Goal: Task Accomplishment & Management: Use online tool/utility

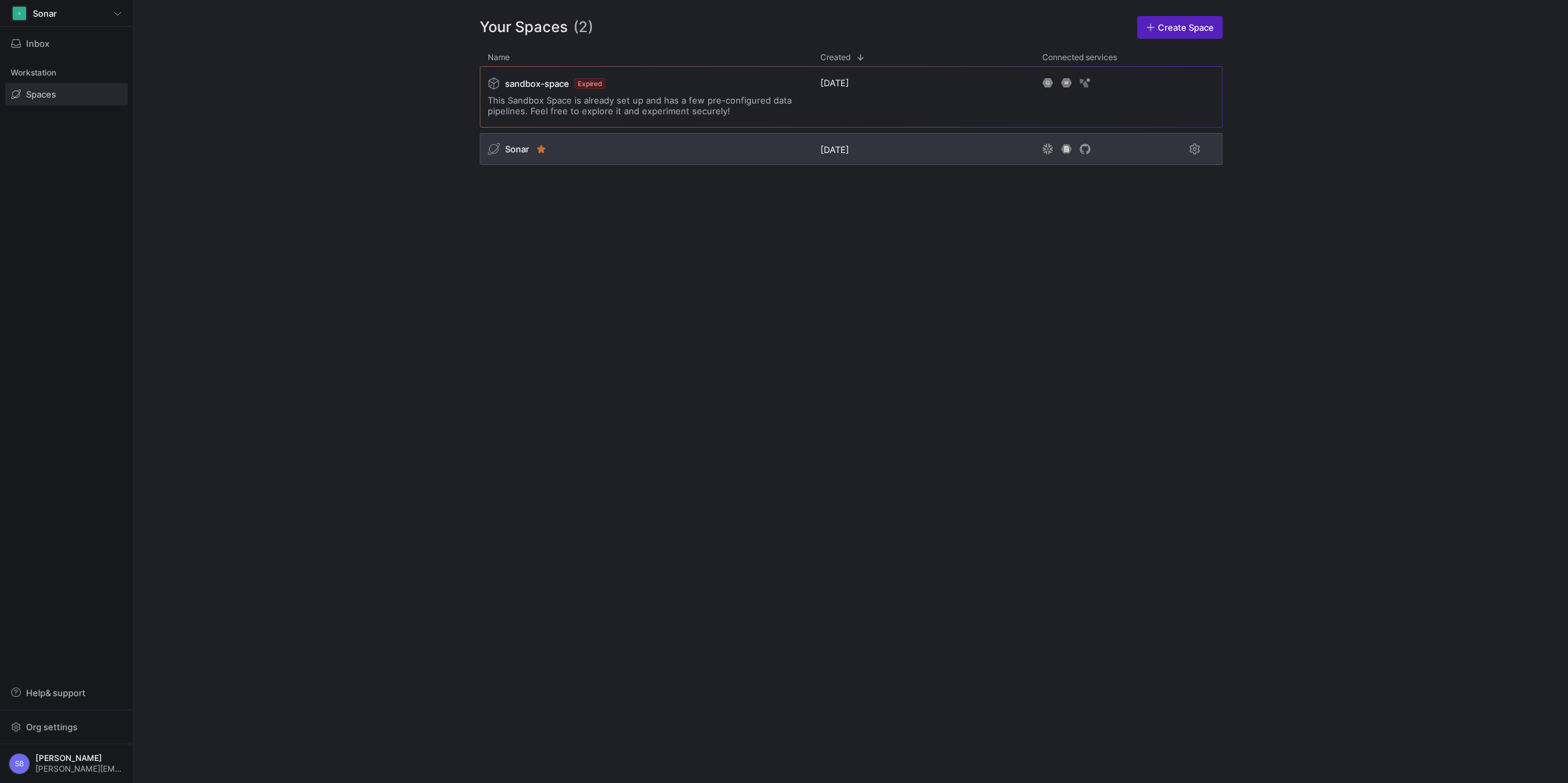
click at [513, 151] on span "Sonar" at bounding box center [517, 148] width 24 height 11
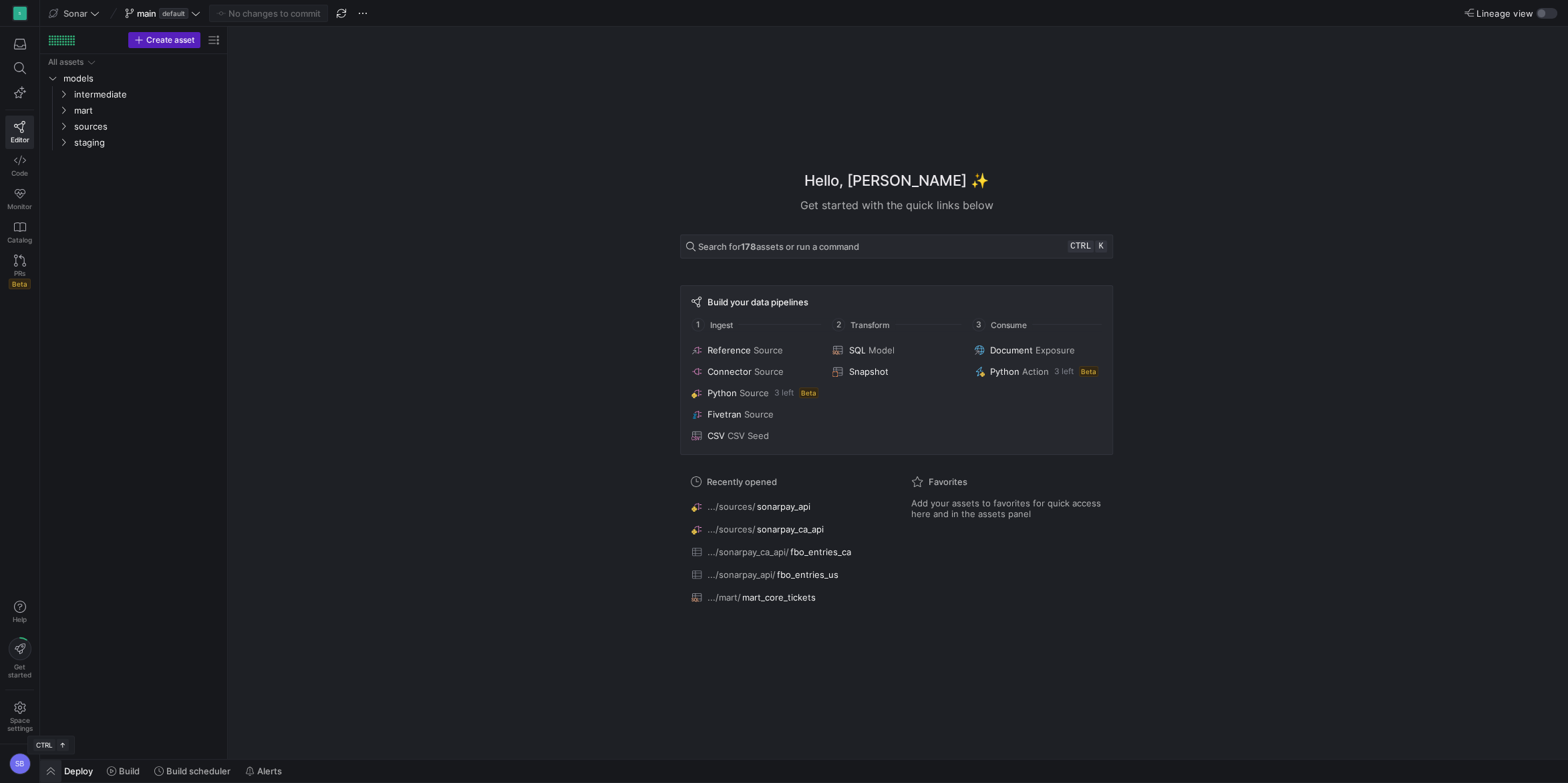
click at [48, 774] on span "button" at bounding box center [51, 771] width 21 height 23
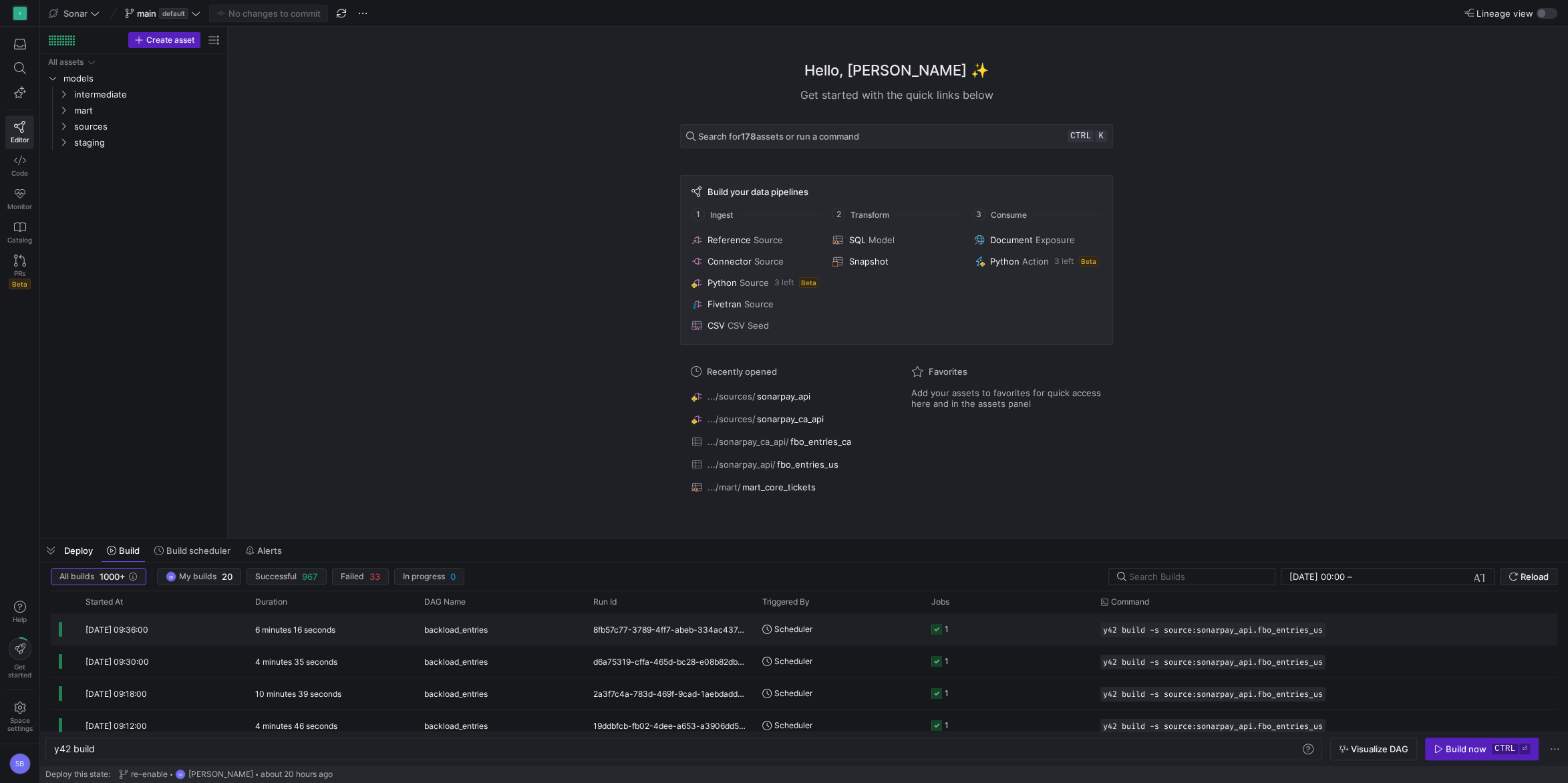
click at [278, 635] on div "6 minutes 16 seconds" at bounding box center [332, 629] width 169 height 31
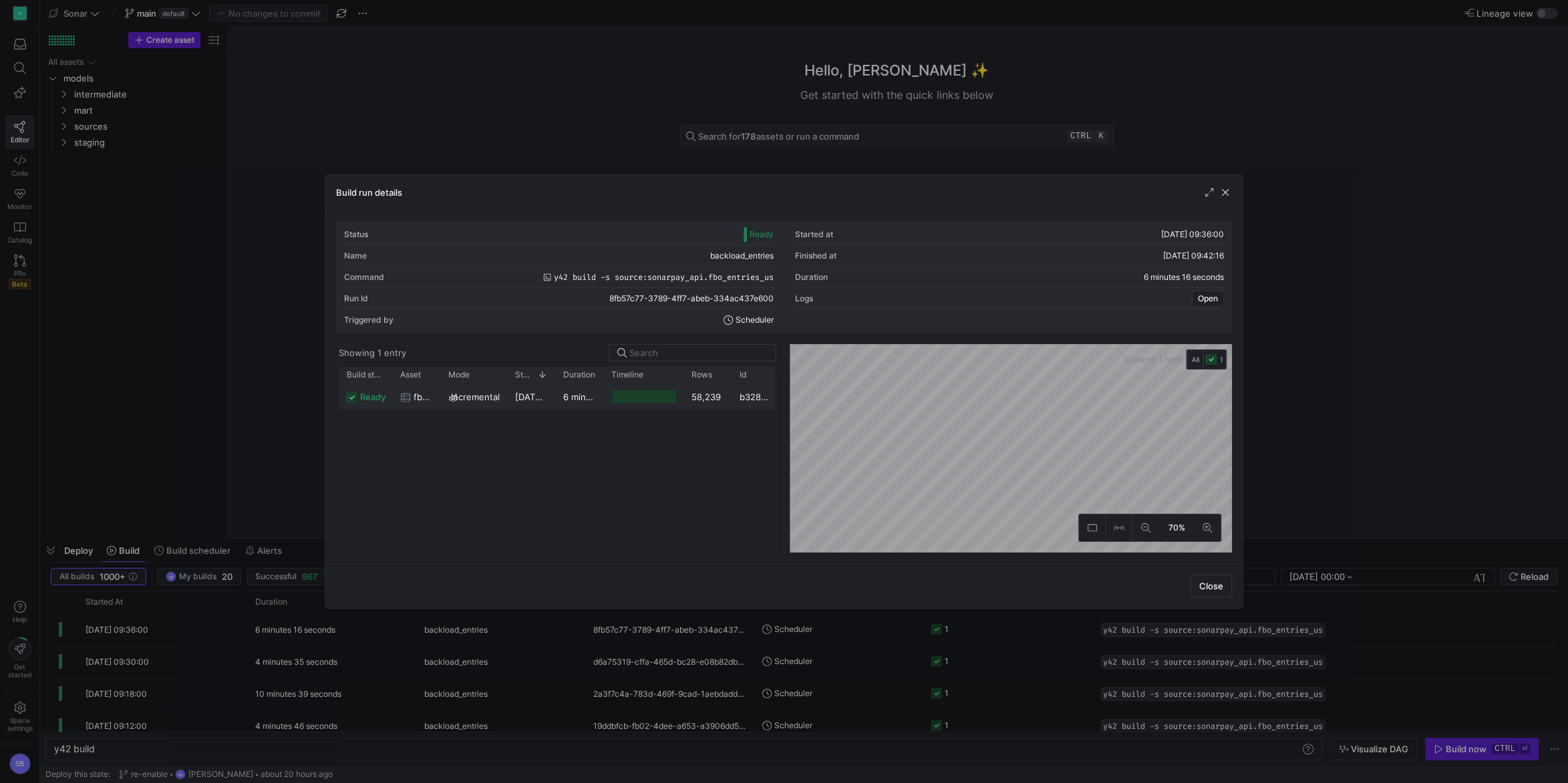
click at [576, 400] on y42-duration "6 minutes 14 seconds" at bounding box center [609, 396] width 91 height 11
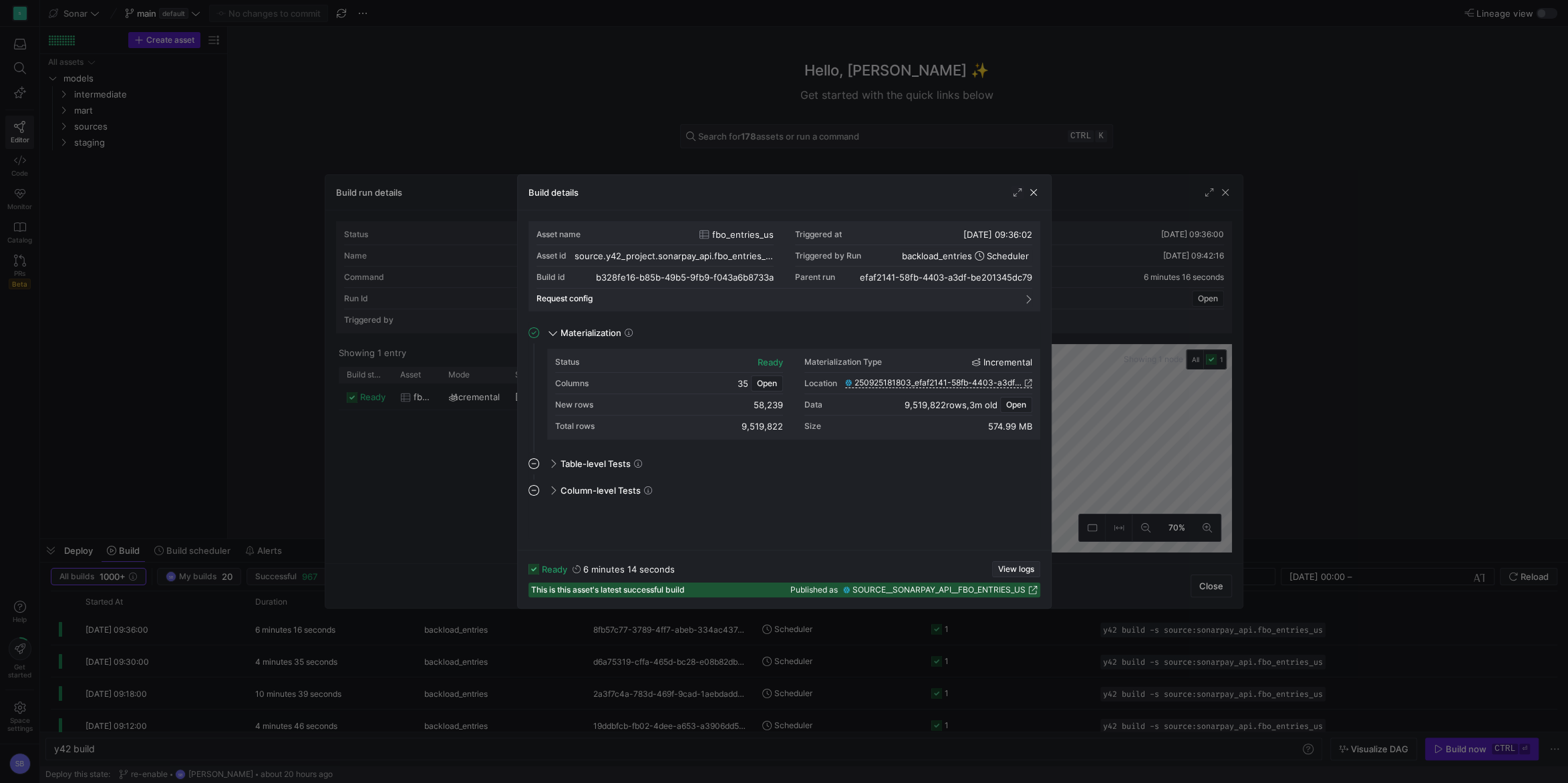
click at [1020, 567] on span "View logs" at bounding box center [1016, 569] width 36 height 9
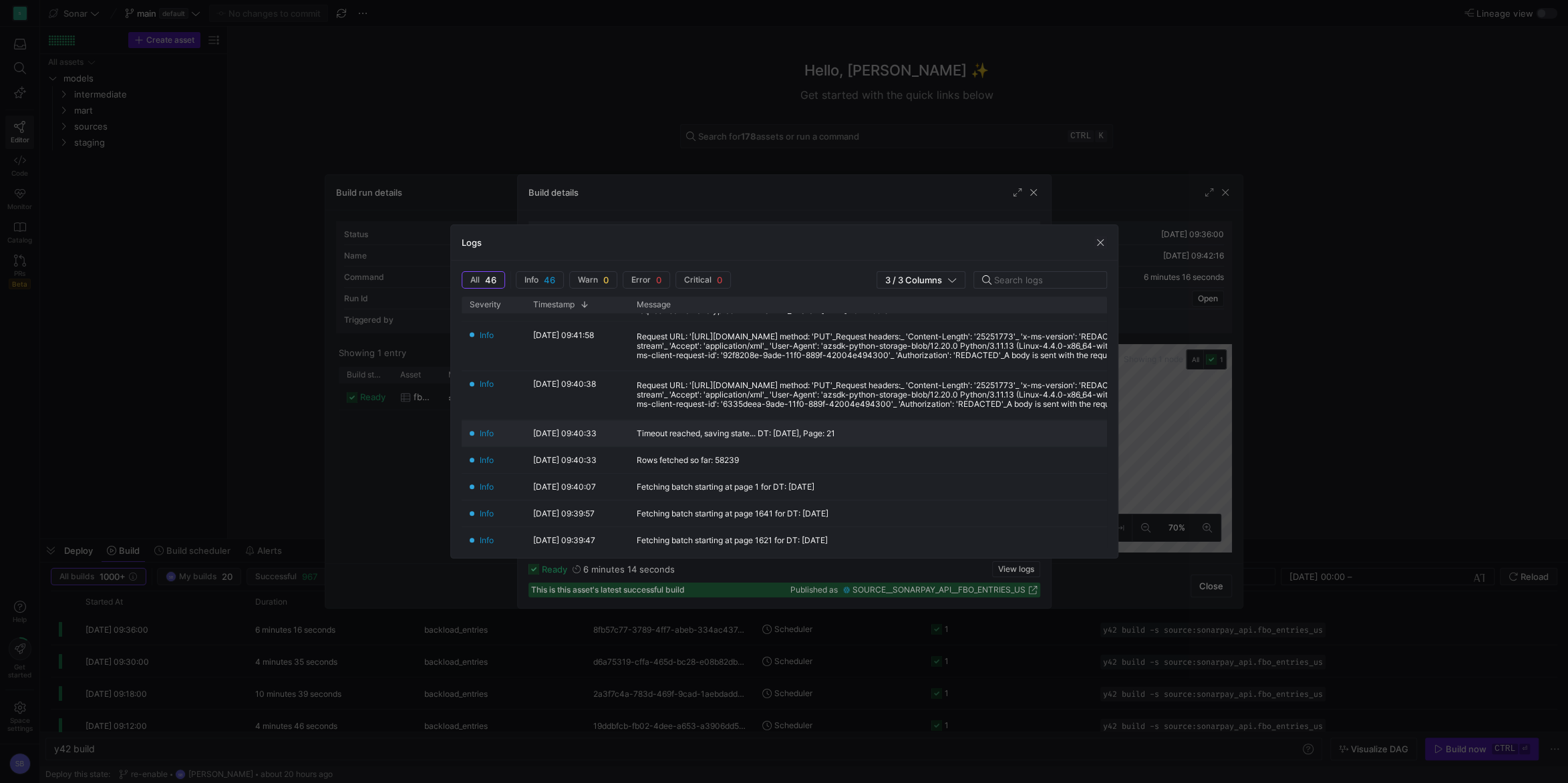
scroll to position [312, 0]
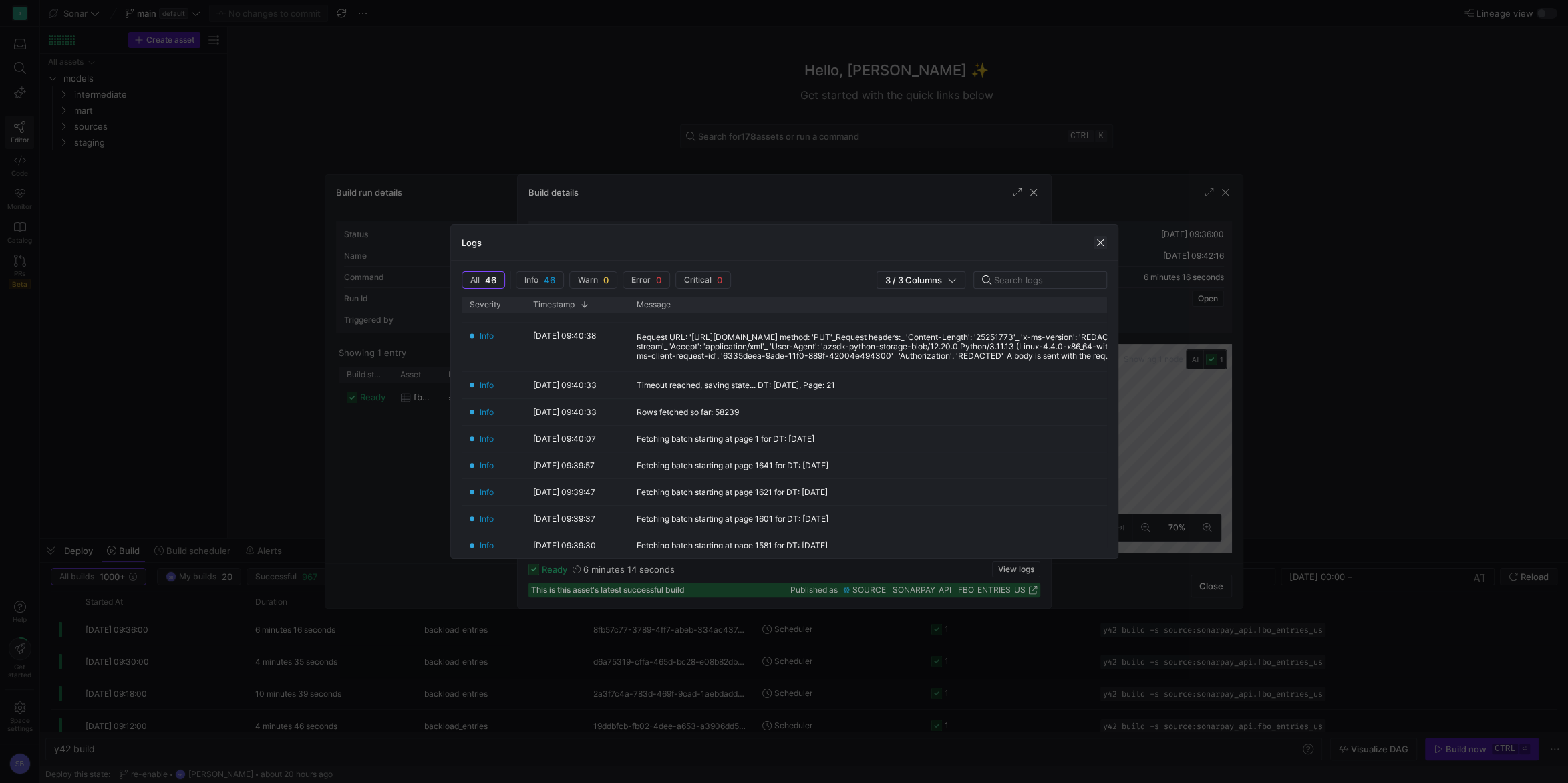
click at [1102, 245] on span "button" at bounding box center [1100, 242] width 14 height 14
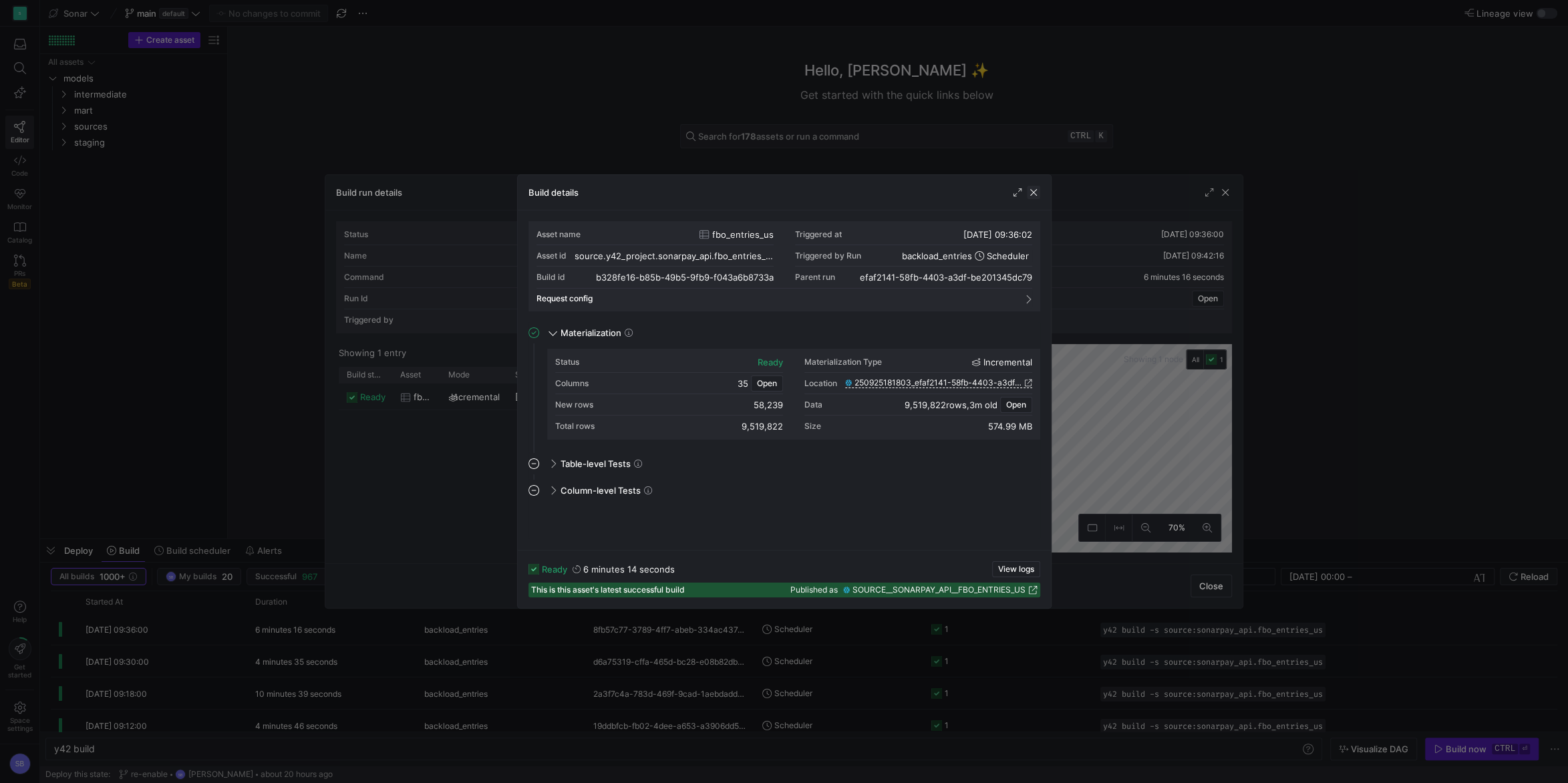
click at [1032, 194] on span "button" at bounding box center [1033, 192] width 14 height 14
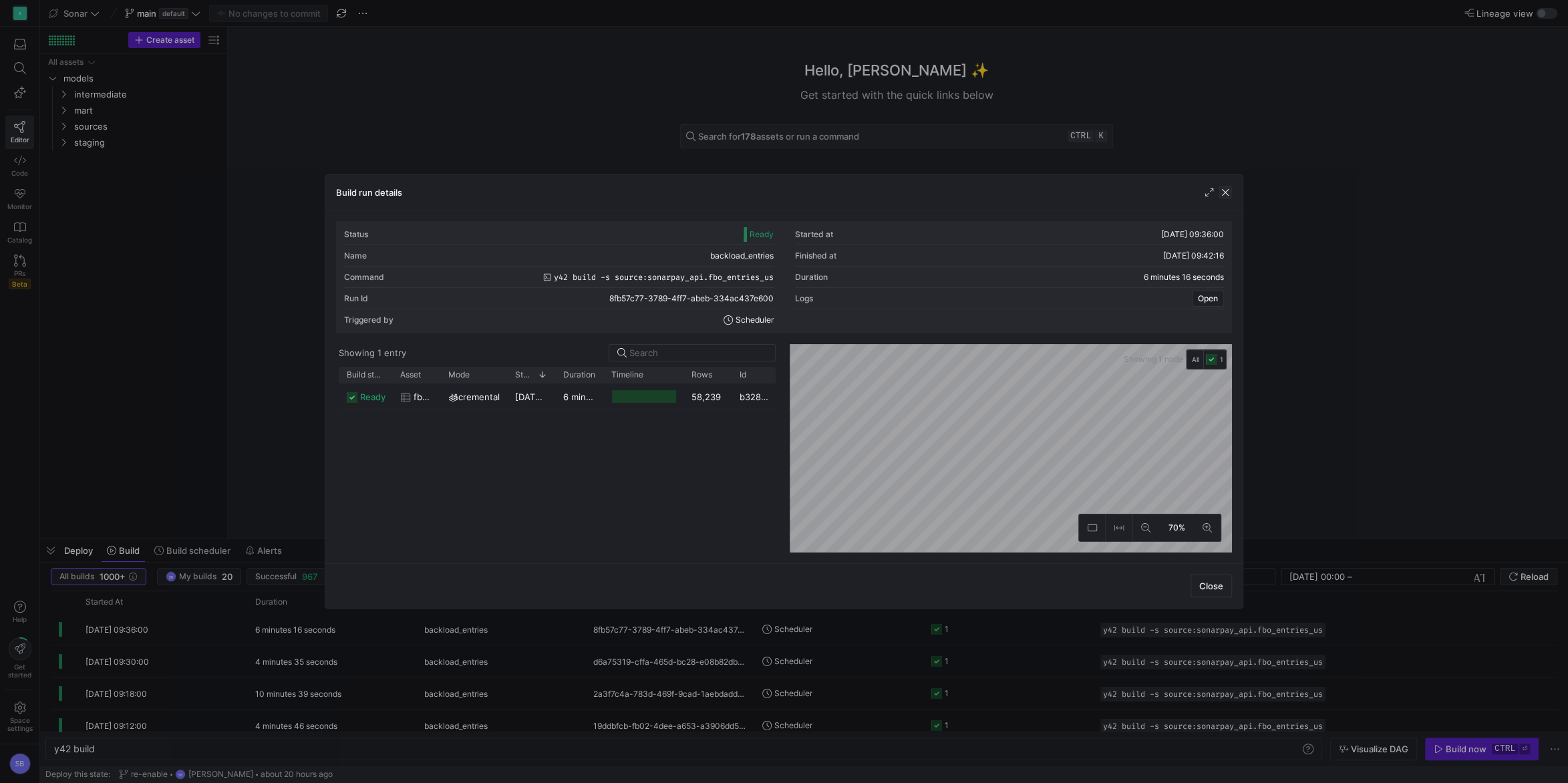
click at [1231, 192] on div "Build run details" at bounding box center [784, 193] width 917 height 36
click at [1229, 193] on span "button" at bounding box center [1225, 192] width 14 height 14
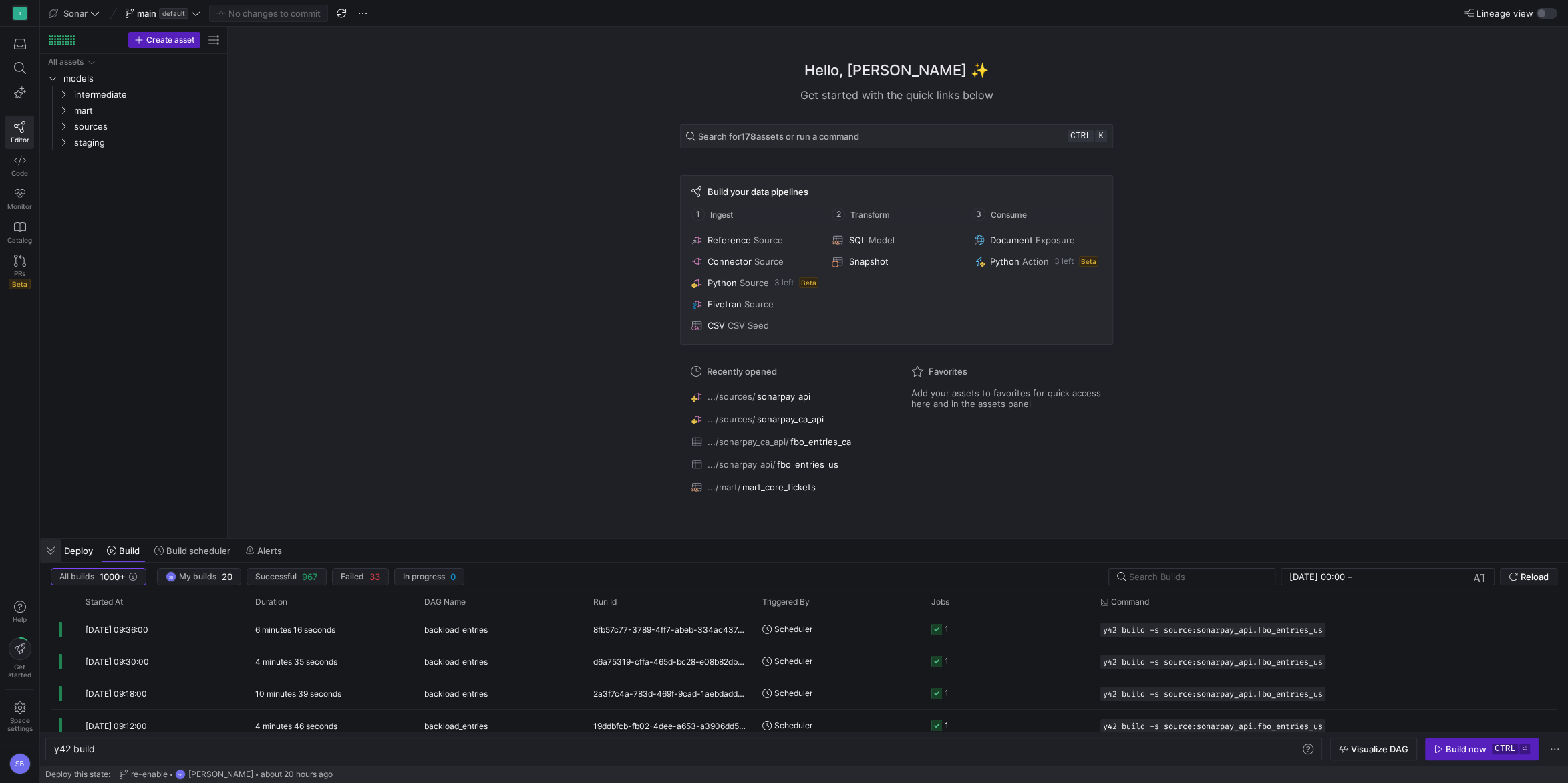
click at [54, 545] on span "button" at bounding box center [51, 551] width 21 height 23
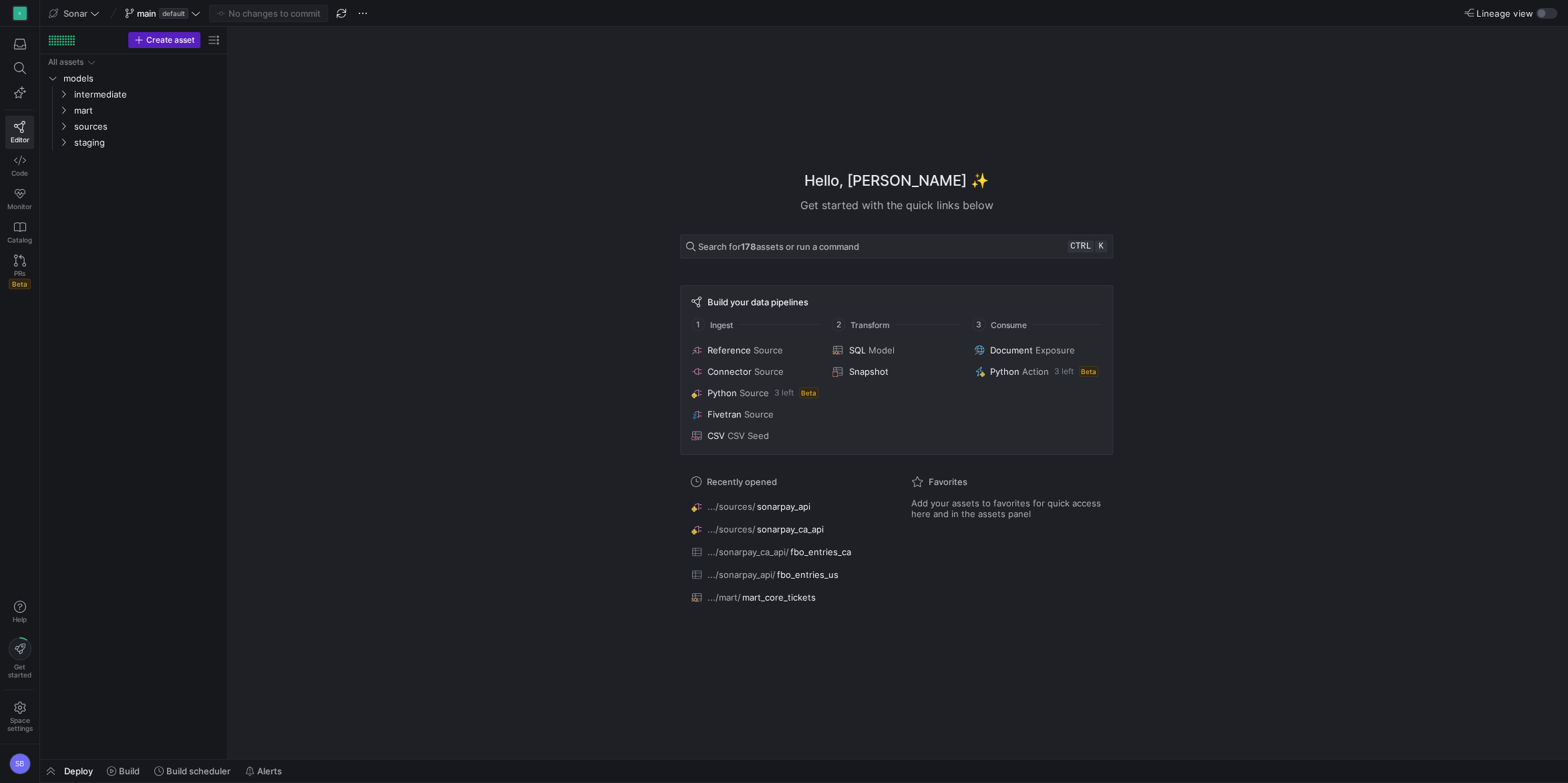
click at [312, 275] on div "Hello, [PERSON_NAME] ✨ Get started with the quick links below Search for 178 as…" at bounding box center [896, 392] width 1327 height 732
click at [197, 14] on icon at bounding box center [195, 14] width 8 height 4
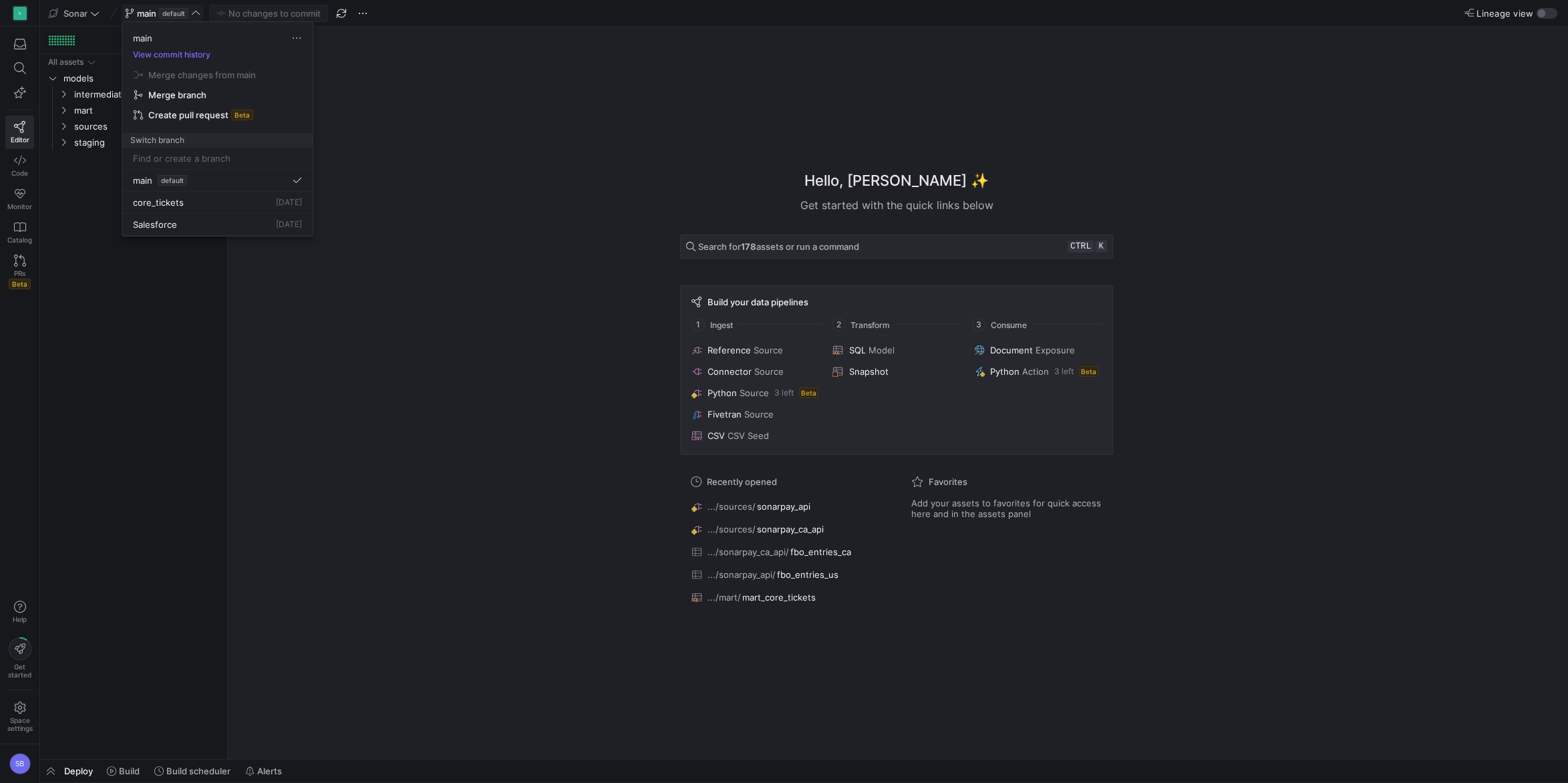
click at [197, 14] on div at bounding box center [784, 392] width 1568 height 783
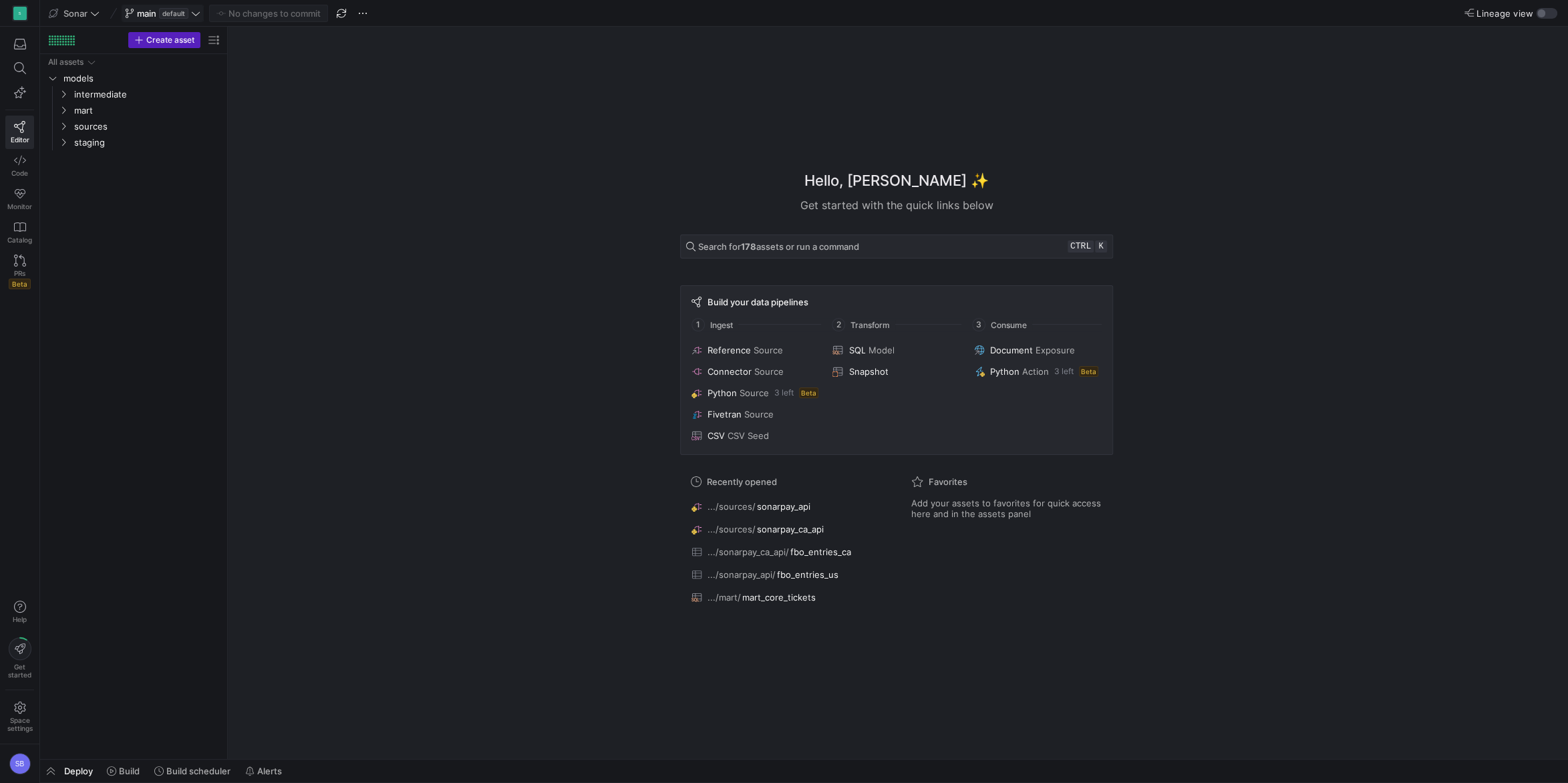
click at [195, 14] on icon at bounding box center [195, 13] width 9 height 9
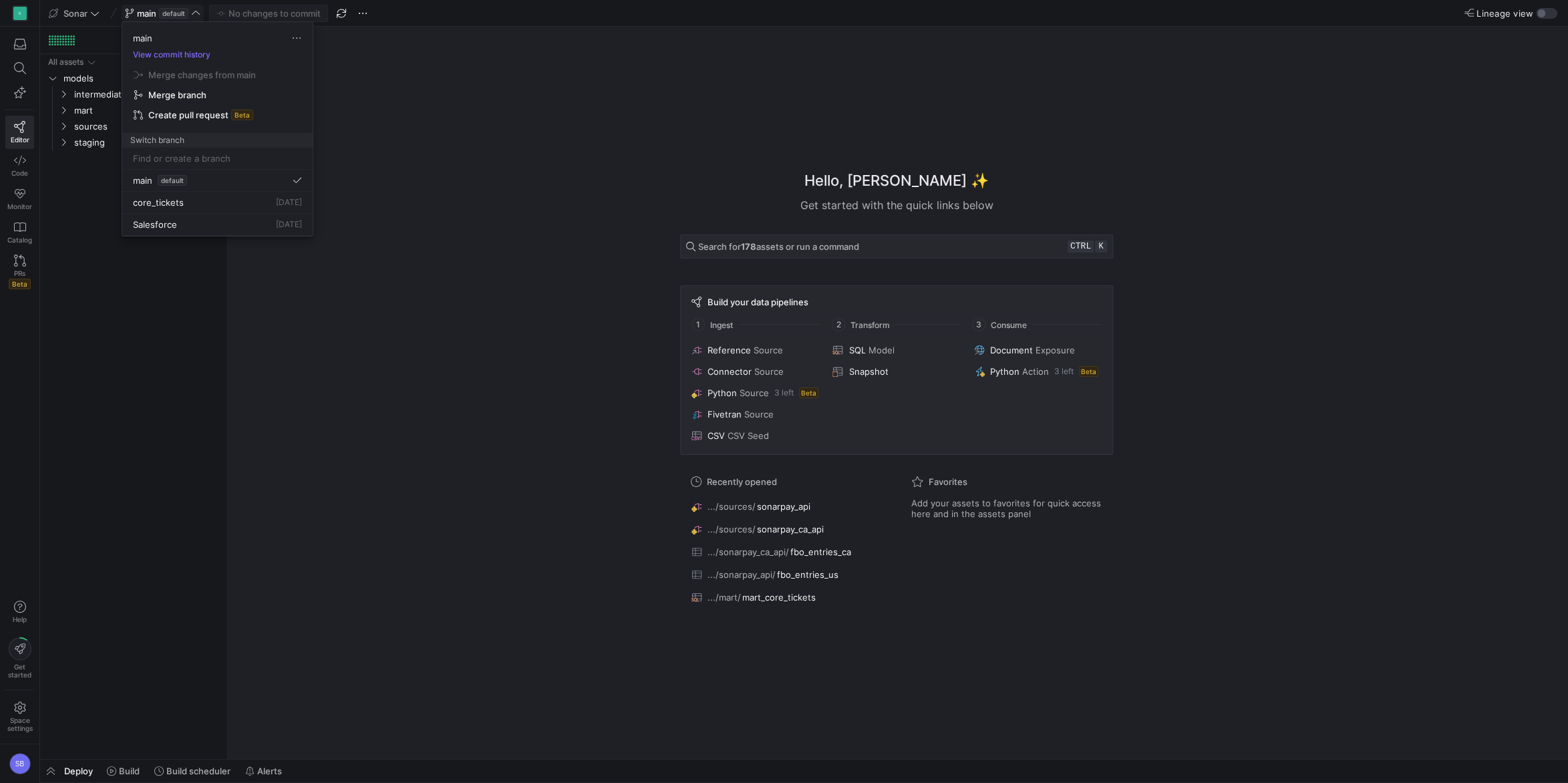
click at [180, 163] on input at bounding box center [217, 158] width 169 height 11
type input "cleaned_entries"
click at [173, 200] on span "Create branch cleaned_entries from 'main'" at bounding box center [217, 193] width 175 height 37
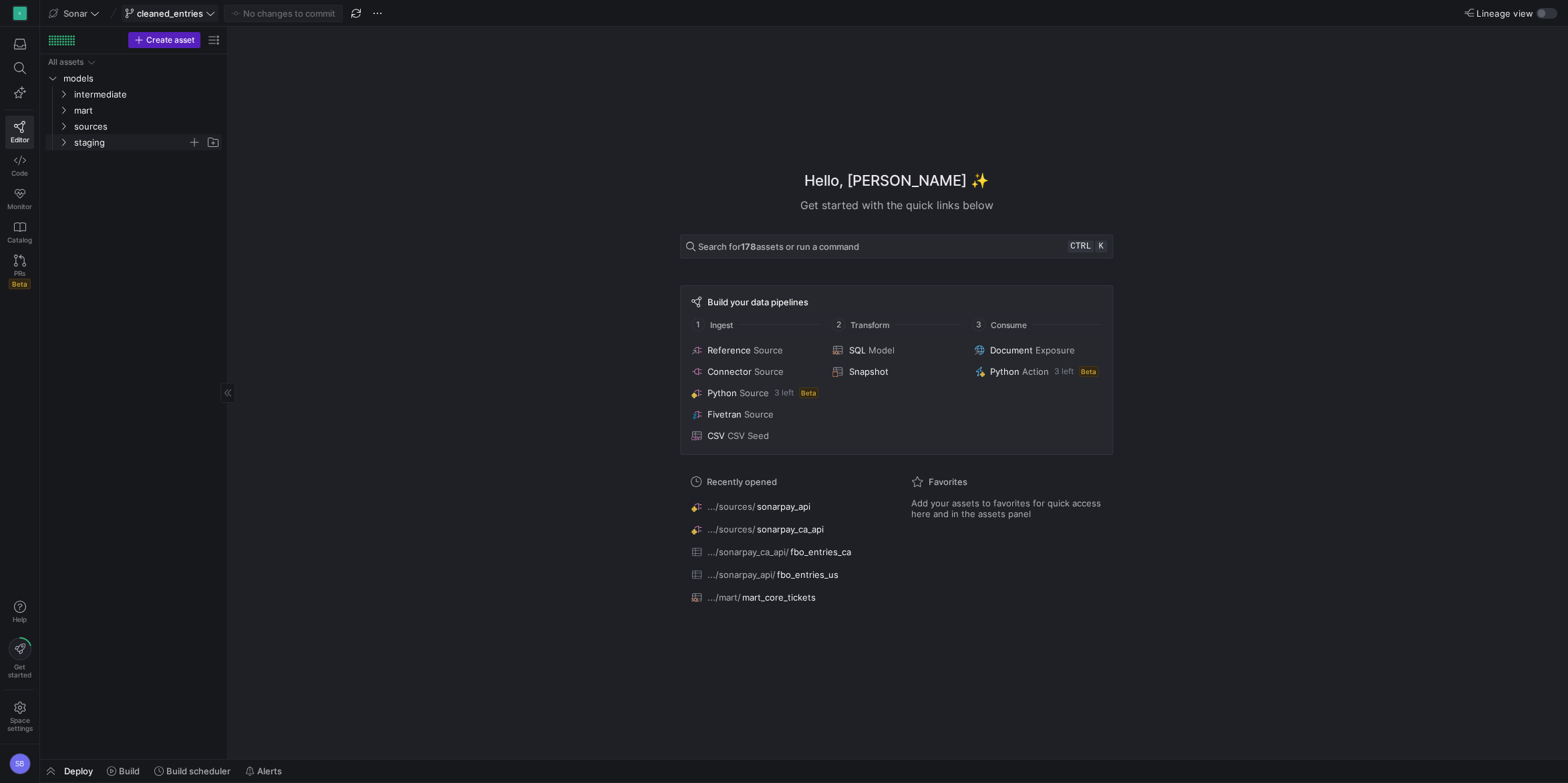
click at [63, 145] on icon "Press SPACE to select this row." at bounding box center [63, 142] width 9 height 8
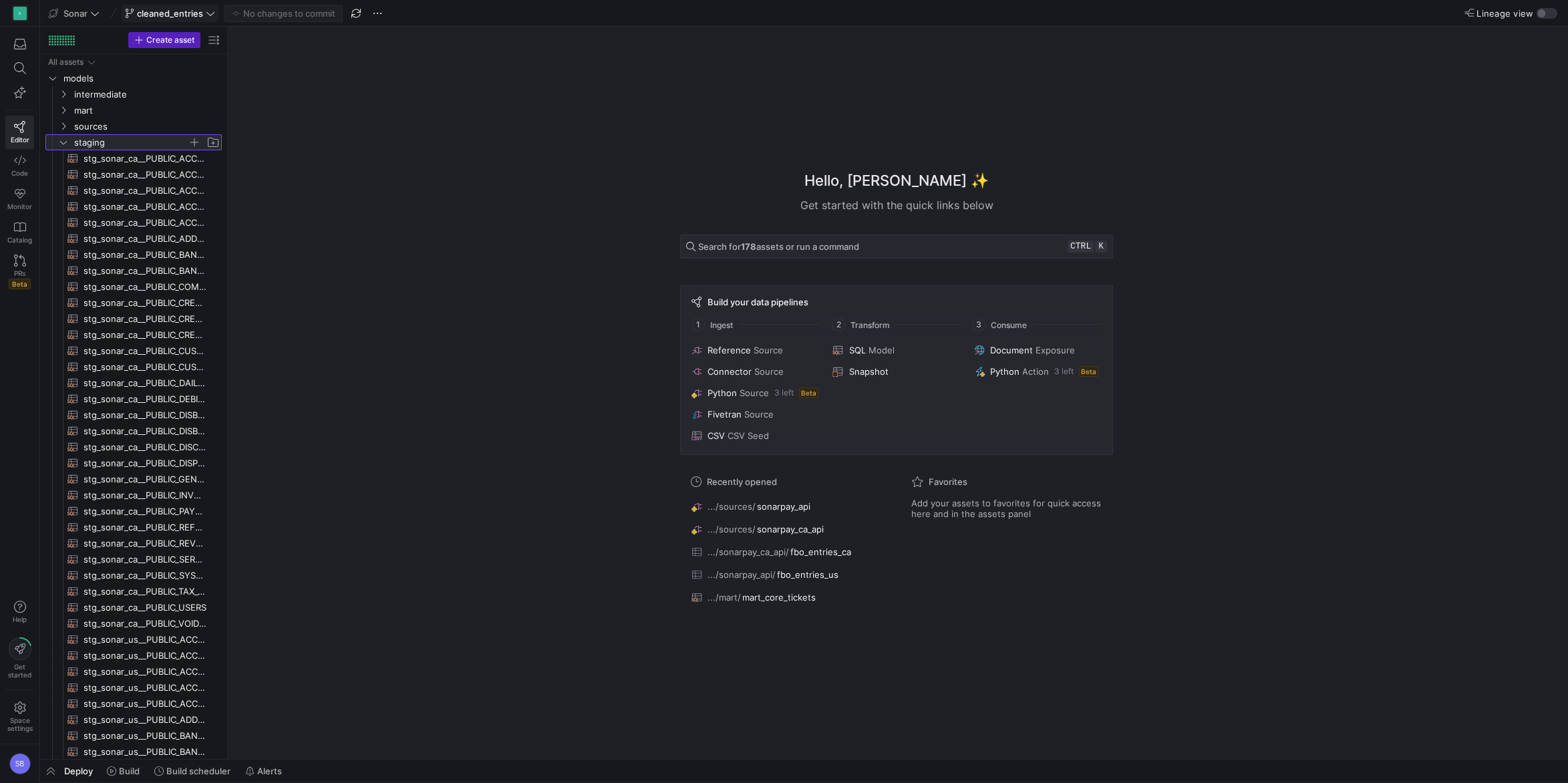
click at [63, 138] on y42-icon at bounding box center [63, 142] width 11 height 11
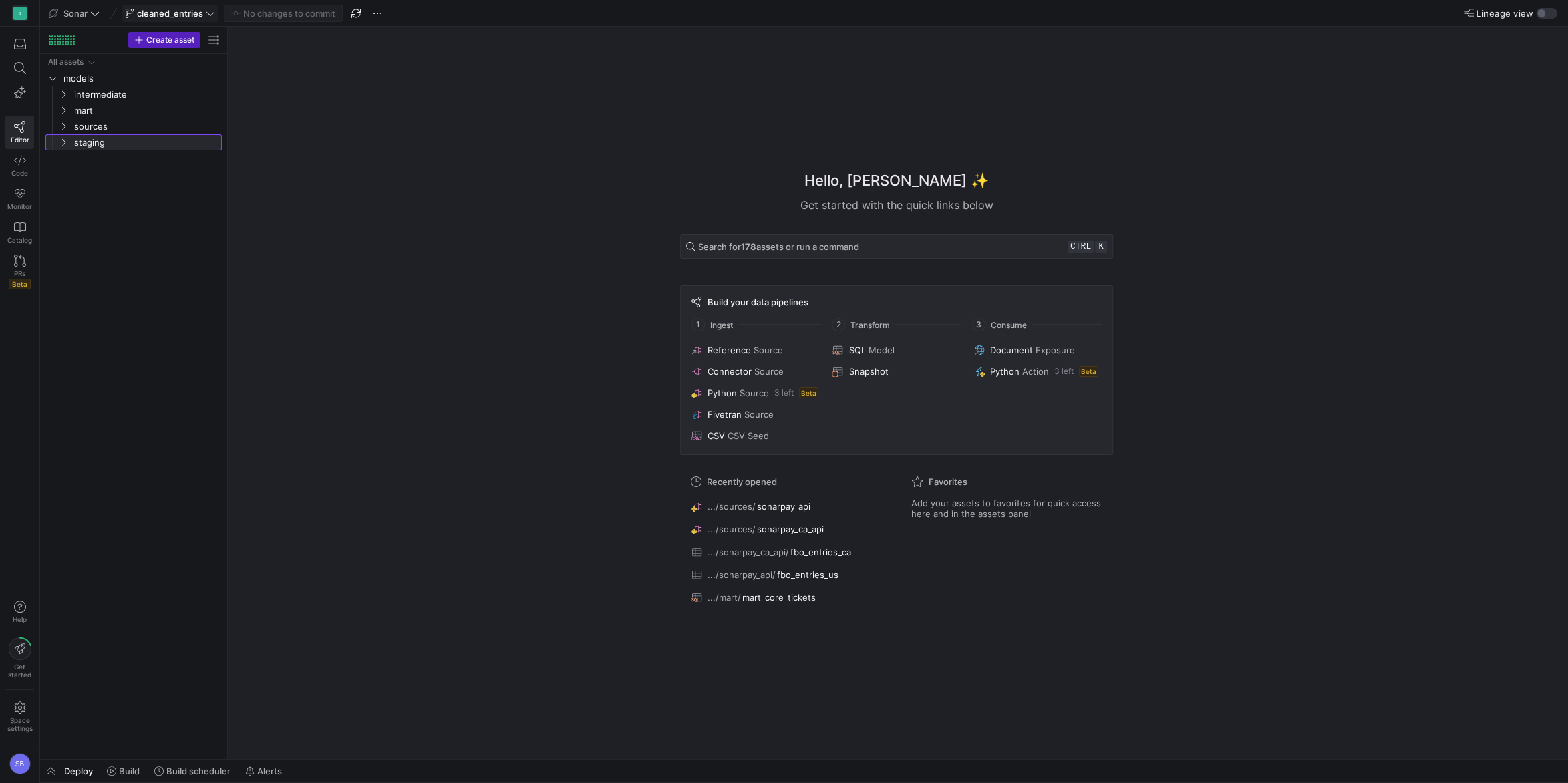
click at [63, 143] on icon at bounding box center [63, 142] width 9 height 8
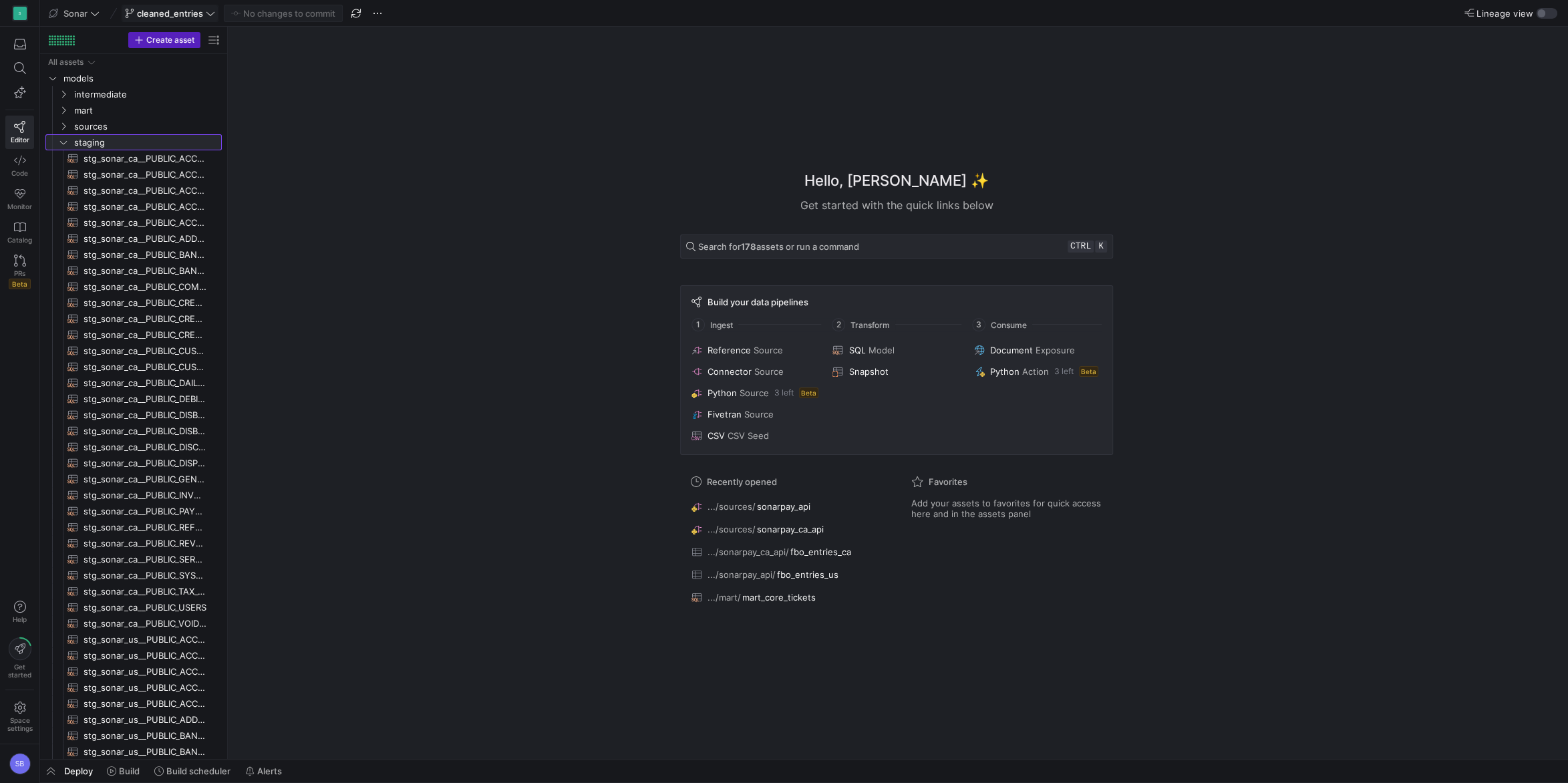
click at [64, 143] on icon at bounding box center [63, 142] width 9 height 8
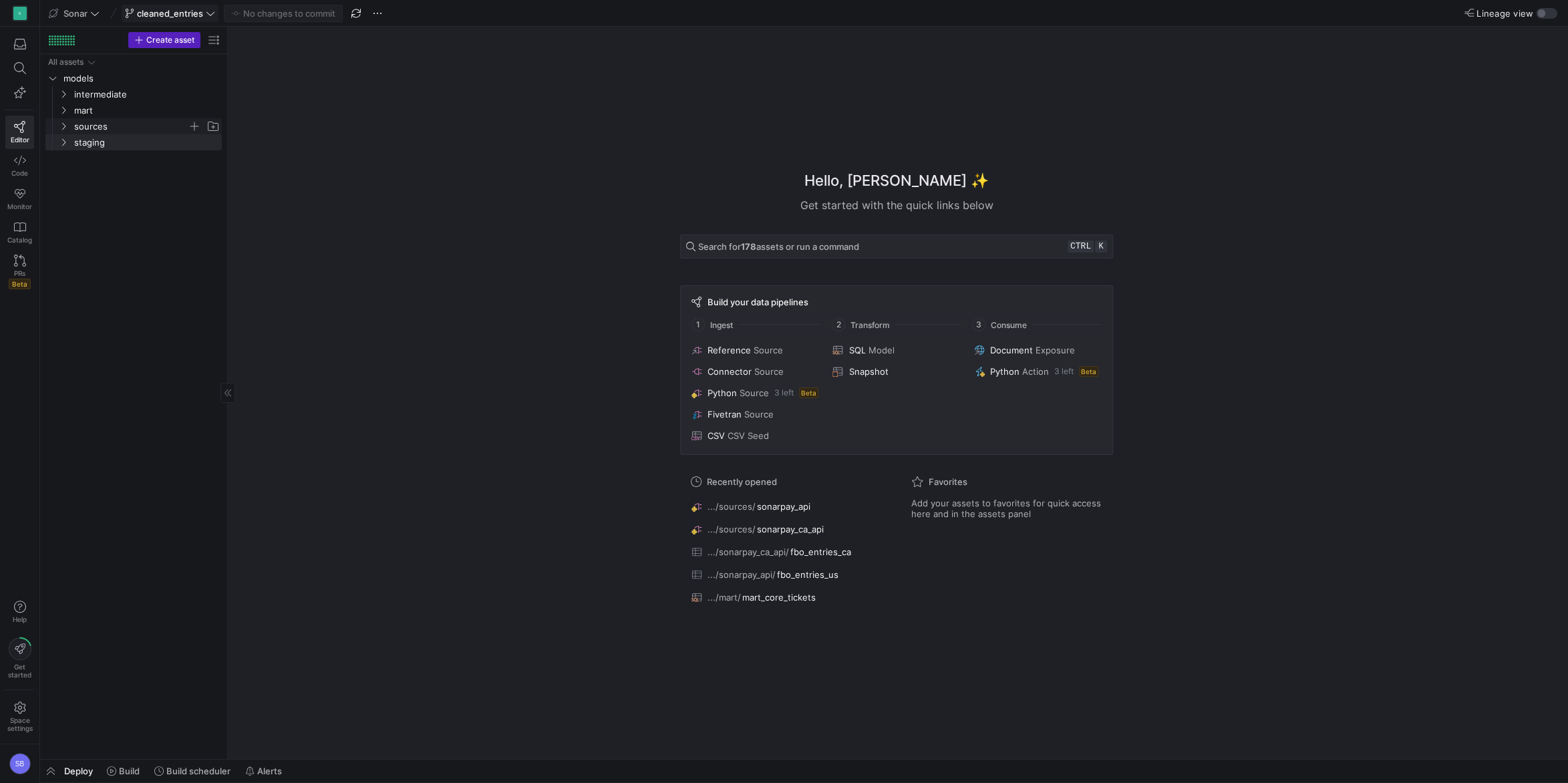
click at [62, 128] on icon "Press SPACE to select this row." at bounding box center [63, 126] width 9 height 8
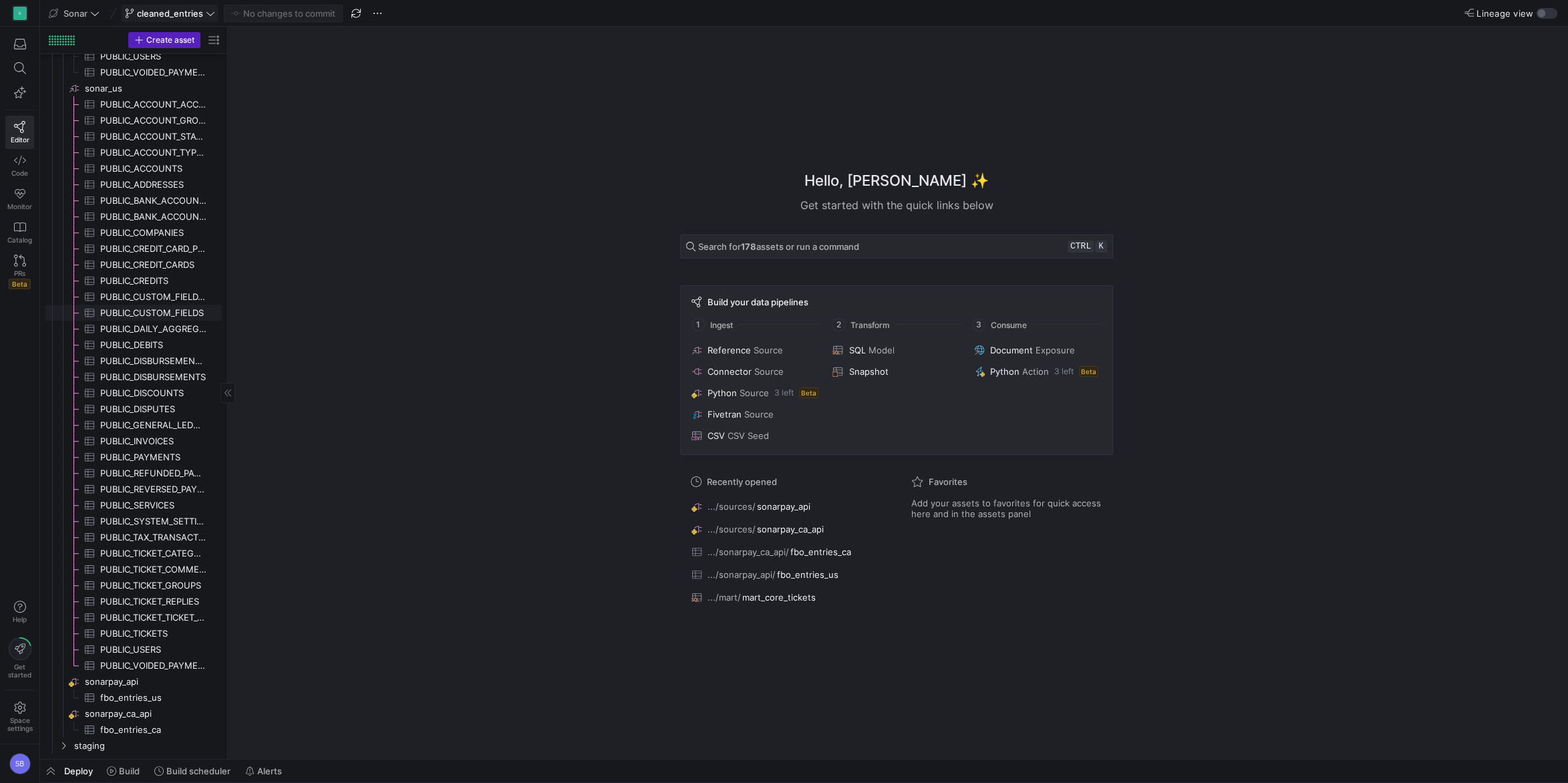
scroll to position [545, 0]
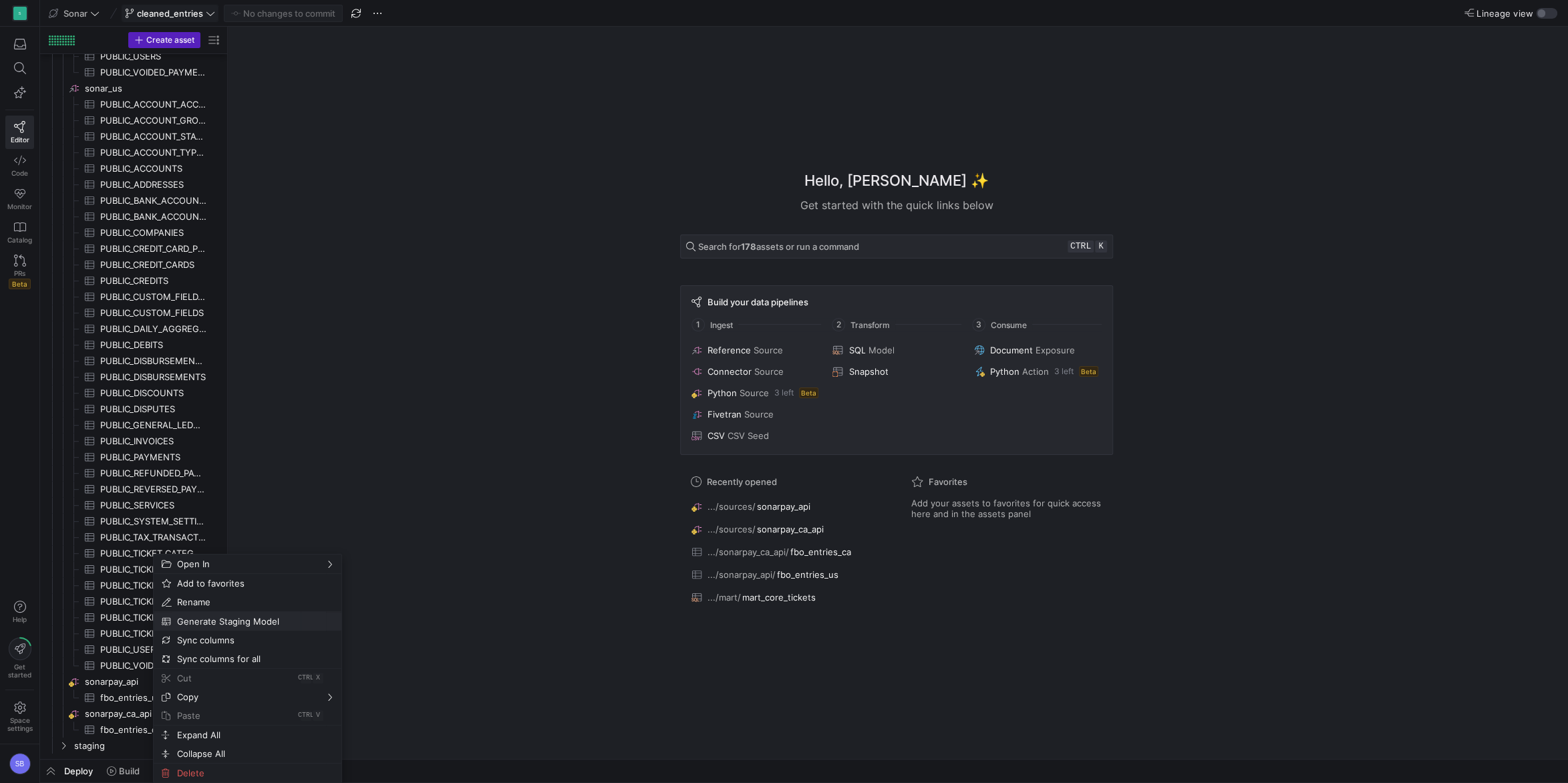
click at [222, 622] on span "Generate Staging Model" at bounding box center [236, 621] width 129 height 19
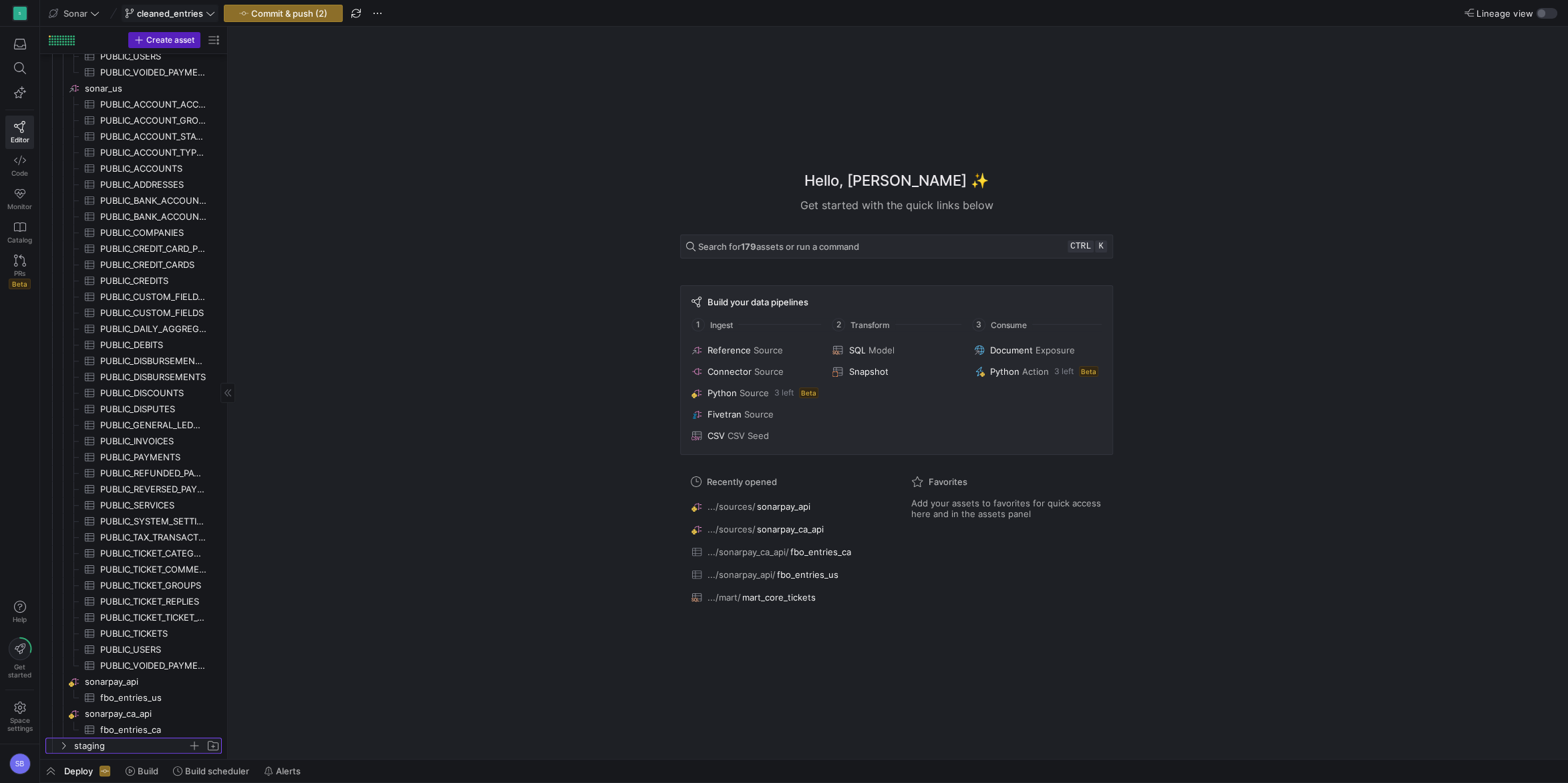
click at [107, 747] on span "staging" at bounding box center [130, 746] width 113 height 16
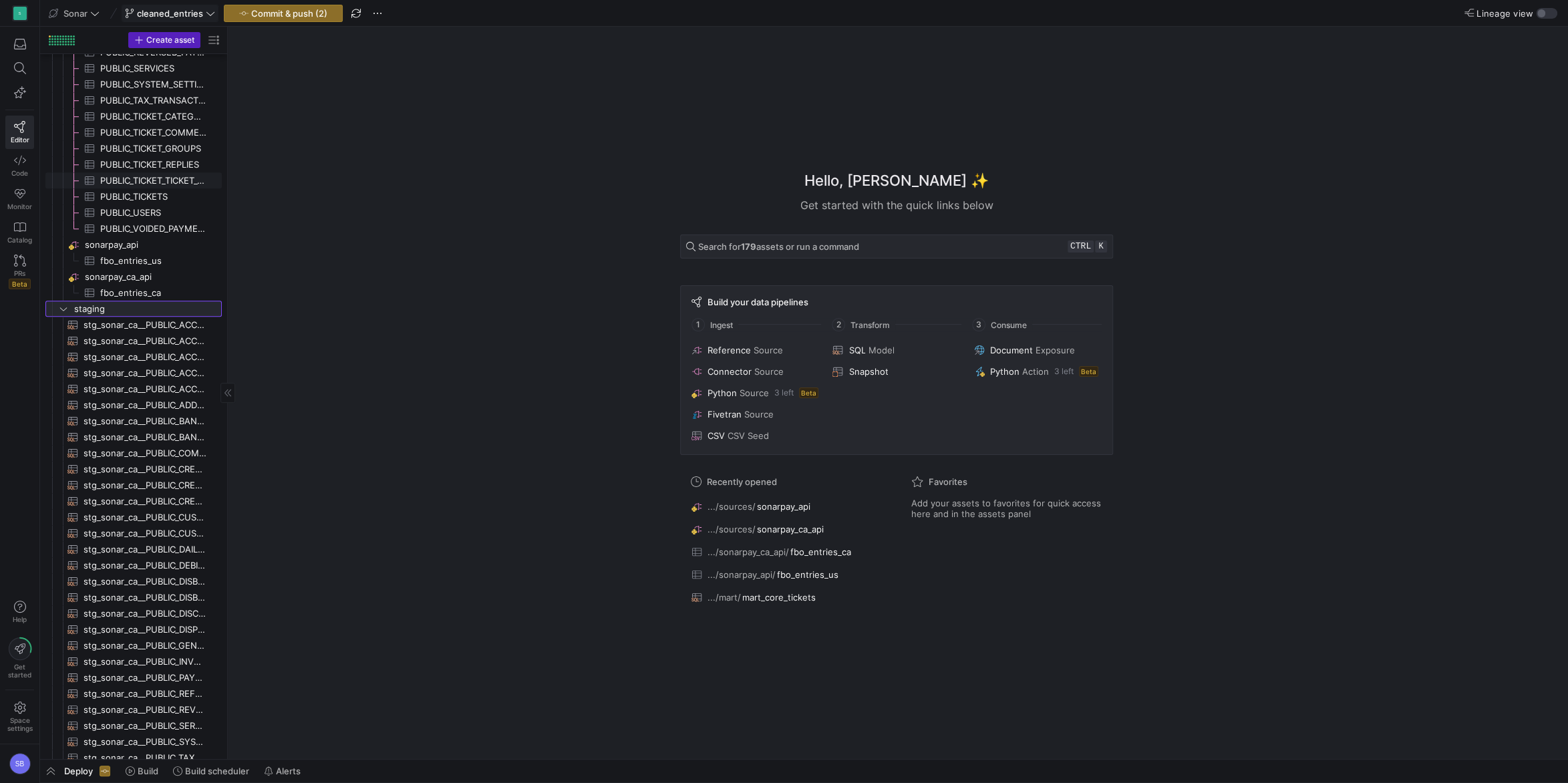
scroll to position [0, 0]
click at [143, 745] on span "stg_sonarpay_ca_api__fbo_entries_ca​​​​​​​​​​" at bounding box center [145, 747] width 123 height 16
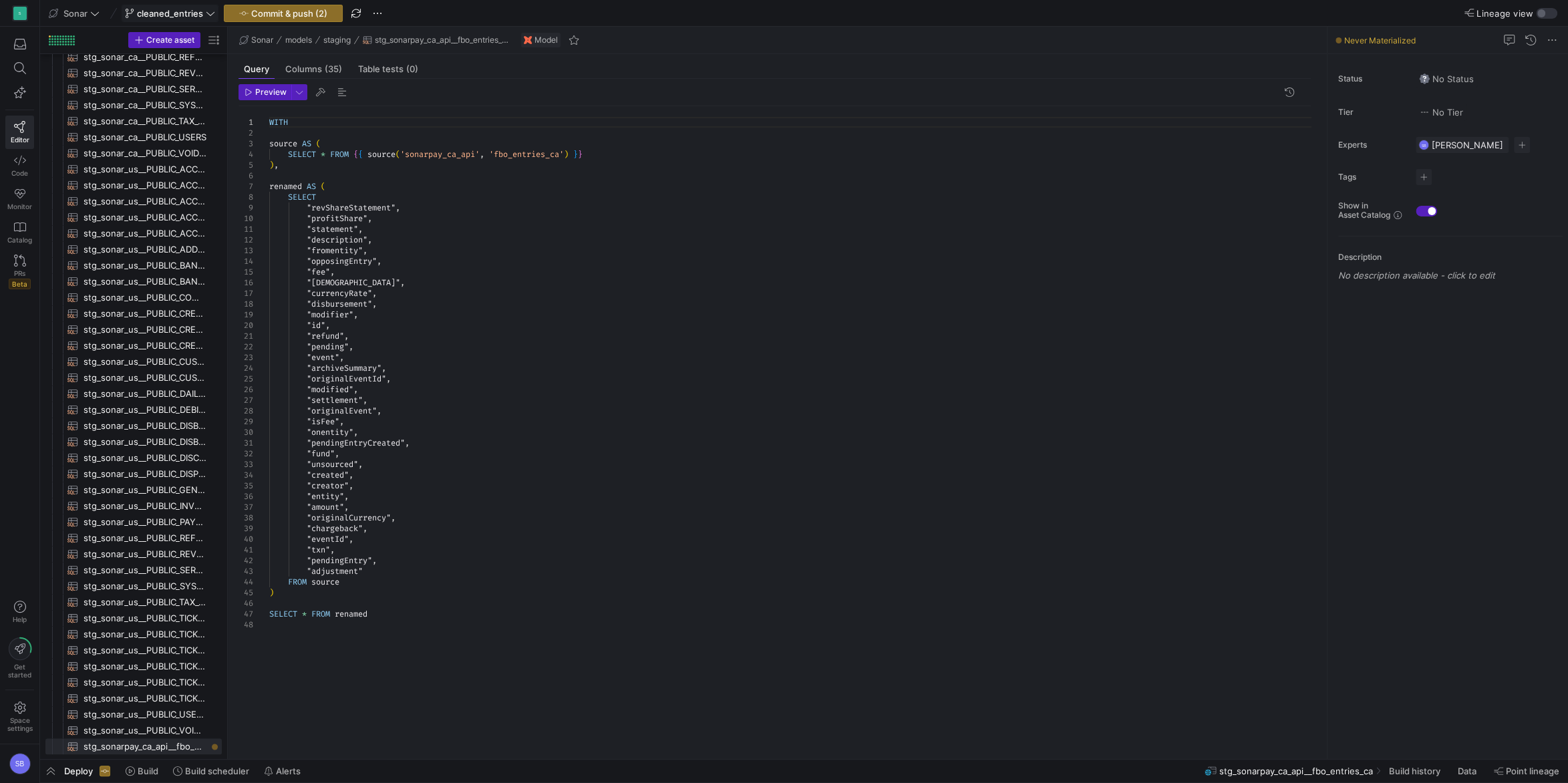
click at [401, 208] on div "WITH source AS ( SELECT * FROM { { source ( 'sonarpay_ca_api' , 'fbo_entries_ca…" at bounding box center [796, 425] width 1052 height 638
click at [400, 203] on div "WITH source AS ( SELECT * FROM { { source ( 'sonarpay_ca_api' , 'fbo_entries_ca…" at bounding box center [796, 425] width 1052 height 638
drag, startPoint x: 405, startPoint y: 209, endPoint x: 518, endPoint y: 204, distance: 113.1
click at [518, 204] on div "WITH source AS ( SELECT * FROM { { source ( 'sonarpay_ca_api' , 'fbo_entries_ca…" at bounding box center [796, 425] width 1052 height 638
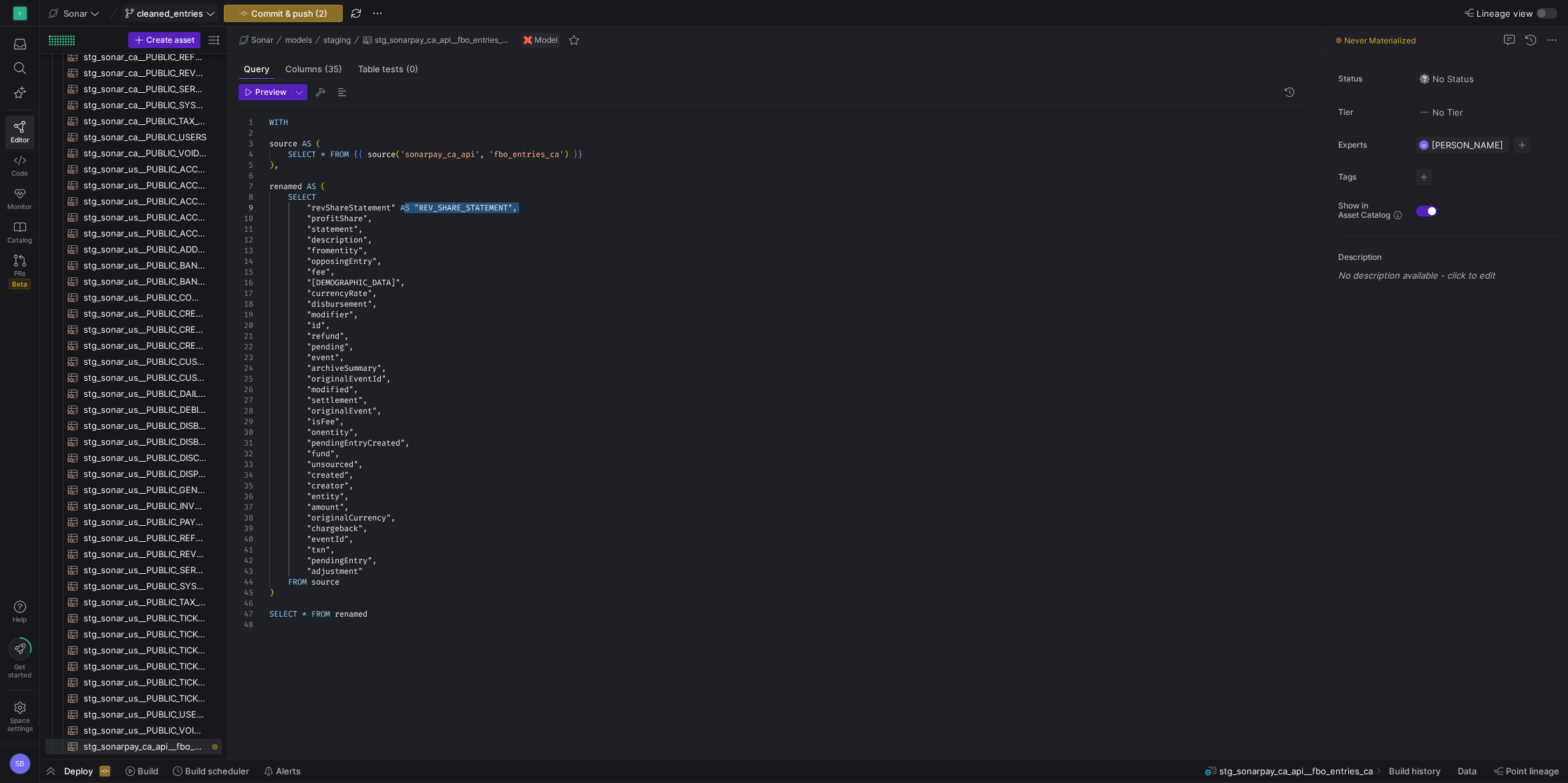
click at [370, 218] on div "WITH source AS ( SELECT * FROM { { source ( 'sonarpay_ca_api' , 'fbo_entries_ca…" at bounding box center [796, 425] width 1052 height 638
click at [422, 221] on div "WITH source AS ( SELECT * FROM { { source ( 'sonarpay_ca_api' , 'fbo_entries_ca…" at bounding box center [796, 425] width 1052 height 638
click at [370, 220] on div "WITH source AS ( SELECT * FROM { { source ( 'sonarpay_ca_api' , 'fbo_entries_ca…" at bounding box center [796, 425] width 1052 height 638
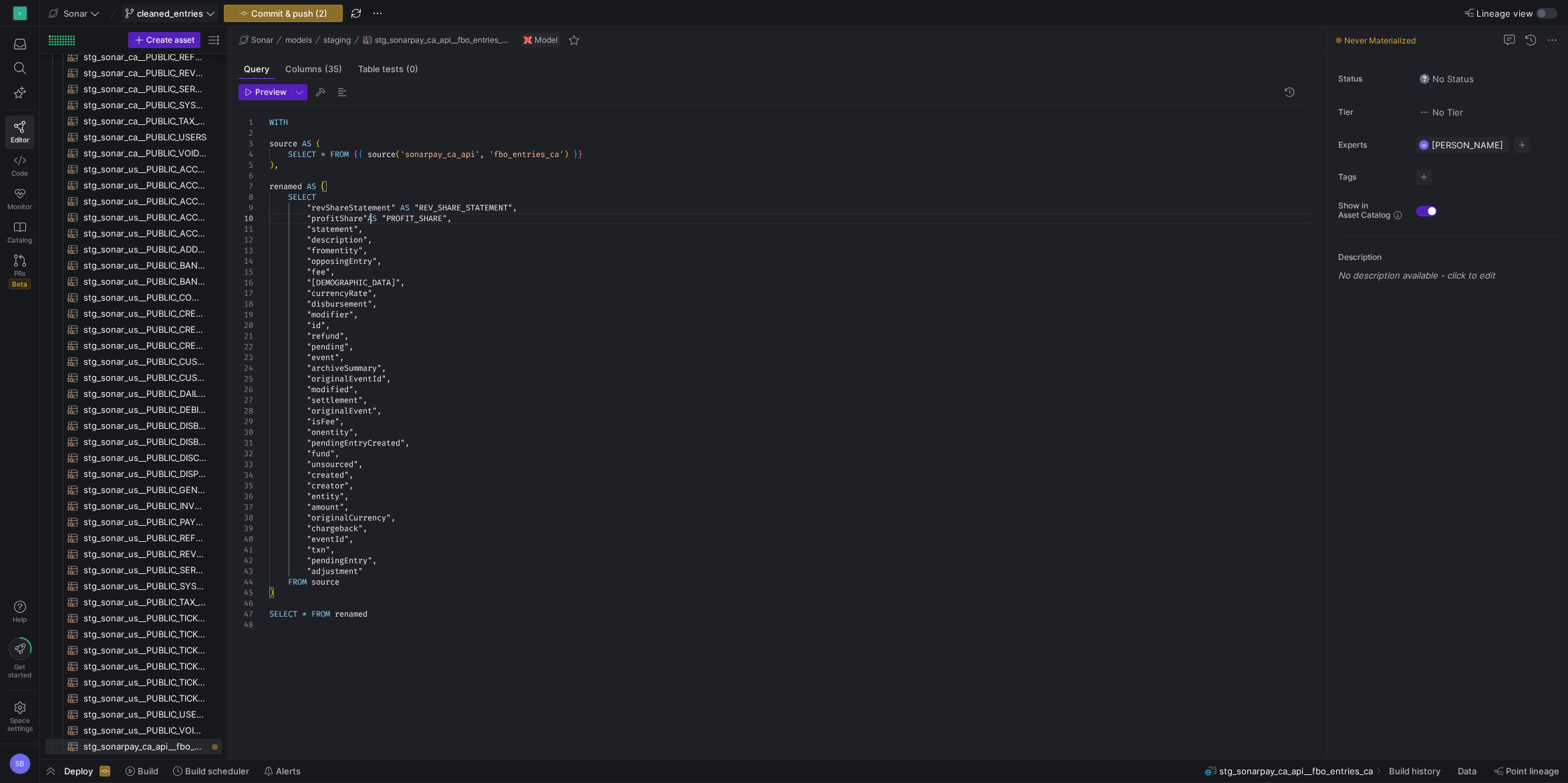
scroll to position [96, 106]
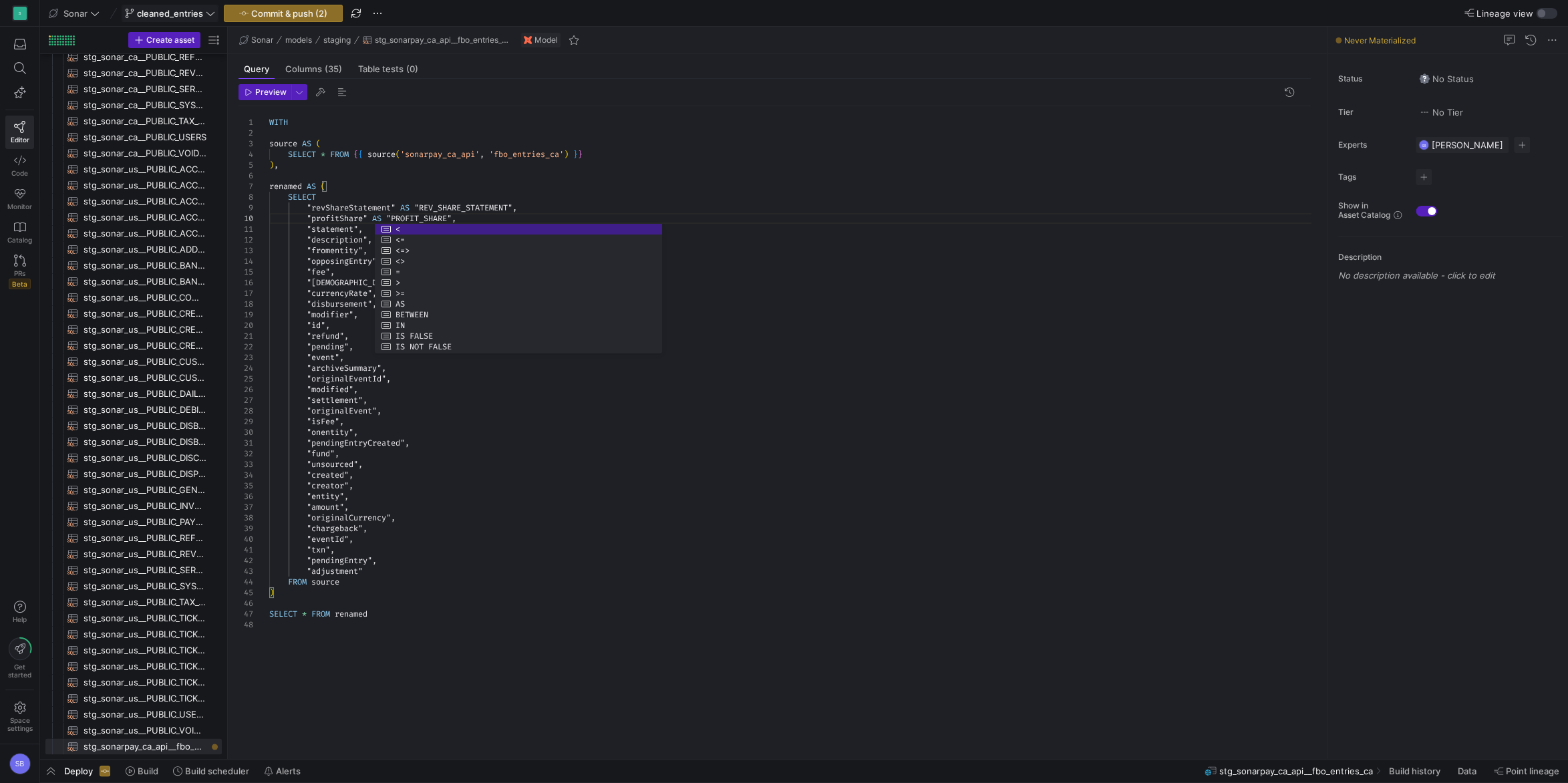
click at [357, 227] on div "WITH source AS ( SELECT * FROM { { source ( 'sonarpay_ca_api' , 'fbo_entries_ca…" at bounding box center [796, 425] width 1052 height 638
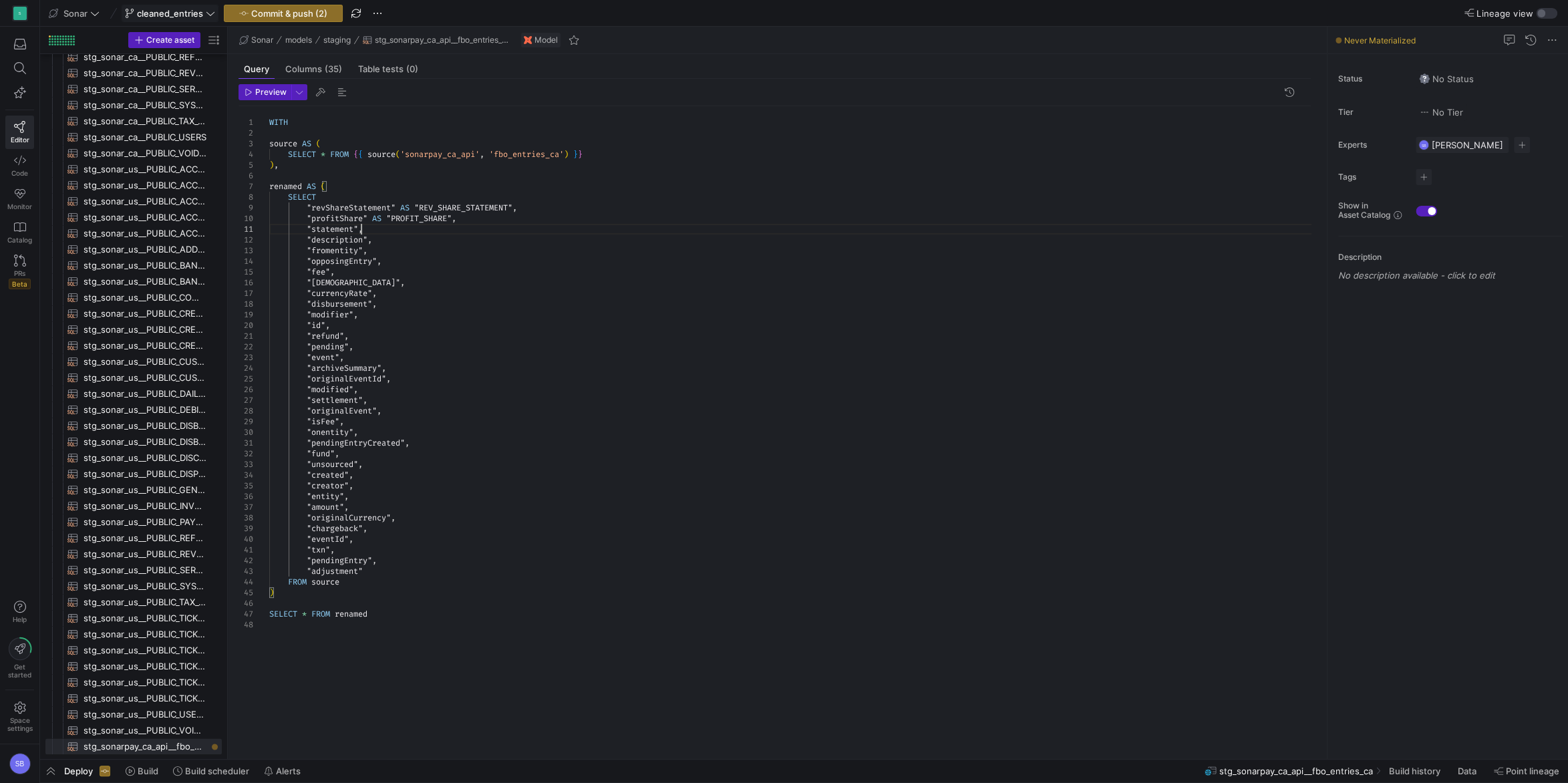
scroll to position [10, 96]
drag, startPoint x: 433, startPoint y: 229, endPoint x: 386, endPoint y: 227, distance: 47.0
click at [386, 227] on div "WITH source AS ( SELECT * FROM { { source ( 'sonarpay_ca_api' , 'fbo_entries_ca…" at bounding box center [796, 425] width 1052 height 638
click at [367, 238] on div "WITH source AS ( SELECT * FROM { { source ( 'sonarpay_ca_api' , 'fbo_entries_ca…" at bounding box center [796, 425] width 1052 height 638
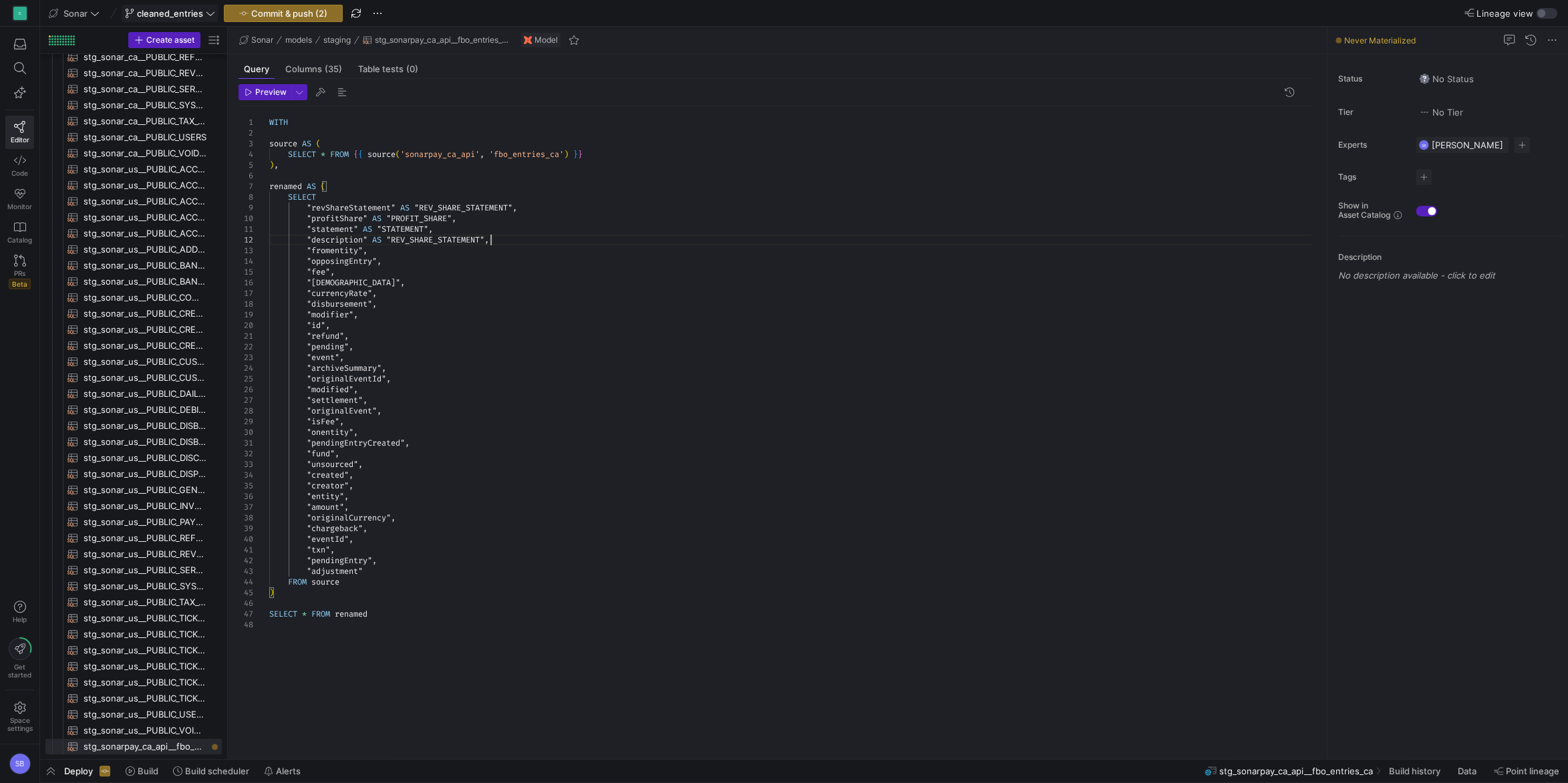
click at [420, 238] on div "WITH source AS ( SELECT * FROM { { source ( 'sonarpay_ca_api' , 'fbo_entries_ca…" at bounding box center [796, 425] width 1052 height 638
click at [367, 248] on div "WITH source AS ( SELECT * FROM { { source ( 'sonarpay_ca_api' , 'fbo_entries_ca…" at bounding box center [796, 425] width 1052 height 638
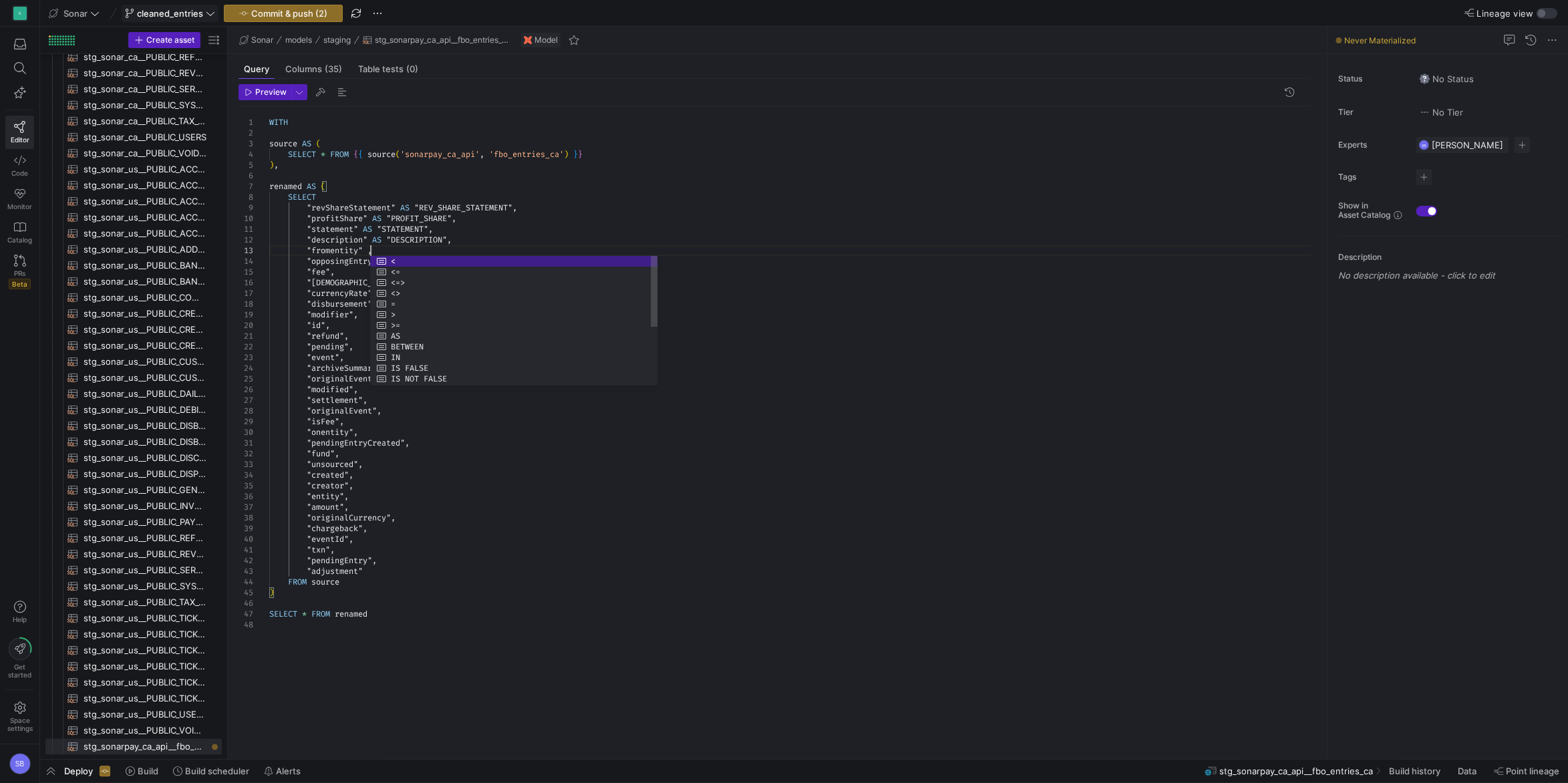
scroll to position [21, 101]
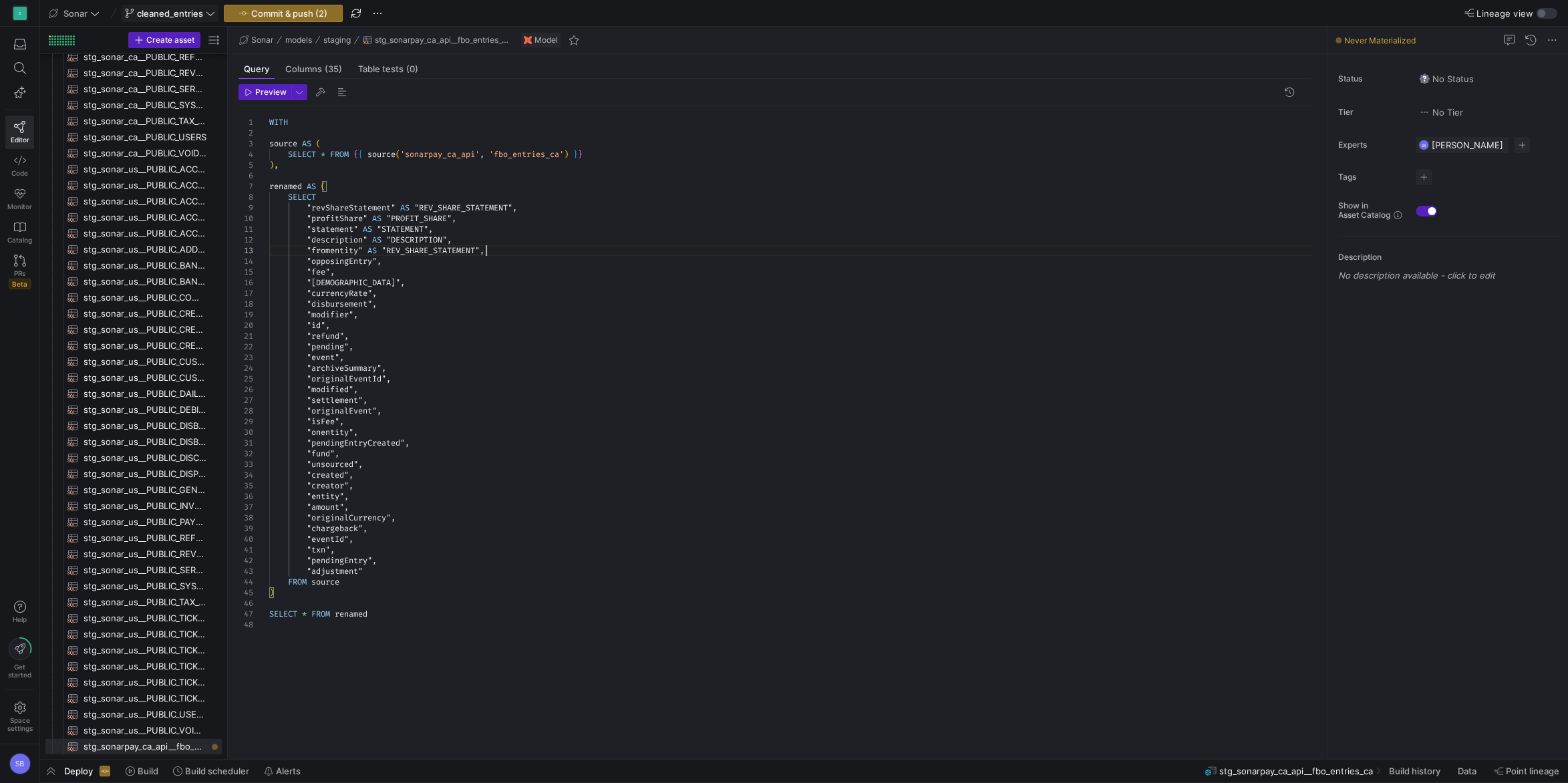
click at [424, 252] on div "WITH source AS ( SELECT * FROM { { source ( 'sonarpay_ca_api' , 'fbo_entries_ca…" at bounding box center [796, 425] width 1052 height 638
click at [379, 261] on div "WITH source AS ( SELECT * FROM { { source ( 'sonarpay_ca_api' , 'fbo_entries_ca…" at bounding box center [796, 425] width 1052 height 638
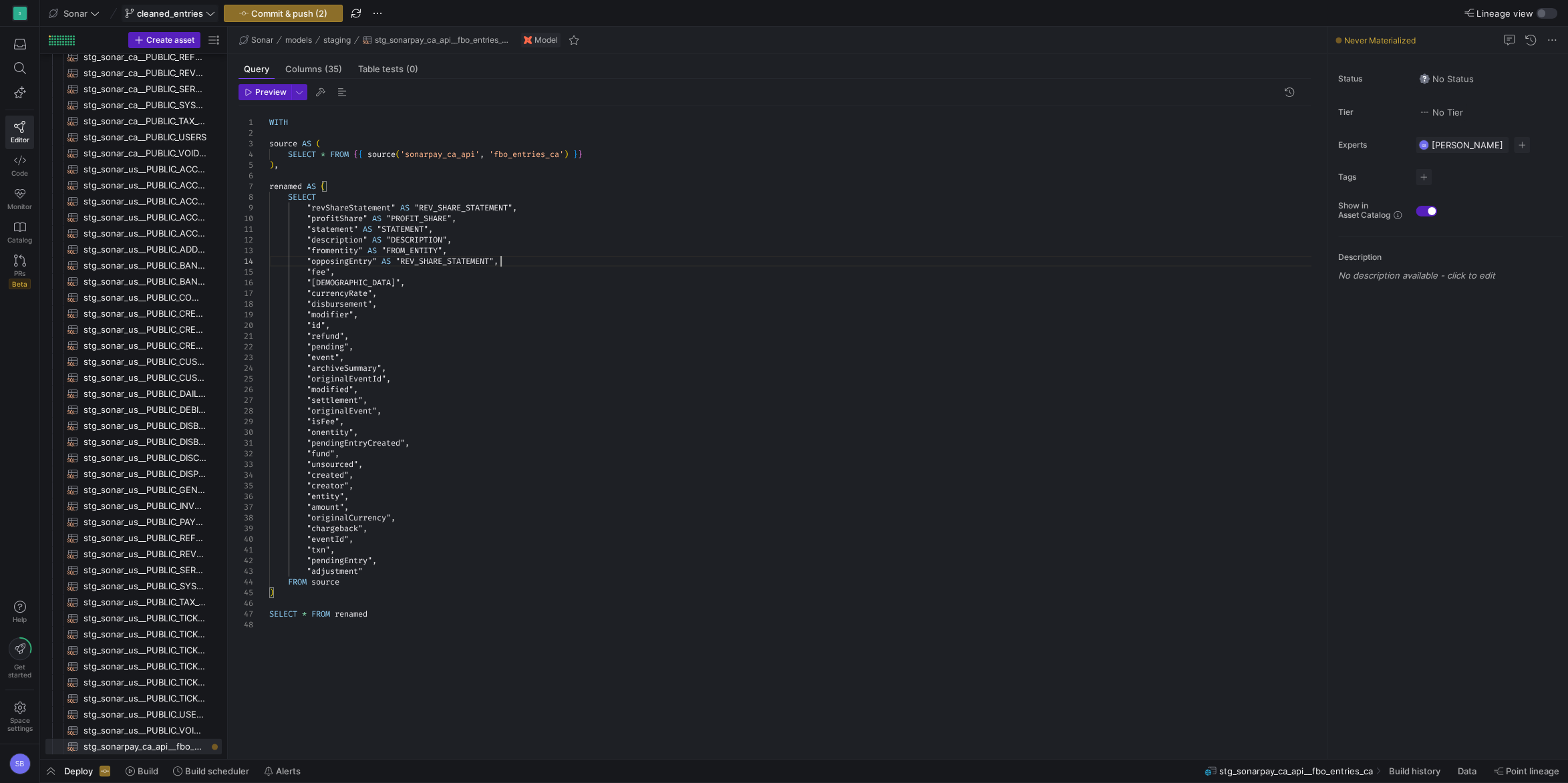
click at [427, 259] on div "WITH source AS ( SELECT * FROM { { source ( 'sonarpay_ca_api' , 'fbo_entries_ca…" at bounding box center [796, 425] width 1052 height 638
click at [336, 270] on div "WITH source AS ( SELECT * FROM { { source ( 'sonarpay_ca_api' , 'fbo_entries_ca…" at bounding box center [796, 425] width 1052 height 638
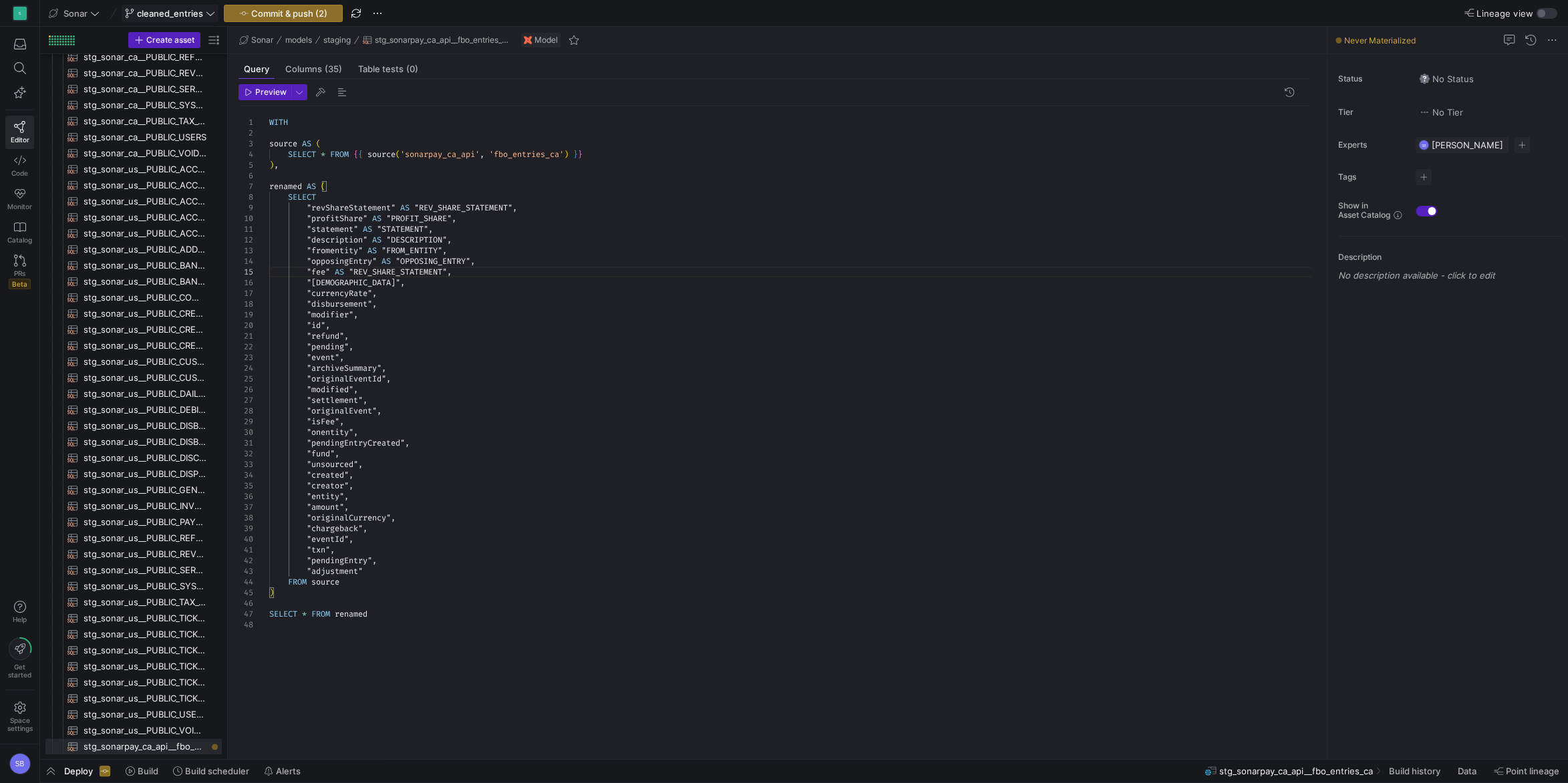
click at [389, 277] on div "WITH source AS ( SELECT * FROM { { source ( 'sonarpay_ca_api' , 'fbo_entries_ca…" at bounding box center [796, 425] width 1052 height 638
click at [494, 315] on div "WITH source AS ( SELECT * FROM { { source ( 'sonarpay_ca_api' , 'fbo_entries_ca…" at bounding box center [796, 425] width 1052 height 638
click at [354, 282] on div "WITH source AS ( SELECT * FROM { { source ( 'sonarpay_ca_api' , 'fbo_entries_ca…" at bounding box center [796, 425] width 1052 height 638
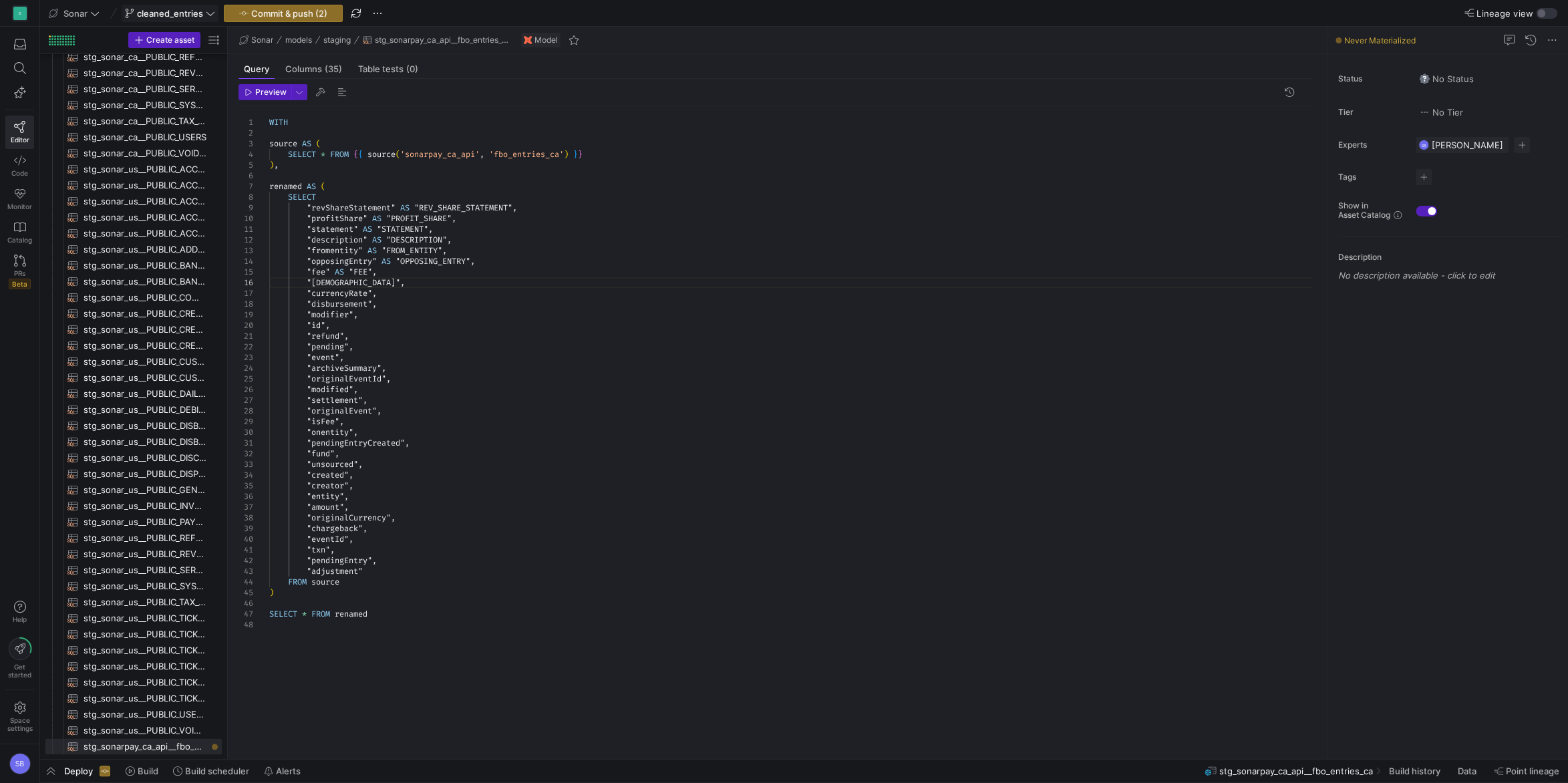
click at [343, 282] on div "WITH source AS ( SELECT * FROM { { source ( 'sonarpay_ca_api' , 'fbo_entries_ca…" at bounding box center [796, 425] width 1052 height 638
click at [312, 279] on div "WITH source AS ( SELECT * FROM { { source ( 'sonarpay_ca_api' , 'fbo_entries_ca…" at bounding box center [796, 425] width 1052 height 638
click at [391, 278] on div "WITH source AS ( SELECT * FROM { { source ( 'sonarpay_ca_api' , 'fbo_entries_ca…" at bounding box center [796, 425] width 1052 height 638
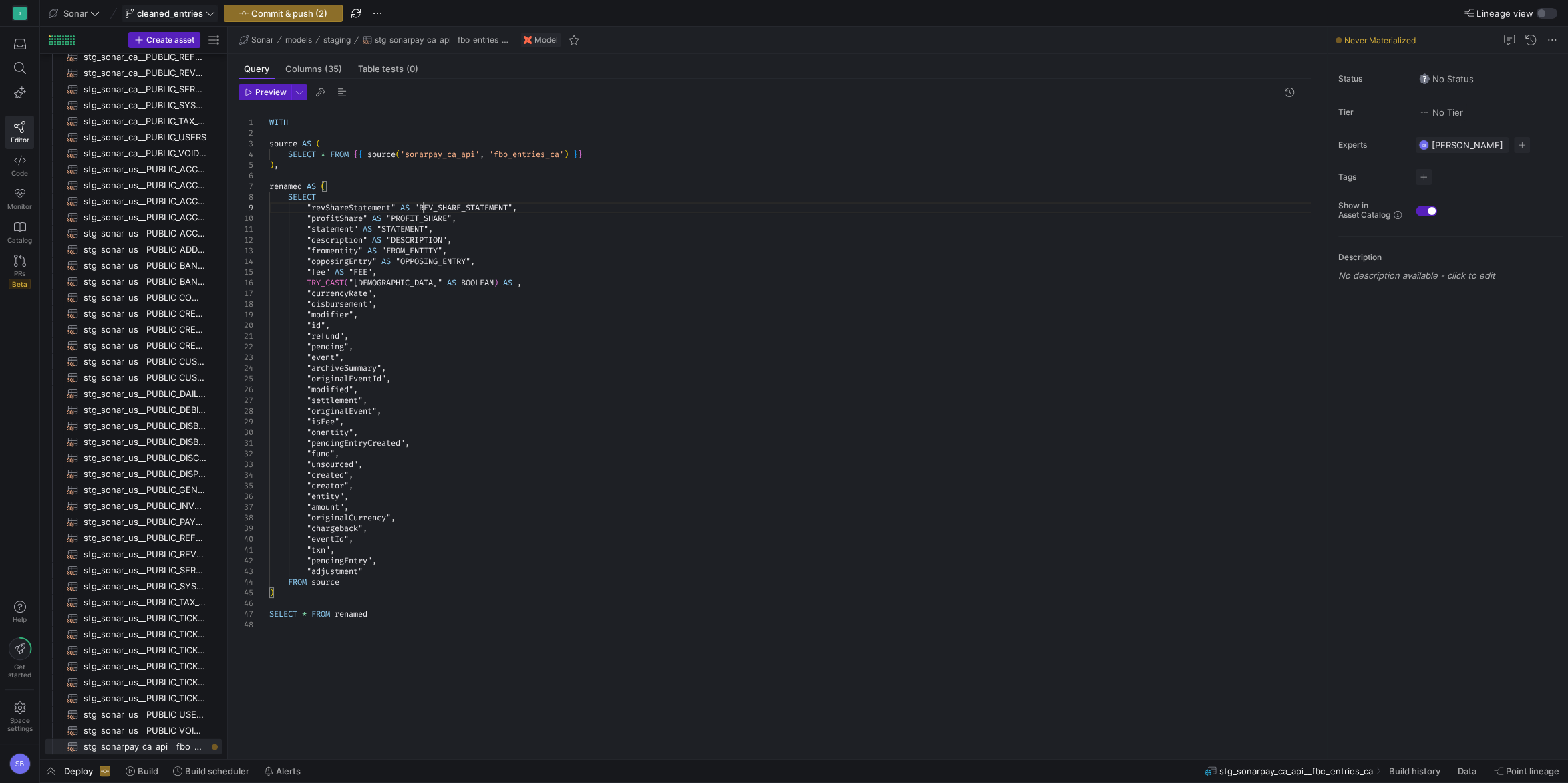
click at [423, 206] on div "WITH source AS ( SELECT * FROM { { source ( 'sonarpay_ca_api' , 'fbo_entries_ca…" at bounding box center [796, 425] width 1052 height 638
click at [155, 735] on span "stg_sonar_us__PUBLIC_VOIDED_PAYMENTS​​​​​​​​​​" at bounding box center [145, 731] width 123 height 16
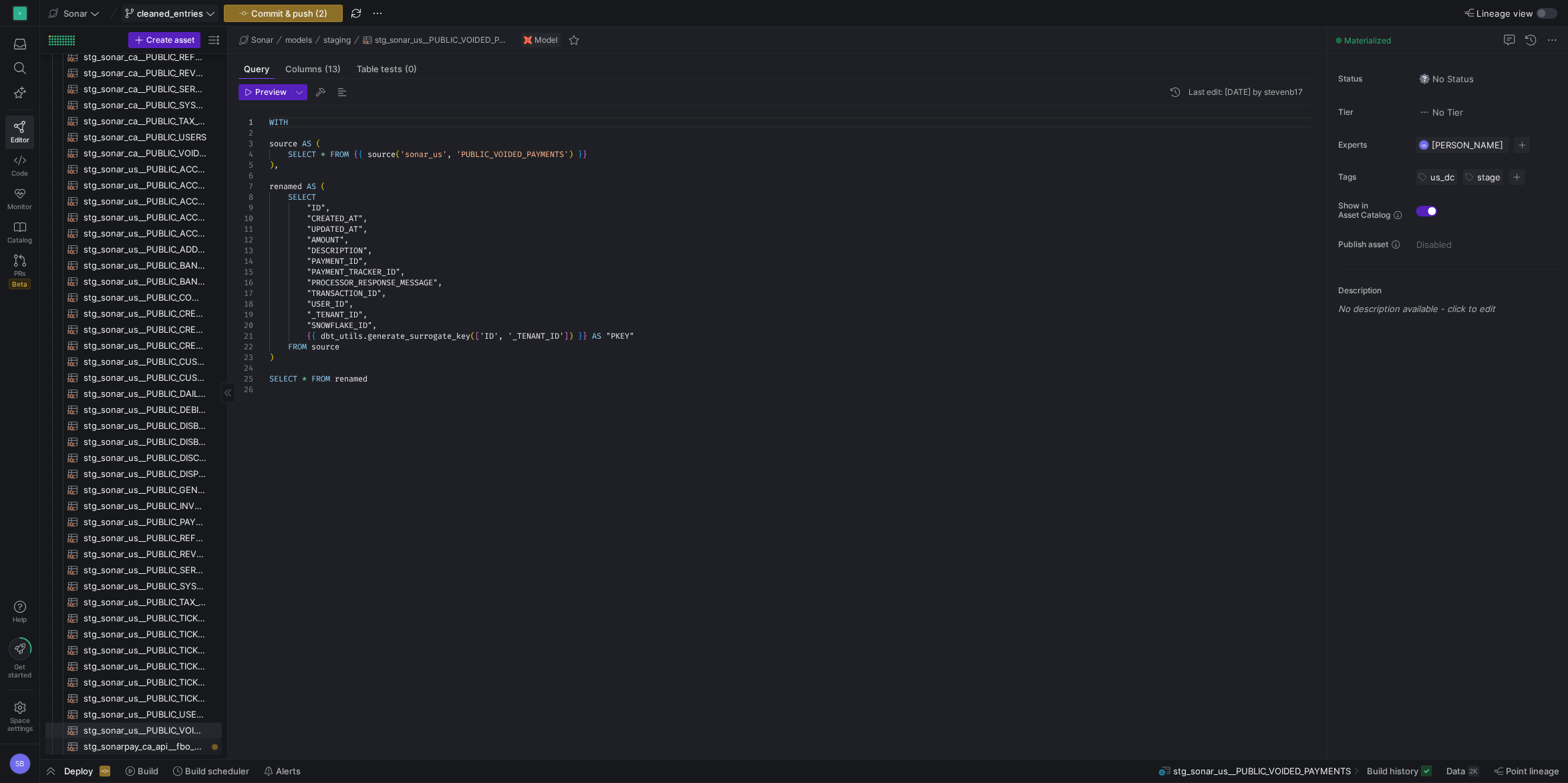
click at [165, 746] on span "stg_sonarpay_ca_api__fbo_entries_ca​​​​​​​​​​" at bounding box center [145, 747] width 123 height 16
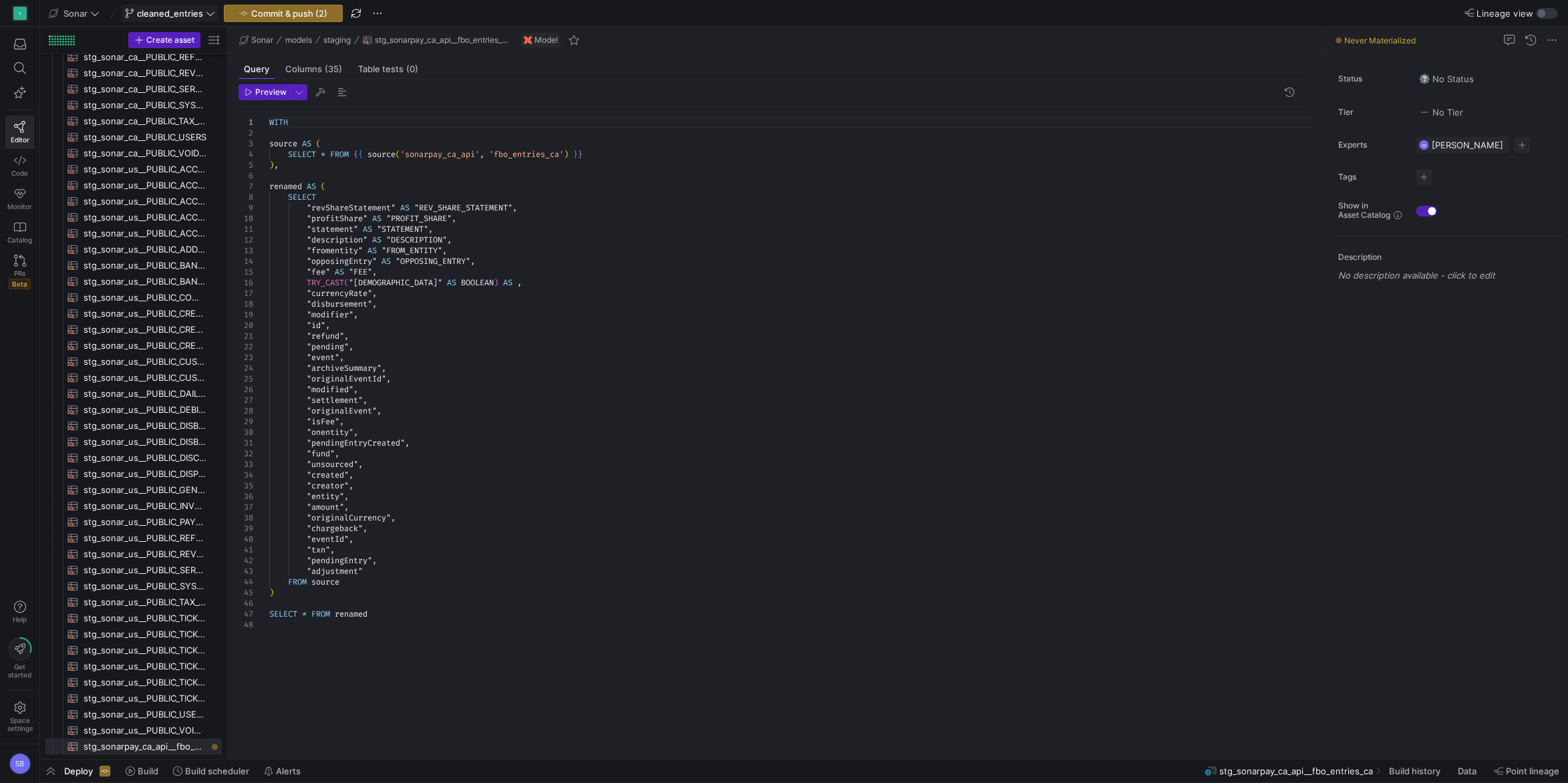
click at [463, 284] on div "WITH source AS ( SELECT * FROM { { source ( 'sonarpay_ca_api' , 'fbo_entries_ca…" at bounding box center [796, 425] width 1052 height 638
click at [471, 332] on div "WITH source AS ( SELECT * FROM { { source ( 'sonarpay_ca_api' , 'fbo_entries_ca…" at bounding box center [796, 425] width 1052 height 638
click at [414, 292] on div "WITH source AS ( SELECT * FROM { { source ( 'sonarpay_ca_api' , 'fbo_entries_ca…" at bounding box center [796, 425] width 1052 height 638
click at [384, 297] on div "WITH source AS ( SELECT * FROM { { source ( 'sonarpay_ca_api' , 'fbo_entries_ca…" at bounding box center [796, 425] width 1052 height 638
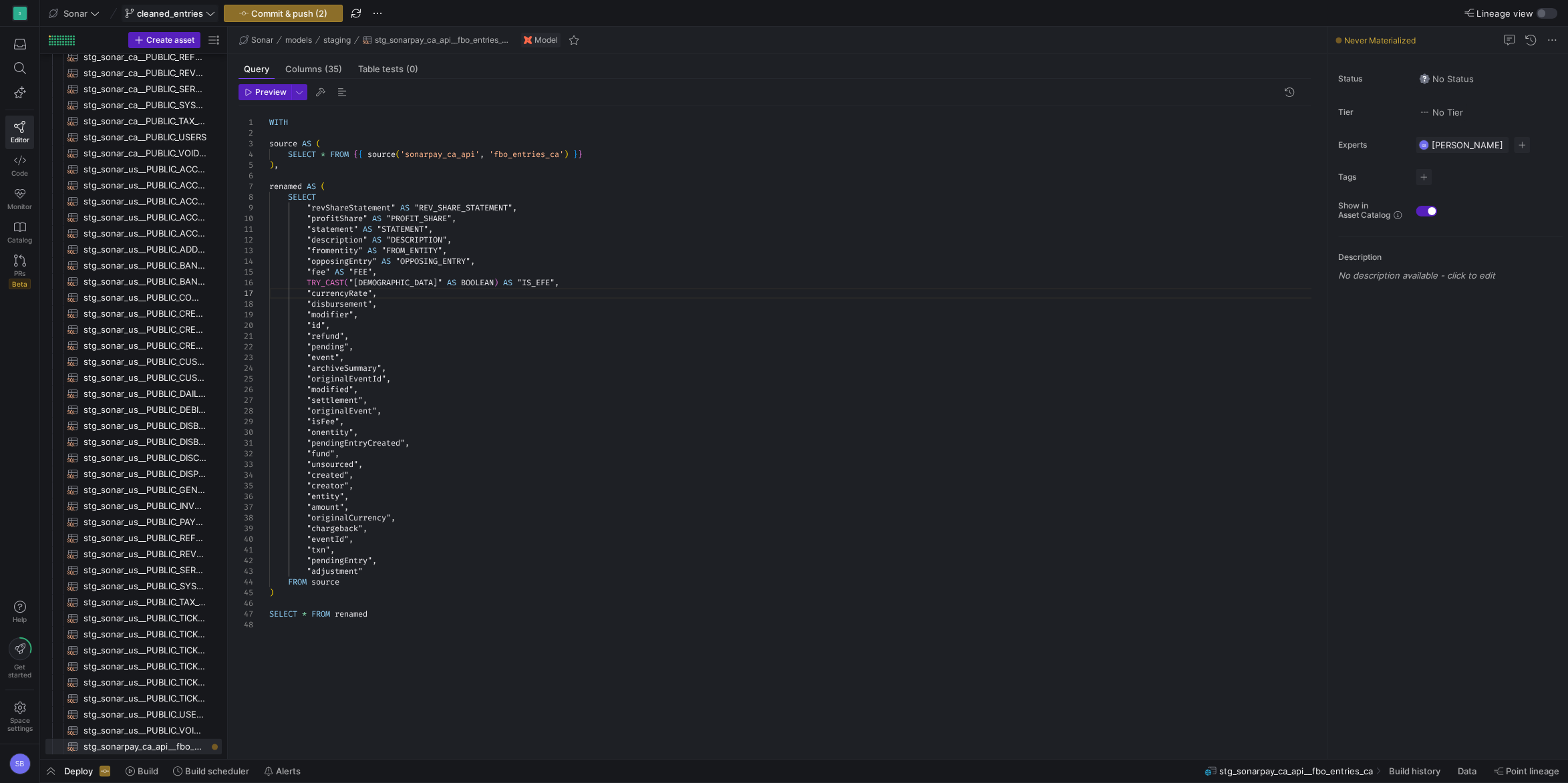
click at [389, 293] on div "WITH source AS ( SELECT * FROM { { source ( 'sonarpay_ca_api' , 'fbo_entries_ca…" at bounding box center [796, 425] width 1052 height 638
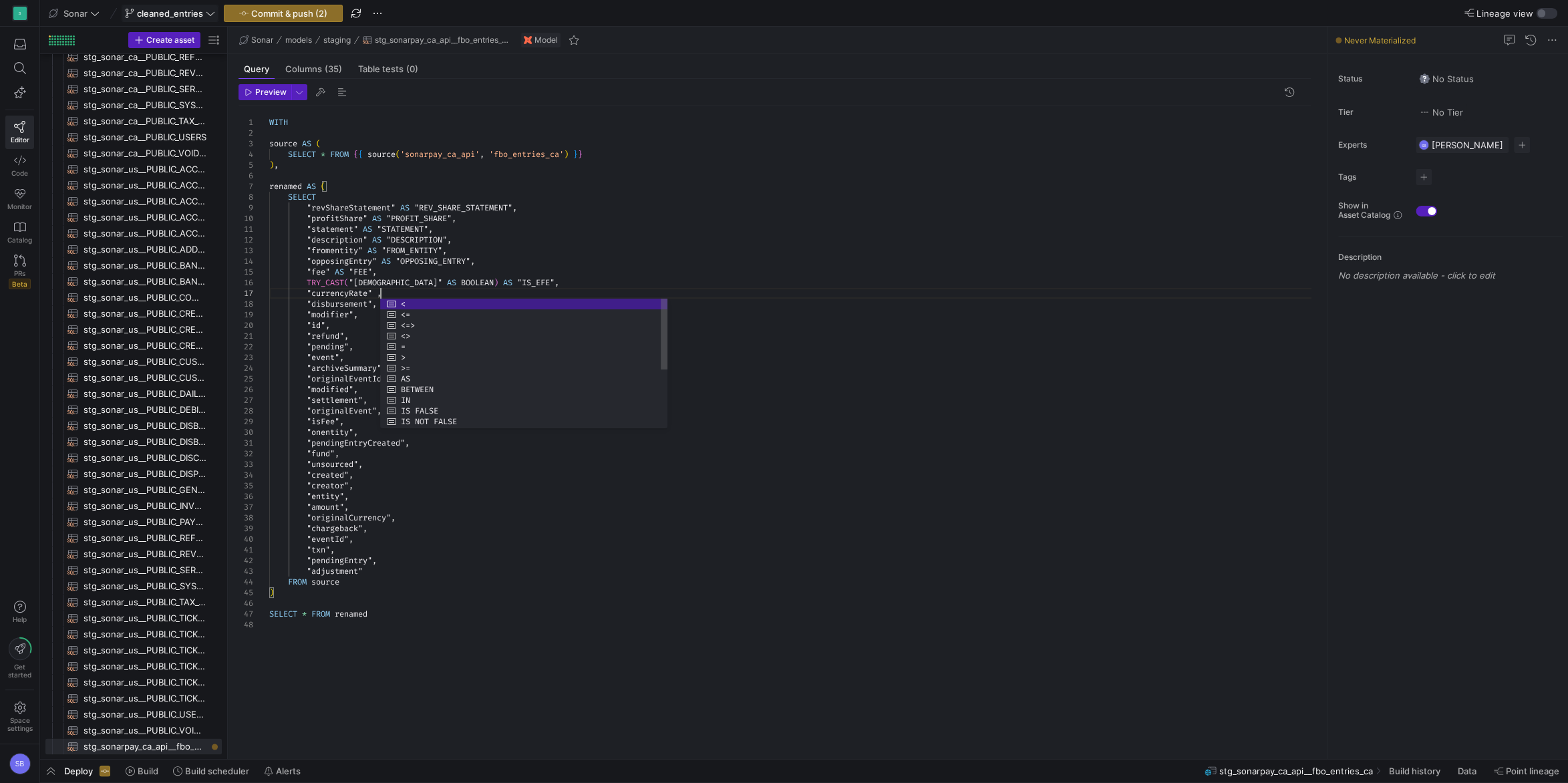
scroll to position [64, 111]
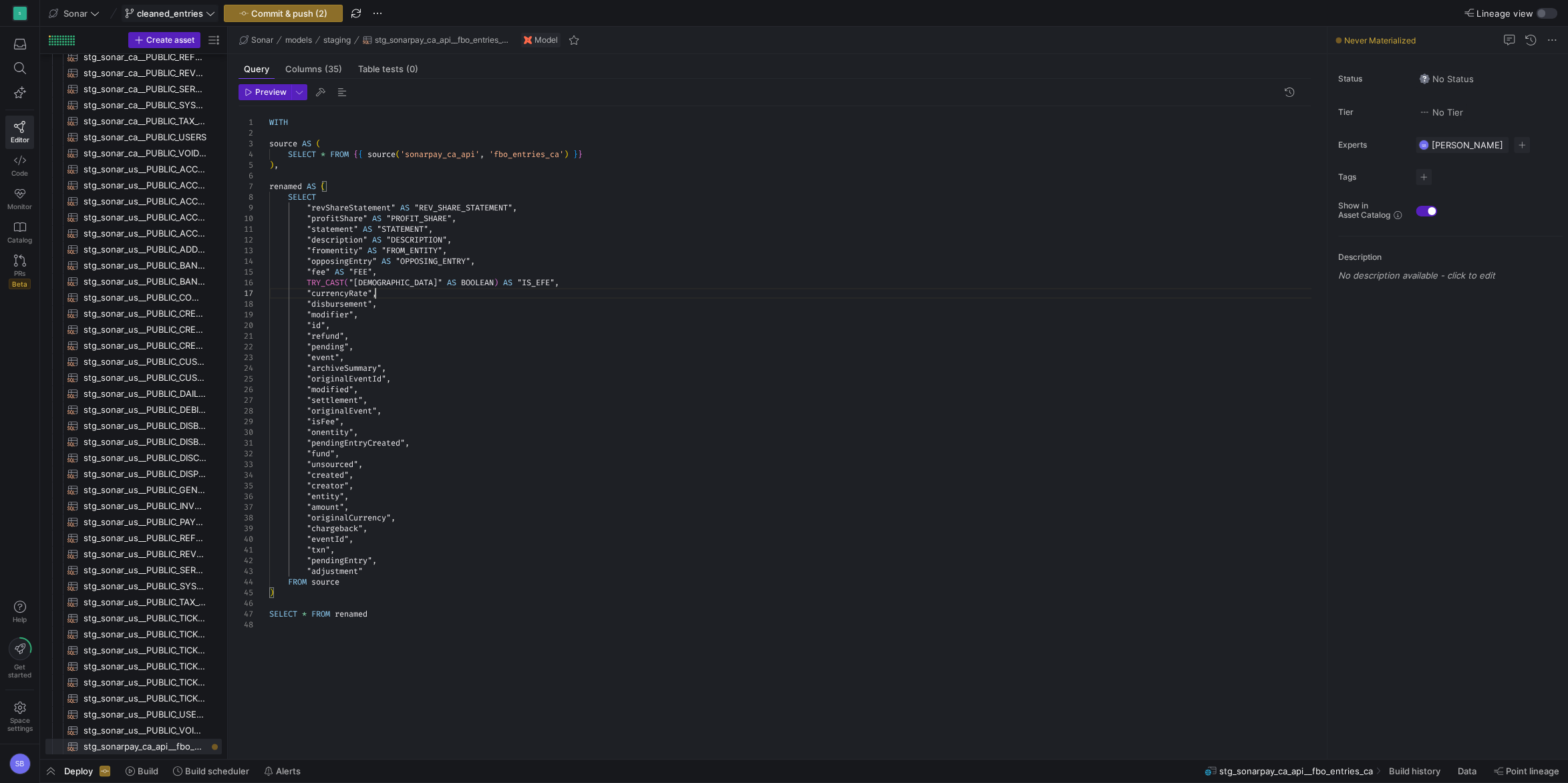
click at [331, 282] on div "WITH source AS ( SELECT * FROM { { source ( 'sonarpay_ca_api' , 'fbo_entries_ca…" at bounding box center [796, 425] width 1052 height 638
click at [330, 282] on div "WITH source AS ( SELECT * FROM { { source ( 'sonarpay_ca_api' , 'fbo_entries_ca…" at bounding box center [796, 425] width 1052 height 638
click at [309, 294] on div "WITH source AS ( SELECT * FROM { { source ( 'sonarpay_ca_api' , 'fbo_entries_ca…" at bounding box center [796, 425] width 1052 height 638
click at [416, 293] on div "WITH source AS ( SELECT * FROM { { source ( 'sonarpay_ca_api' , 'fbo_entries_ca…" at bounding box center [796, 425] width 1052 height 638
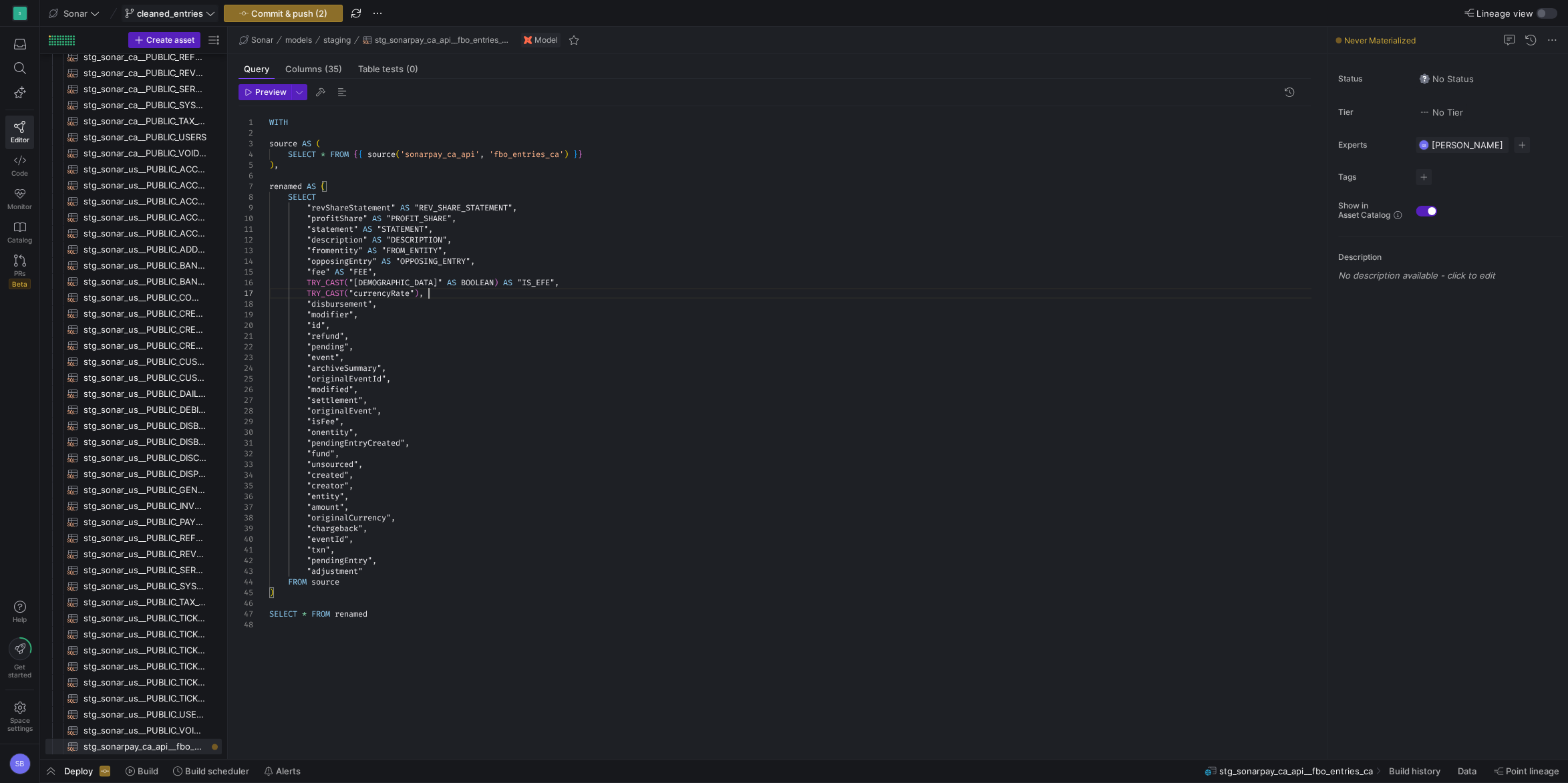
click at [458, 292] on div "WITH source AS ( SELECT * FROM { { source ( 'sonarpay_ca_api' , 'fbo_entries_ca…" at bounding box center [796, 425] width 1052 height 638
click at [421, 291] on div "WITH source AS ( SELECT * FROM { { source ( 'sonarpay_ca_api' , 'fbo_entries_ca…" at bounding box center [796, 425] width 1052 height 638
click at [461, 232] on div "WITH source AS ( SELECT * FROM { { source ( 'sonarpay_ca_api' , 'fbo_entries_ca…" at bounding box center [796, 425] width 1052 height 638
click at [508, 293] on div "WITH source AS ( SELECT * FROM { { source ( 'sonarpay_ca_api' , 'fbo_entries_ca…" at bounding box center [796, 425] width 1052 height 638
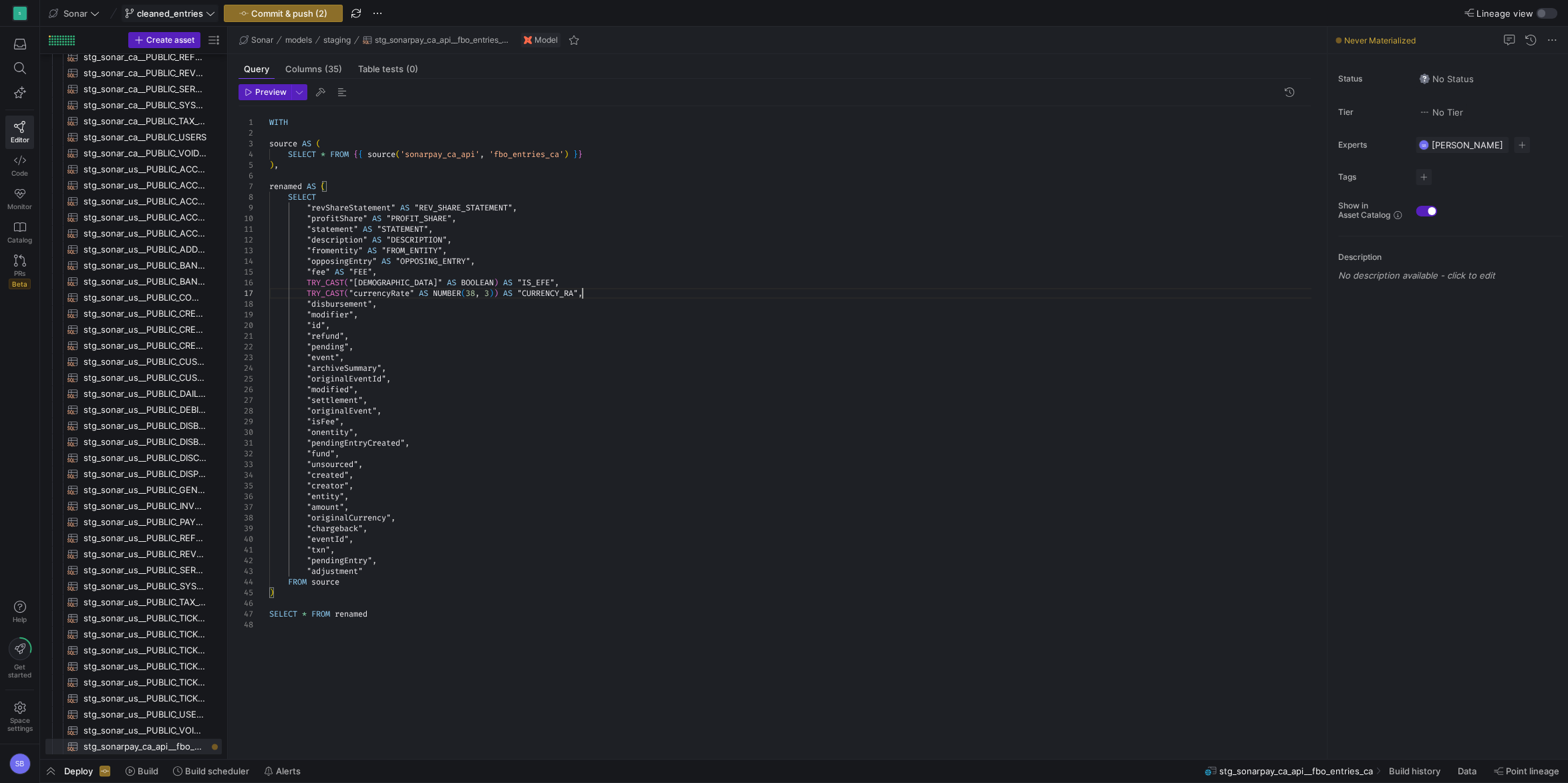
scroll to position [64, 322]
click at [414, 302] on div "WITH source AS ( SELECT * FROM { { source ( 'sonarpay_ca_api' , 'fbo_entries_ca…" at bounding box center [796, 425] width 1052 height 638
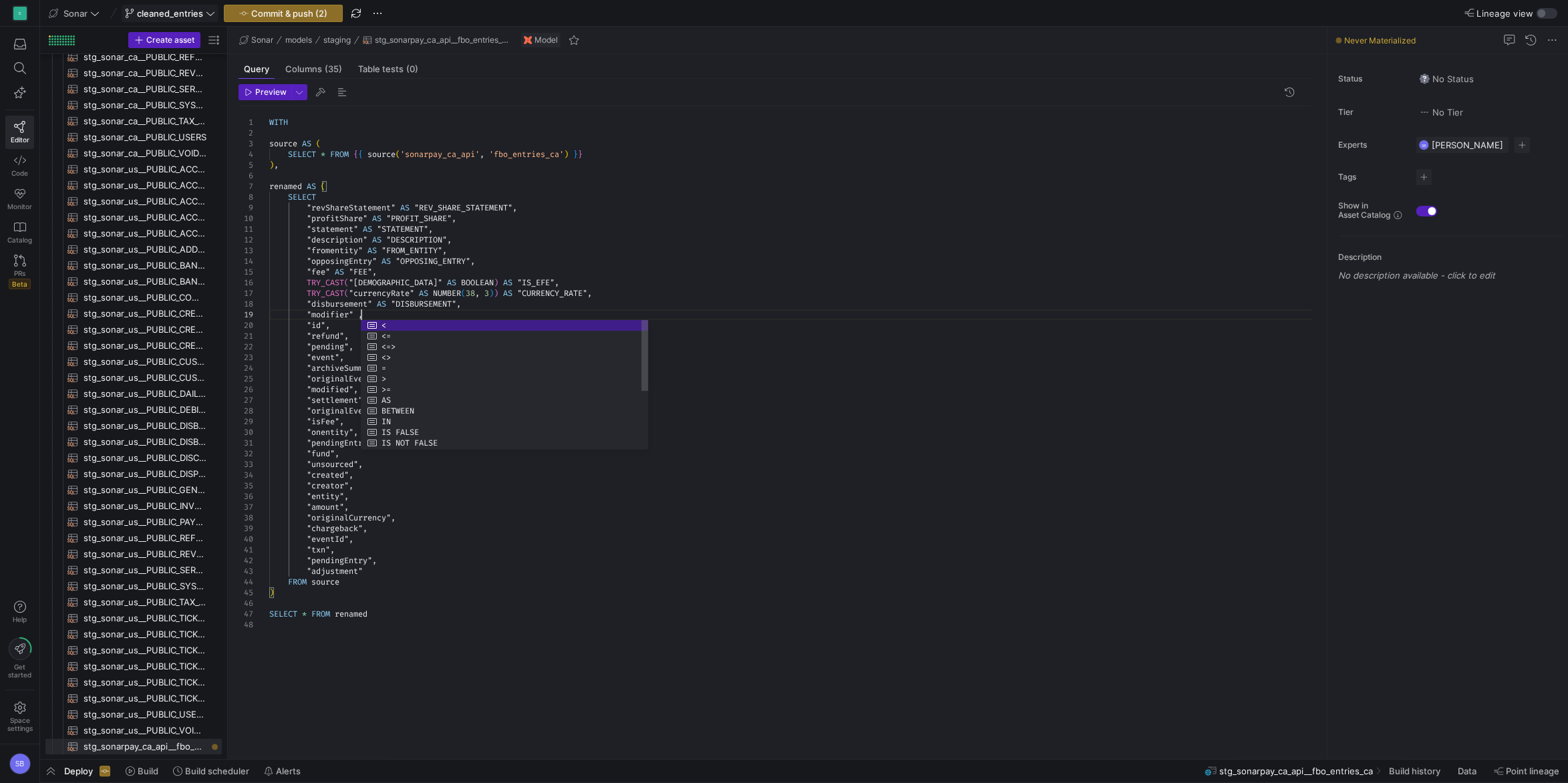
scroll to position [86, 106]
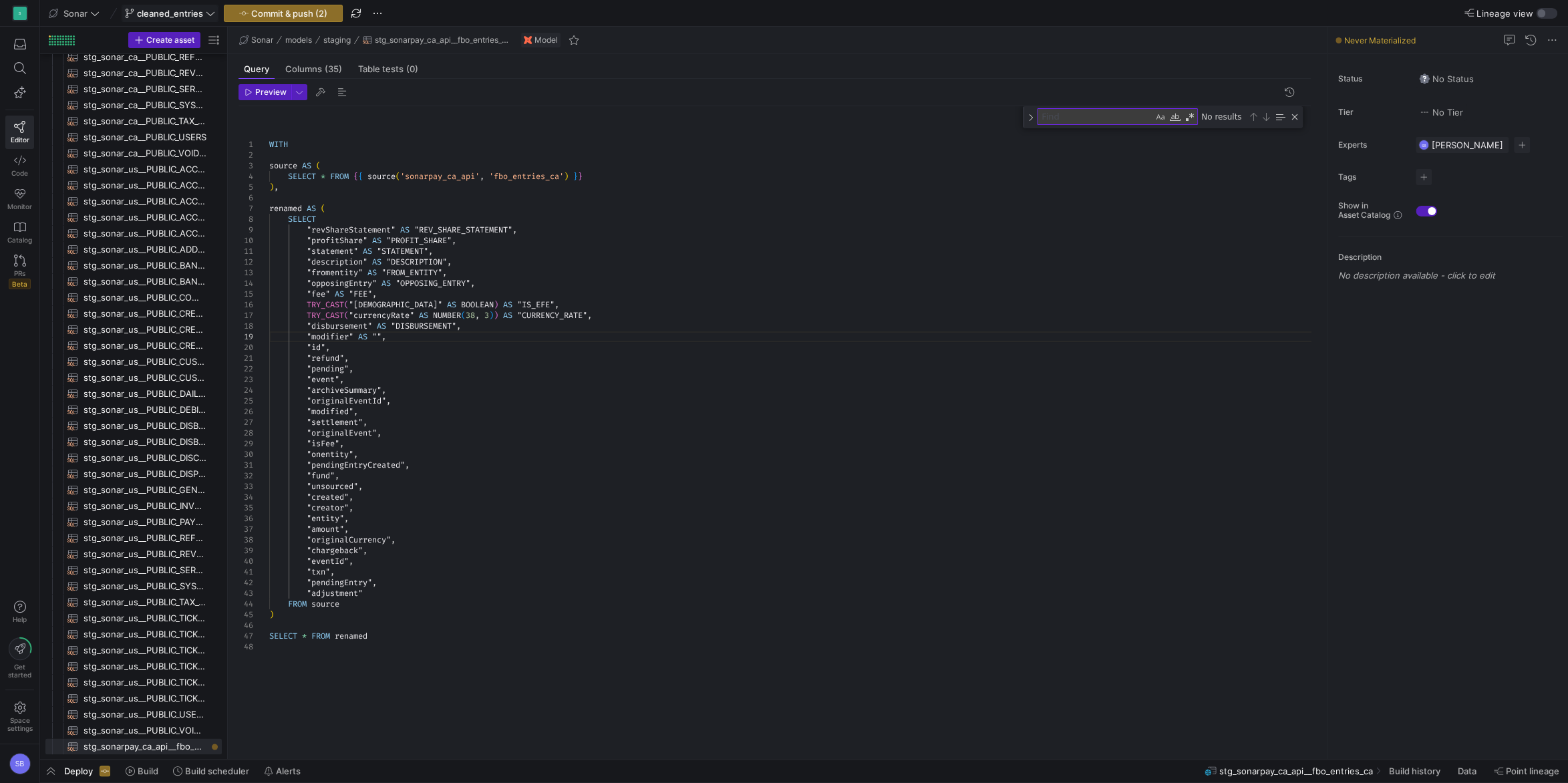
click at [402, 346] on div "WITH source AS ( SELECT * FROM { { source ( 'sonarpay_ca_api' , 'fbo_entries_ca…" at bounding box center [796, 425] width 1052 height 638
click at [378, 333] on div "WITH source AS ( SELECT * FROM { { source ( 'sonarpay_ca_api' , 'fbo_entries_ca…" at bounding box center [796, 425] width 1052 height 638
click at [411, 364] on div "WITH source AS ( SELECT * FROM { { source ( 'sonarpay_ca_api' , 'fbo_entries_ca…" at bounding box center [796, 425] width 1052 height 638
click at [404, 356] on div "WITH source AS ( SELECT * FROM { { source ( 'sonarpay_ca_api' , 'fbo_entries_ca…" at bounding box center [796, 425] width 1052 height 638
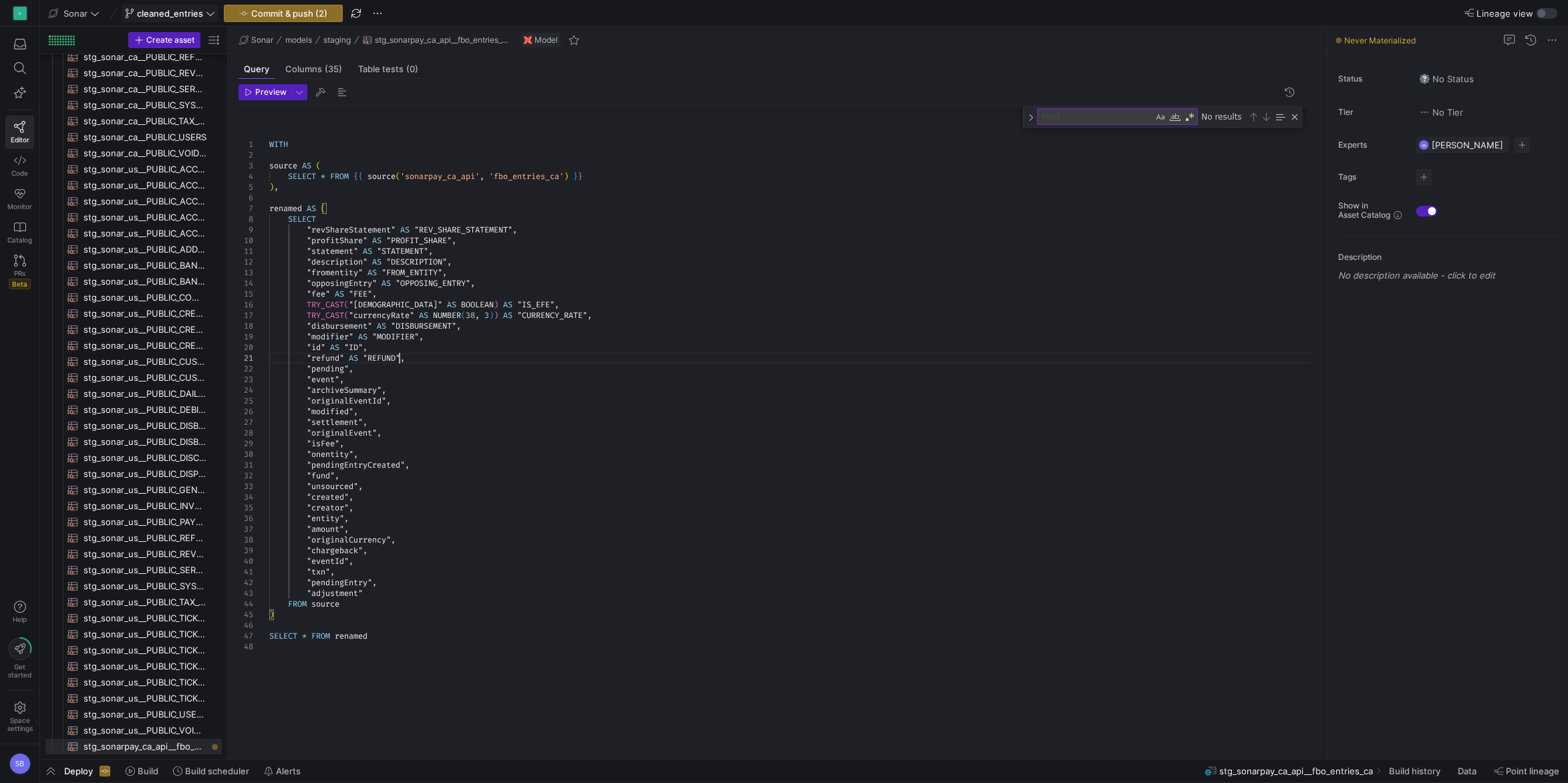
scroll to position [10, 130]
click at [414, 372] on div "WITH source AS ( SELECT * FROM { { source ( 'sonarpay_ca_api' , 'fbo_entries_ca…" at bounding box center [796, 425] width 1052 height 638
drag, startPoint x: 309, startPoint y: 305, endPoint x: 342, endPoint y: 305, distance: 33.0
click at [342, 305] on div "WITH source AS ( SELECT * FROM { { source ( 'sonarpay_ca_api' , 'fbo_entries_ca…" at bounding box center [796, 425] width 1052 height 638
click at [325, 369] on div "WITH source AS ( SELECT * FROM { { source ( 'sonarpay_ca_api' , 'fbo_entries_ca…" at bounding box center [796, 425] width 1052 height 638
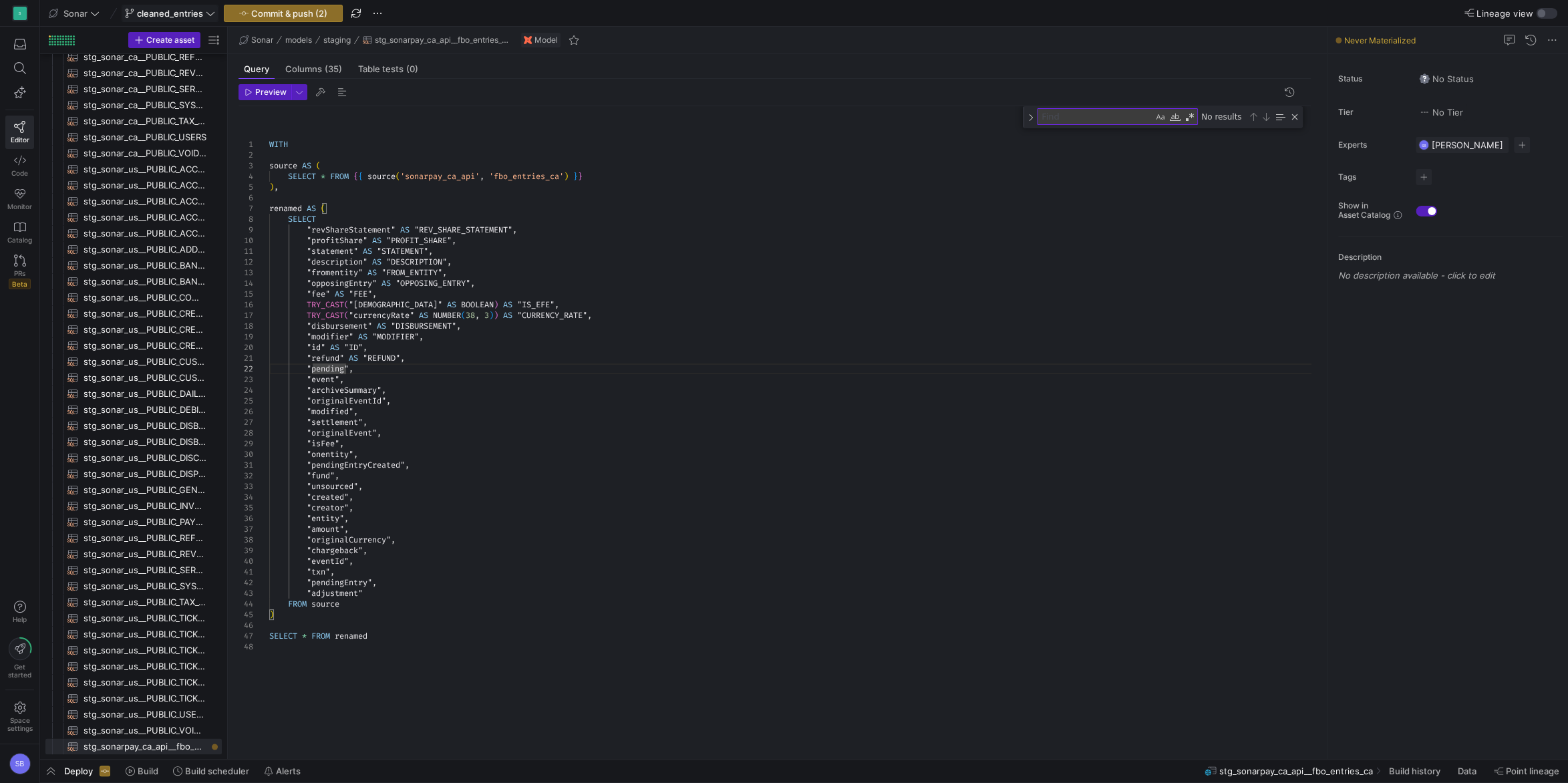
click at [309, 367] on div "WITH source AS ( SELECT * FROM { { source ( 'sonarpay_ca_api' , 'fbo_entries_ca…" at bounding box center [796, 425] width 1052 height 638
drag, startPoint x: 400, startPoint y: 369, endPoint x: 358, endPoint y: 367, distance: 42.0
click at [358, 367] on div "WITH source AS ( SELECT * FROM { { source ( 'sonarpay_ca_api' , 'fbo_entries_ca…" at bounding box center [796, 425] width 1052 height 638
click at [349, 369] on div "WITH source AS ( SELECT * FROM { { source ( 'sonarpay_ca_api' , 'fbo_entries_ca…" at bounding box center [796, 425] width 1052 height 638
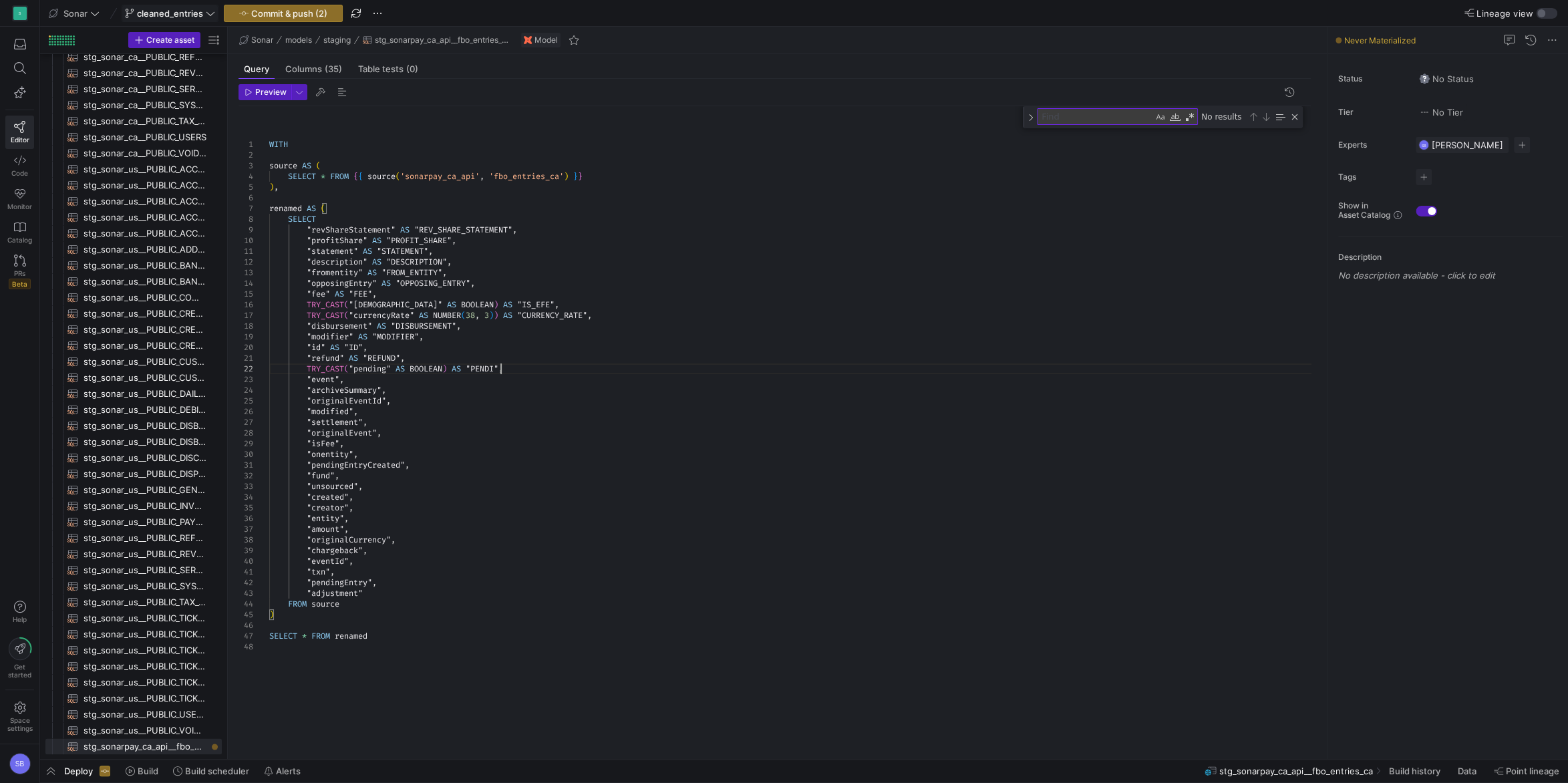
scroll to position [11, 240]
click at [367, 382] on div "WITH source AS ( SELECT * FROM { { source ( 'sonarpay_ca_api' , 'fbo_entries_ca…" at bounding box center [796, 425] width 1052 height 638
click at [309, 376] on div "WITH source AS ( SELECT * FROM { { source ( 'sonarpay_ca_api' , 'fbo_entries_ca…" at bounding box center [796, 425] width 1052 height 638
click at [362, 382] on div "WITH source AS ( SELECT * FROM { { source ( 'sonarpay_ca_api' , 'fbo_entries_ca…" at bounding box center [796, 425] width 1052 height 638
click at [339, 379] on div "WITH source AS ( SELECT * FROM { { source ( 'sonarpay_ca_api' , 'fbo_entries_ca…" at bounding box center [796, 425] width 1052 height 638
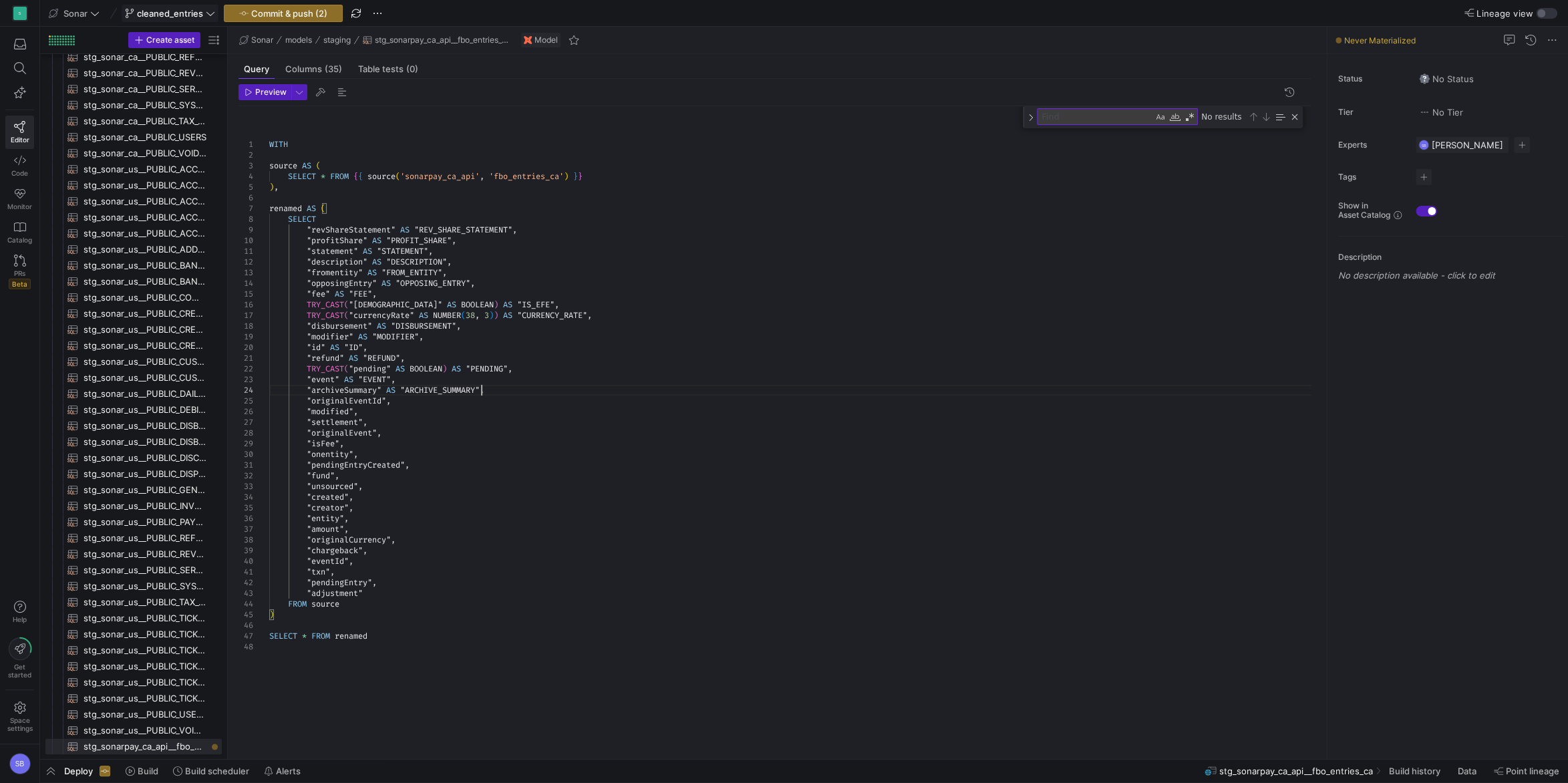
scroll to position [32, 211]
click at [400, 401] on div "WITH source AS ( SELECT * FROM { { source ( 'sonarpay_ca_api' , 'fbo_entries_ca…" at bounding box center [796, 425] width 1052 height 638
click at [420, 399] on div "WITH source AS ( SELECT * FROM { { source ( 'sonarpay_ca_api' , 'fbo_entries_ca…" at bounding box center [796, 425] width 1052 height 638
click at [329, 372] on div "WITH source AS ( SELECT * FROM { { source ( 'sonarpay_ca_api' , 'fbo_entries_ca…" at bounding box center [796, 425] width 1052 height 638
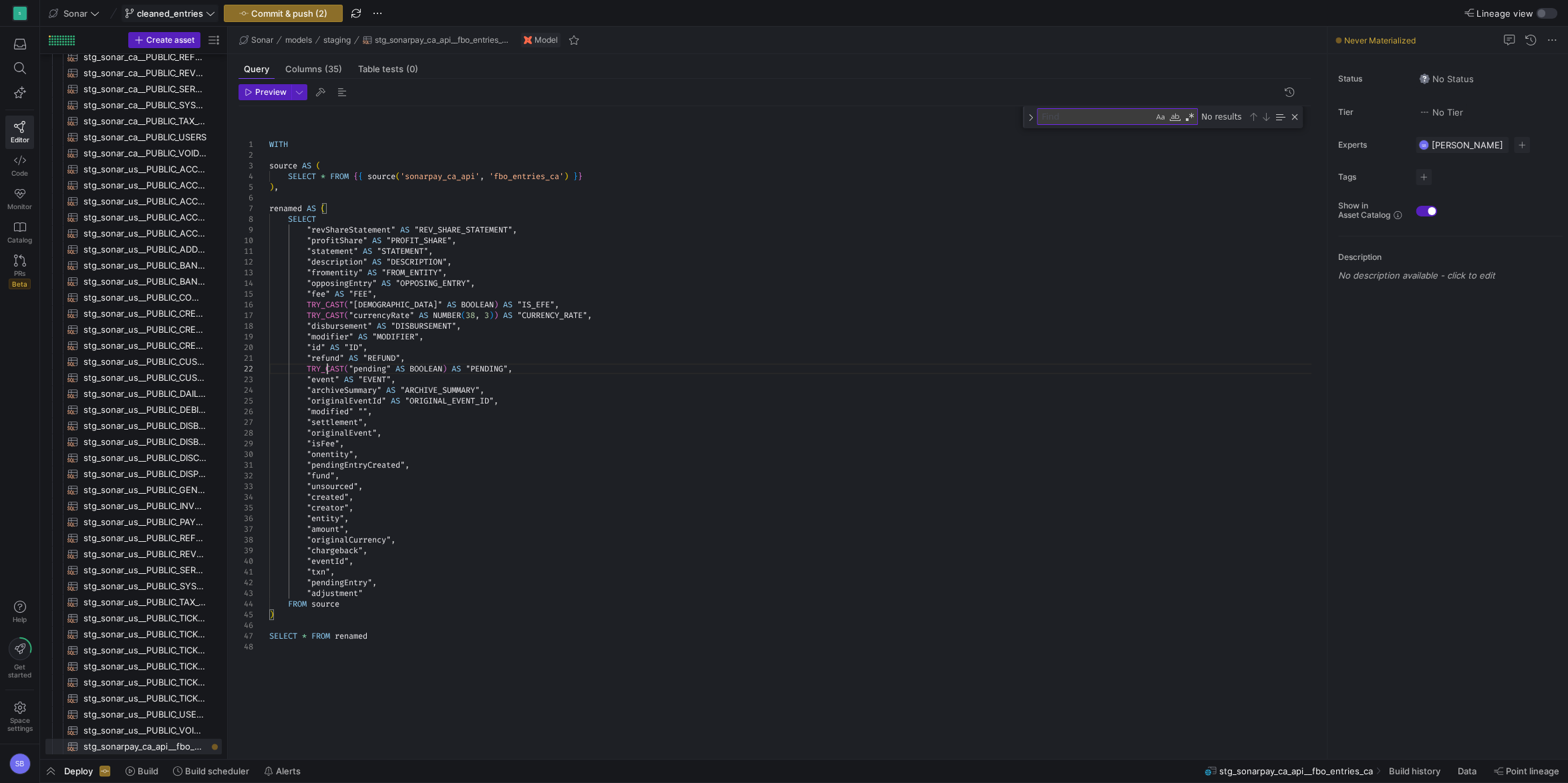
click at [329, 372] on div "WITH source AS ( SELECT * FROM { { source ( 'sonarpay_ca_api' , 'fbo_entries_ca…" at bounding box center [796, 425] width 1052 height 638
click at [309, 411] on div "WITH source AS ( SELECT * FROM { { source ( 'sonarpay_ca_api' , 'fbo_entries_ca…" at bounding box center [796, 425] width 1052 height 638
click at [305, 409] on div "WITH source AS ( SELECT * FROM { { source ( 'sonarpay_ca_api' , 'fbo_entries_ca…" at bounding box center [796, 425] width 1052 height 638
drag, startPoint x: 401, startPoint y: 413, endPoint x: 358, endPoint y: 413, distance: 43.0
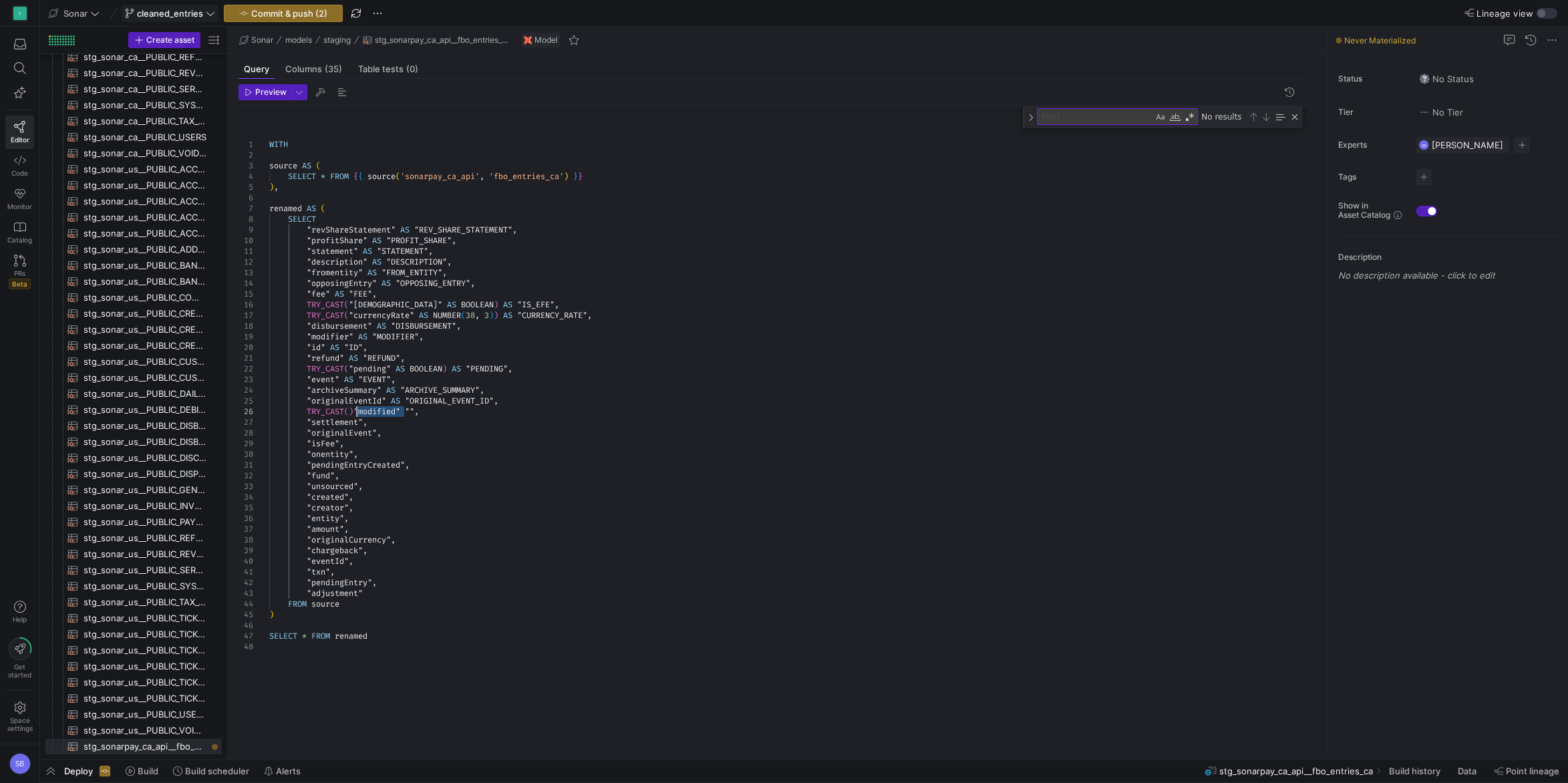
click at [358, 413] on div "WITH source AS ( SELECT * FROM { { source ( 'sonarpay_ca_api' , 'fbo_entries_ca…" at bounding box center [796, 425] width 1052 height 638
click at [351, 414] on div "WITH source AS ( SELECT * FROM { { source ( 'sonarpay_ca_api' , 'fbo_entries_ca…" at bounding box center [796, 425] width 1052 height 638
click at [436, 413] on div "WITH source AS ( SELECT * FROM { { source ( 'sonarpay_ca_api' , 'fbo_entries_ca…" at bounding box center [796, 425] width 1052 height 638
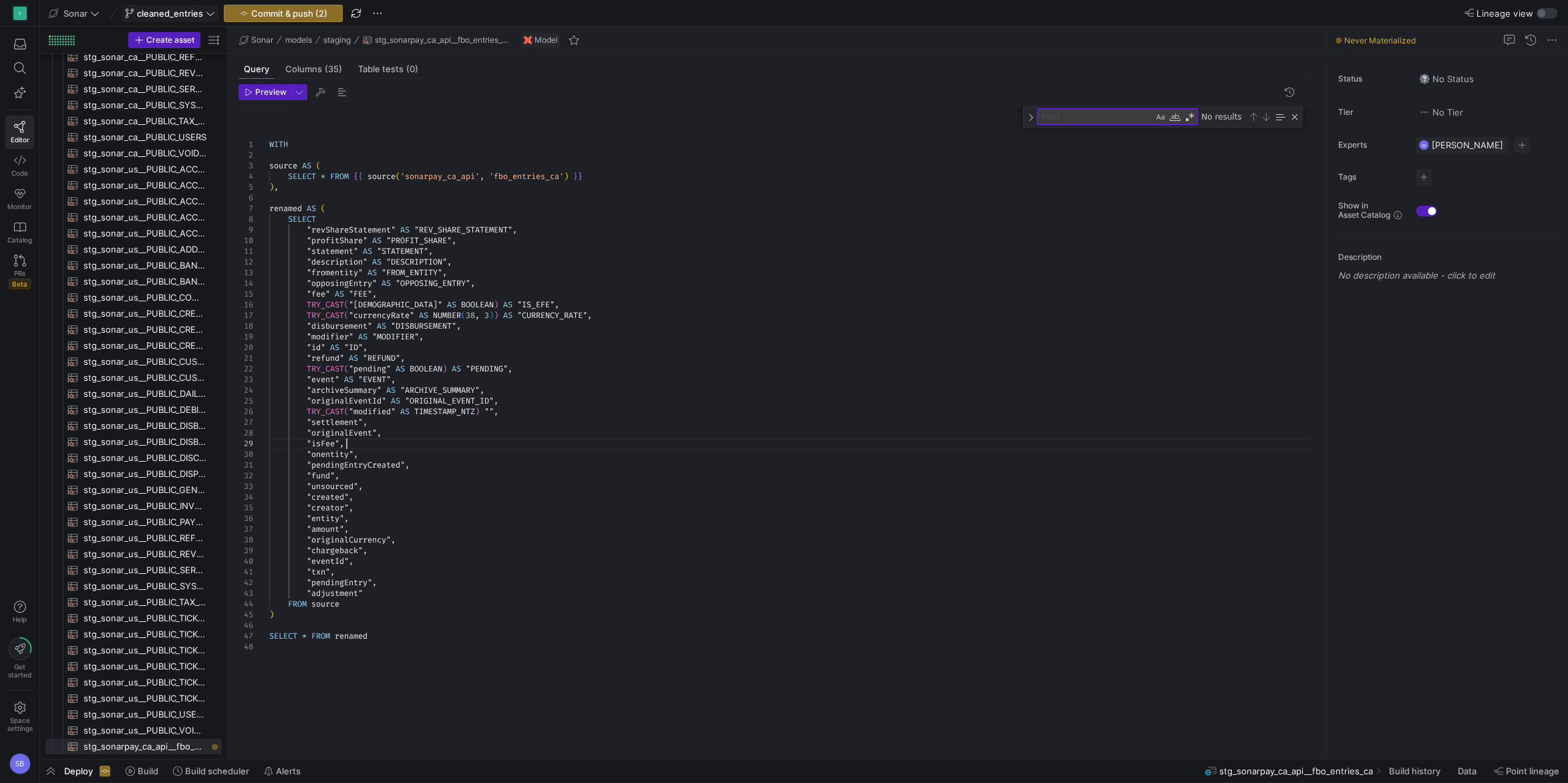
click at [461, 444] on div "WITH source AS ( SELECT * FROM { { source ( 'sonarpay_ca_api' , 'fbo_entries_ca…" at bounding box center [796, 425] width 1052 height 638
click at [493, 414] on div "WITH source AS ( SELECT * FROM { { source ( 'sonarpay_ca_api' , 'fbo_entries_ca…" at bounding box center [796, 425] width 1052 height 638
click at [501, 427] on div "WITH source AS ( SELECT * FROM { { source ( 'sonarpay_ca_api' , 'fbo_entries_ca…" at bounding box center [796, 425] width 1052 height 638
click at [371, 423] on div "WITH source AS ( SELECT * FROM { { source ( 'sonarpay_ca_api' , 'fbo_entries_ca…" at bounding box center [796, 425] width 1052 height 638
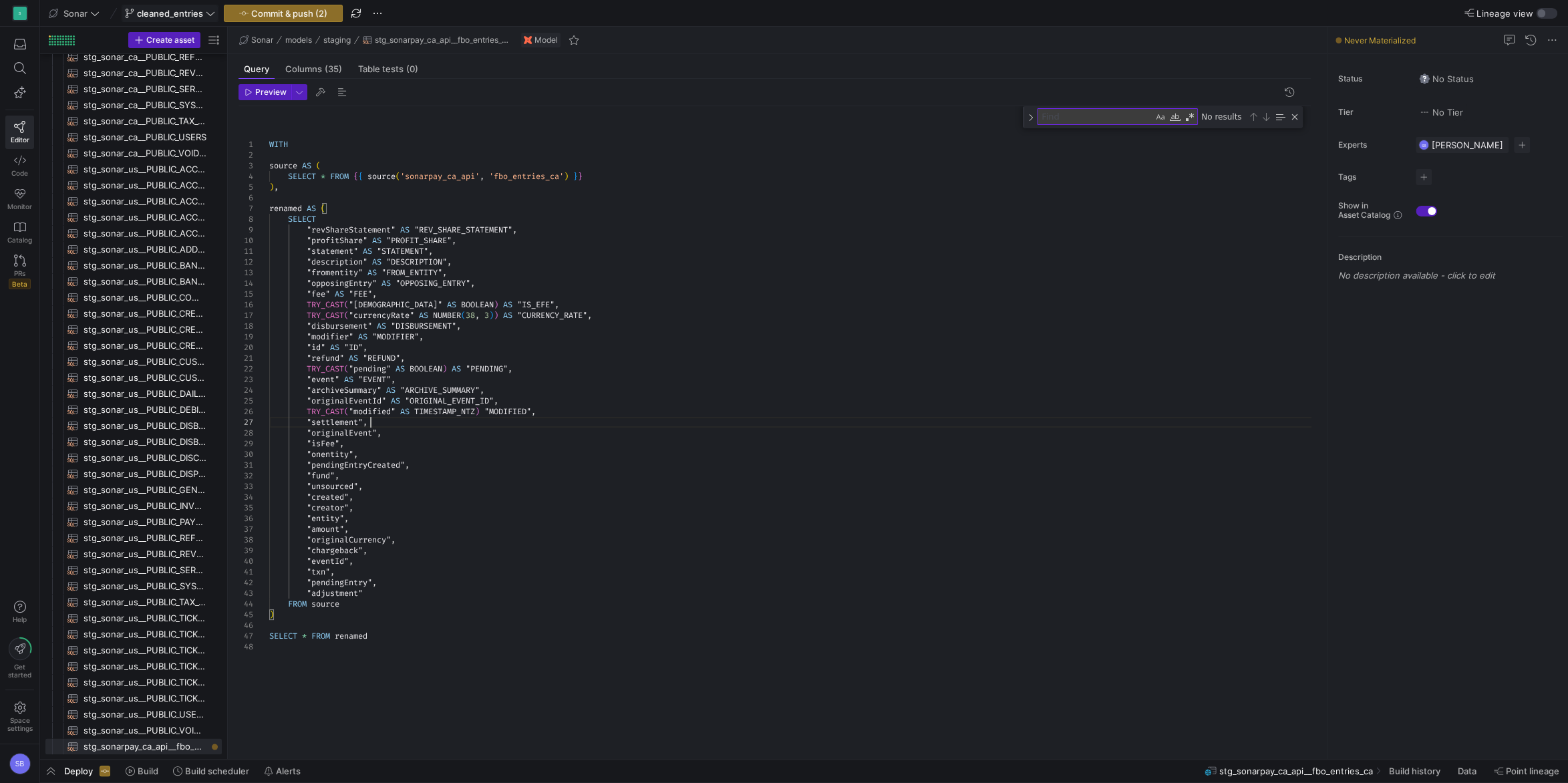
click at [379, 421] on div "WITH source AS ( SELECT * FROM { { source ( 'sonarpay_ca_api' , 'fbo_entries_ca…" at bounding box center [796, 425] width 1052 height 638
click at [410, 434] on div "WITH source AS ( SELECT * FROM { { source ( 'sonarpay_ca_api' , 'fbo_entries_ca…" at bounding box center [796, 425] width 1052 height 638
click at [452, 422] on div "WITH source AS ( SELECT * FROM { { source ( 'sonarpay_ca_api' , 'fbo_entries_ca…" at bounding box center [796, 425] width 1052 height 638
click at [443, 437] on div "WITH source AS ( SELECT * FROM { { source ( 'sonarpay_ca_api' , 'fbo_entries_ca…" at bounding box center [796, 425] width 1052 height 638
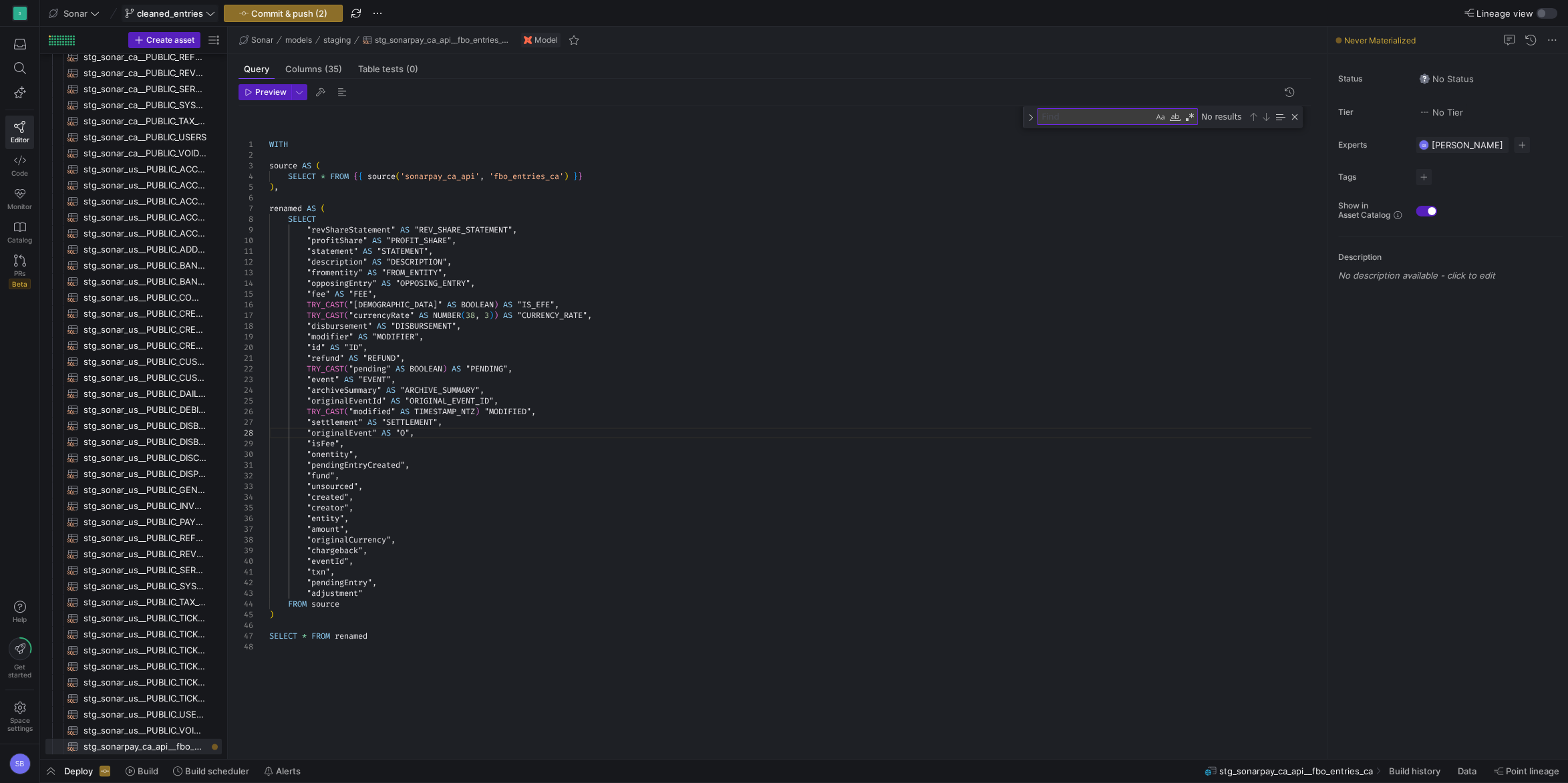
click at [690, 481] on div "WITH source AS ( SELECT * FROM { { source ( 'sonarpay_ca_api' , 'fbo_entries_ca…" at bounding box center [796, 425] width 1052 height 638
click at [562, 433] on div "WITH source AS ( SELECT * FROM { { source ( 'sonarpay_ca_api' , 'fbo_entries_ca…" at bounding box center [796, 425] width 1052 height 638
click at [456, 435] on div "WITH source AS ( SELECT * FROM { { source ( 'sonarpay_ca_api' , 'fbo_entries_ca…" at bounding box center [796, 425] width 1052 height 638
click at [408, 431] on div "WITH source AS ( SELECT * FROM { { source ( 'sonarpay_ca_api' , 'fbo_entries_ca…" at bounding box center [796, 425] width 1052 height 638
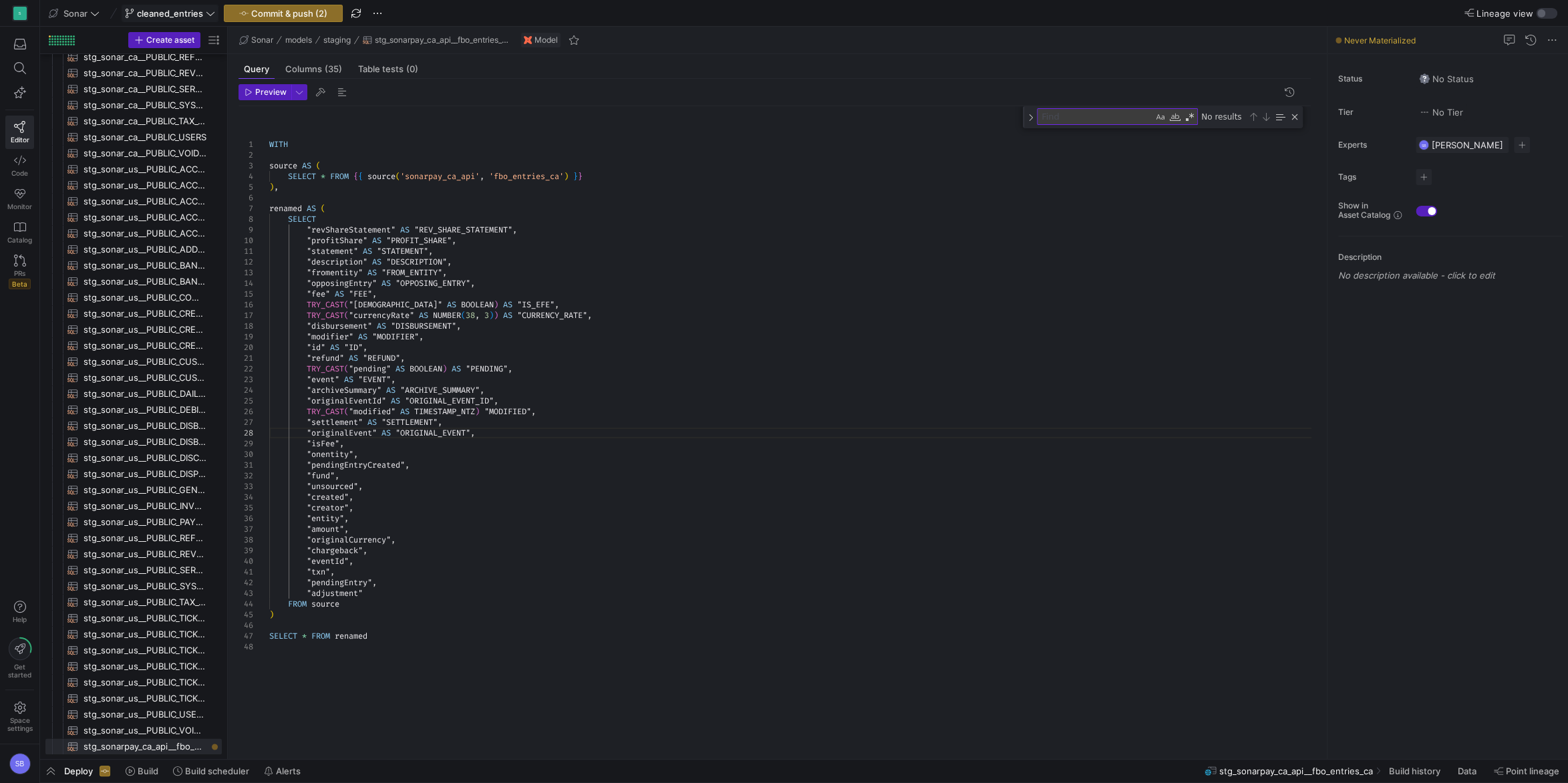
click at [500, 429] on div "WITH source AS ( SELECT * FROM { { source ( 'sonarpay_ca_api' , 'fbo_entries_ca…" at bounding box center [796, 425] width 1052 height 638
click at [509, 379] on div "WITH source AS ( SELECT * FROM { { source ( 'sonarpay_ca_api' , 'fbo_entries_ca…" at bounding box center [796, 425] width 1052 height 638
click at [405, 452] on div "WITH source AS ( SELECT * FROM { { source ( 'sonarpay_ca_api' , 'fbo_entries_ca…" at bounding box center [796, 425] width 1052 height 638
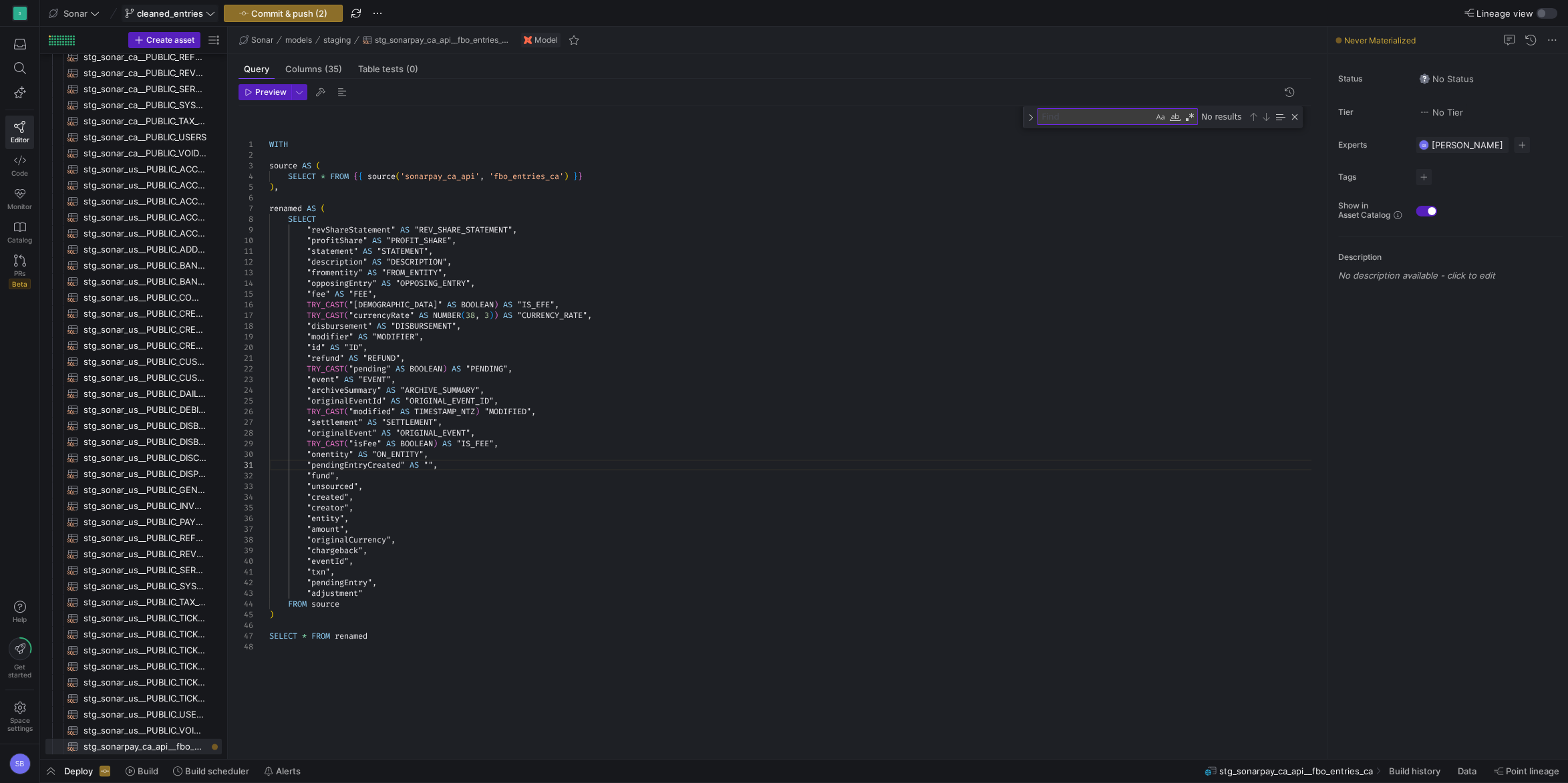
click at [323, 442] on div "WITH source AS ( SELECT * FROM { { source ( 'sonarpay_ca_api' , 'fbo_entries_ca…" at bounding box center [796, 425] width 1052 height 638
click at [309, 461] on div "WITH source AS ( SELECT * FROM { { source ( 'sonarpay_ca_api' , 'fbo_entries_ca…" at bounding box center [796, 425] width 1052 height 638
click at [450, 467] on div "WITH source AS ( SELECT * FROM { { source ( 'sonarpay_ca_api' , 'fbo_entries_ca…" at bounding box center [796, 425] width 1052 height 638
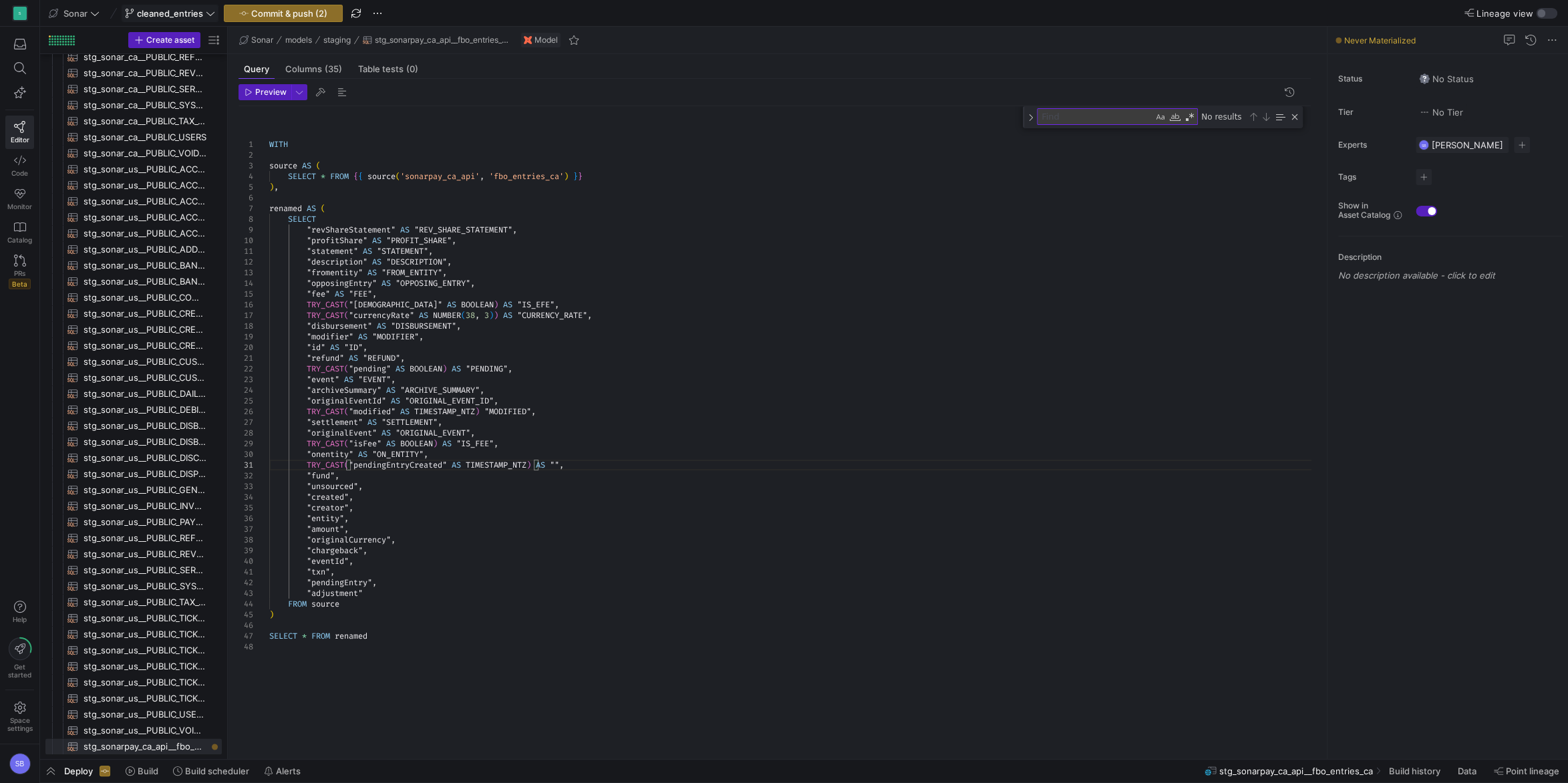
drag, startPoint x: 562, startPoint y: 460, endPoint x: 583, endPoint y: 441, distance: 28.3
click at [562, 460] on div "WITH source AS ( SELECT * FROM { { source ( 'sonarpay_ca_api' , 'fbo_entries_ca…" at bounding box center [796, 425] width 1052 height 638
click at [569, 474] on div "WITH source AS ( SELECT * FROM { { source ( 'sonarpay_ca_api' , 'fbo_entries_ca…" at bounding box center [796, 425] width 1052 height 638
